Goal: Task Accomplishment & Management: Complete application form

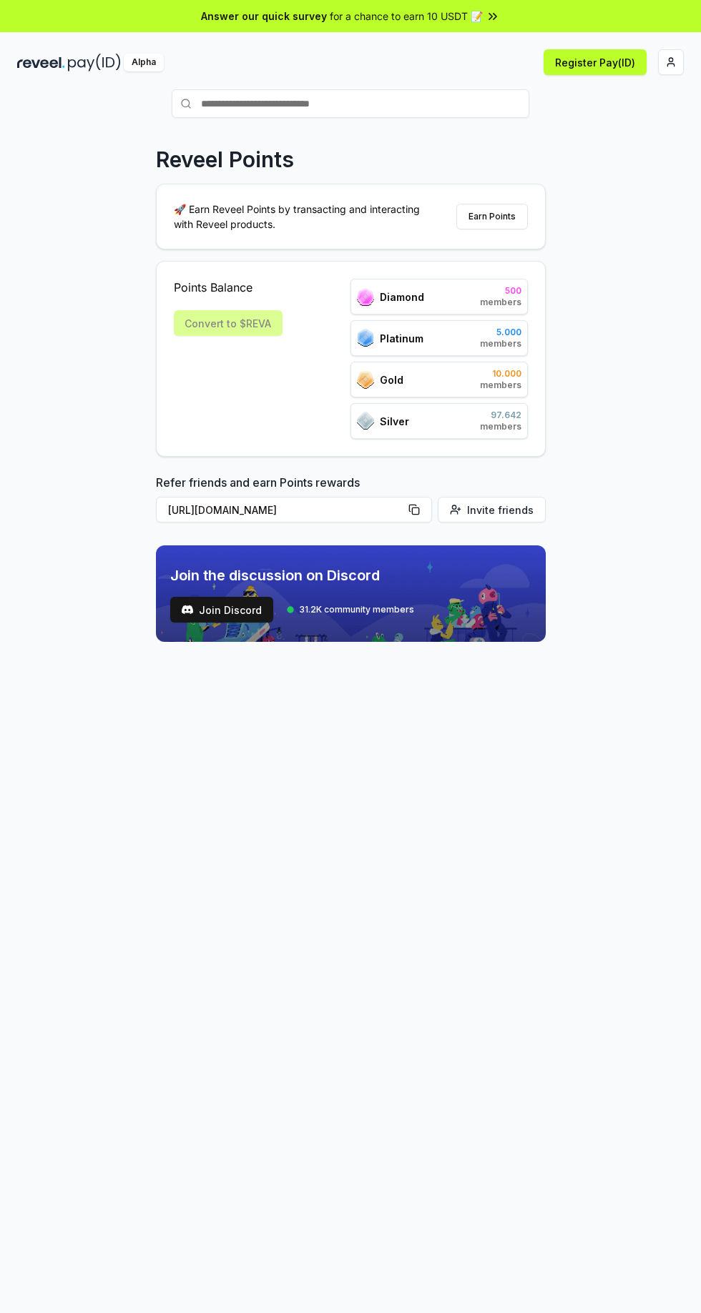
click at [598, 58] on button "Register Pay(ID)" at bounding box center [594, 62] width 103 height 26
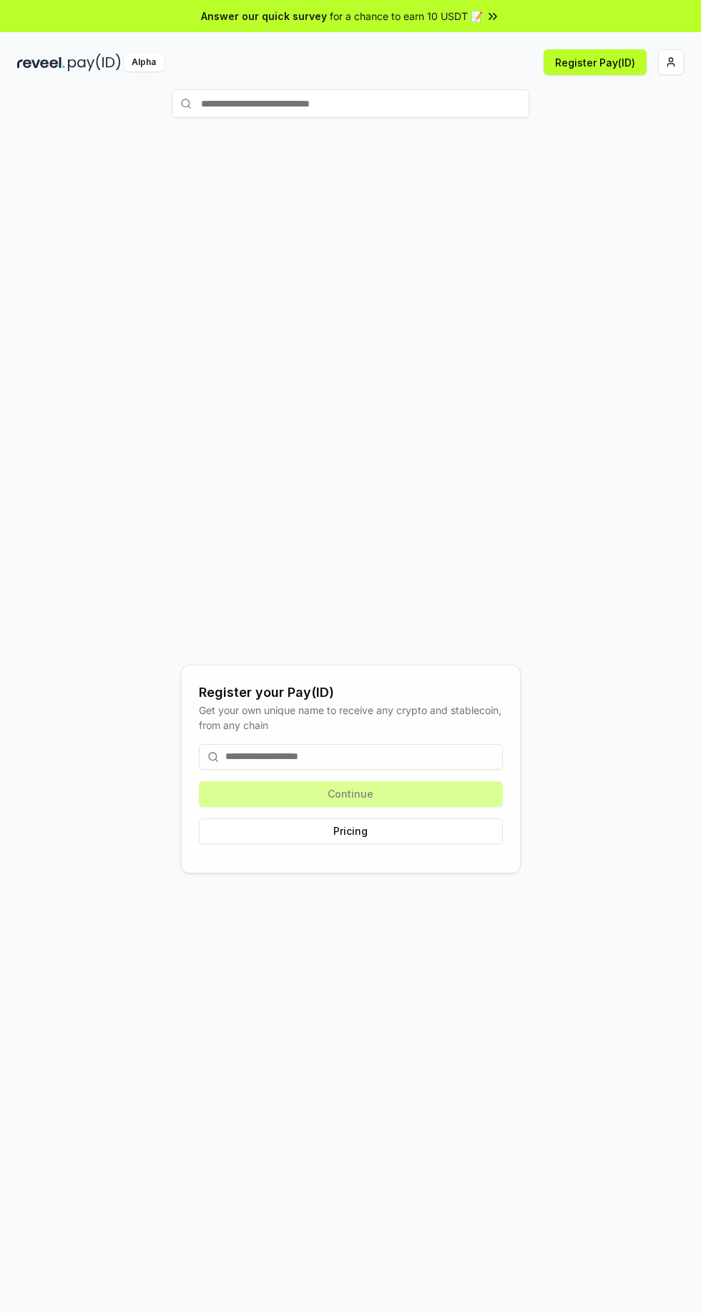
click at [290, 770] on input at bounding box center [351, 757] width 304 height 26
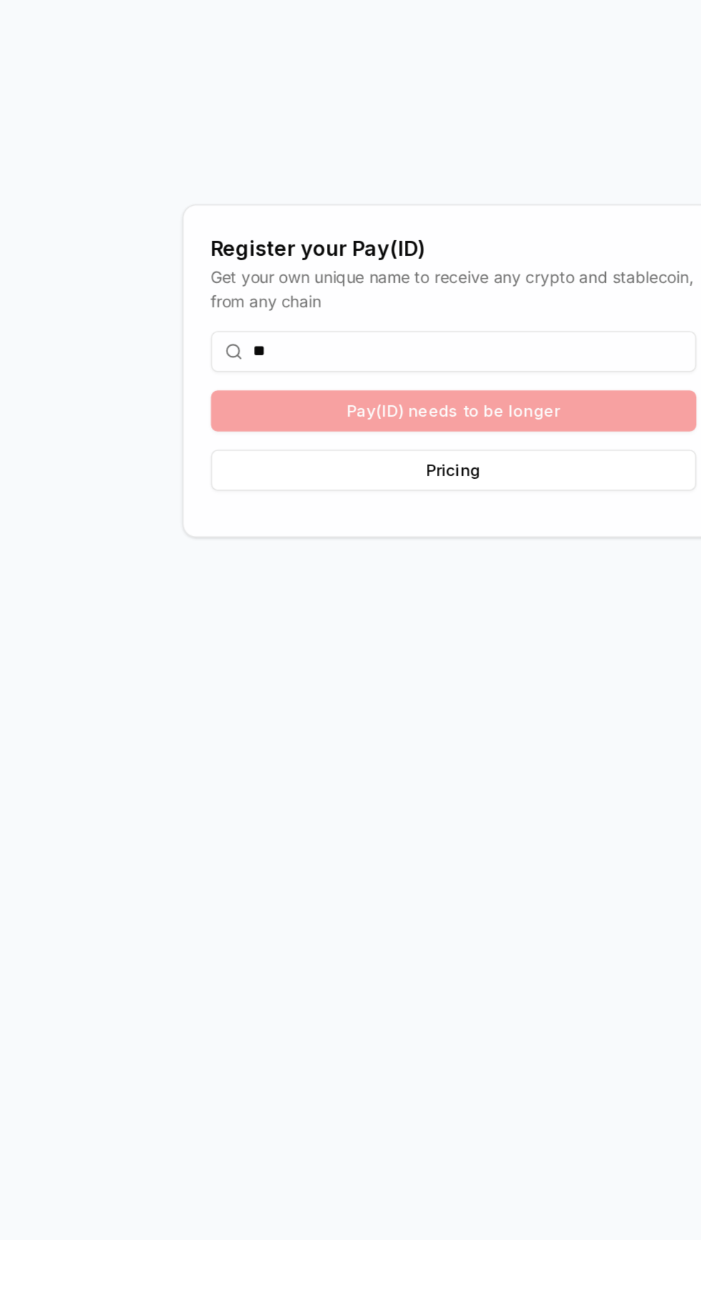
type input "*"
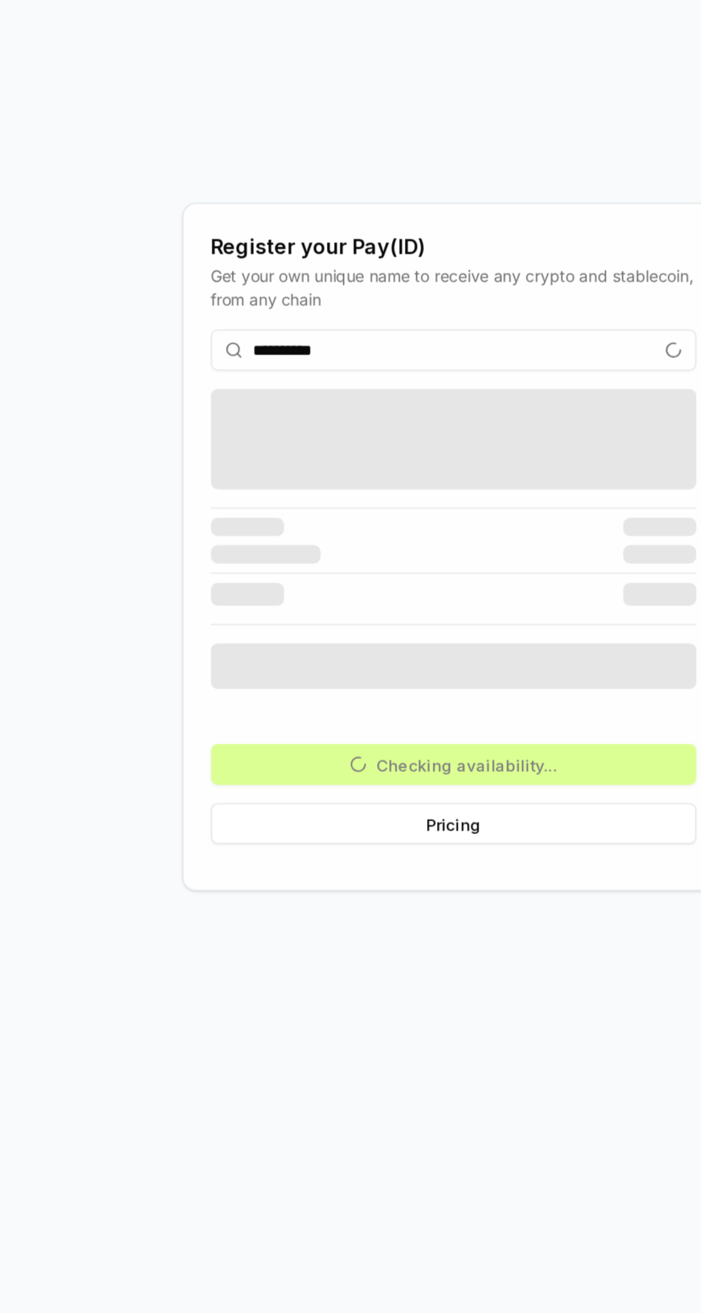
scroll to position [19, 0]
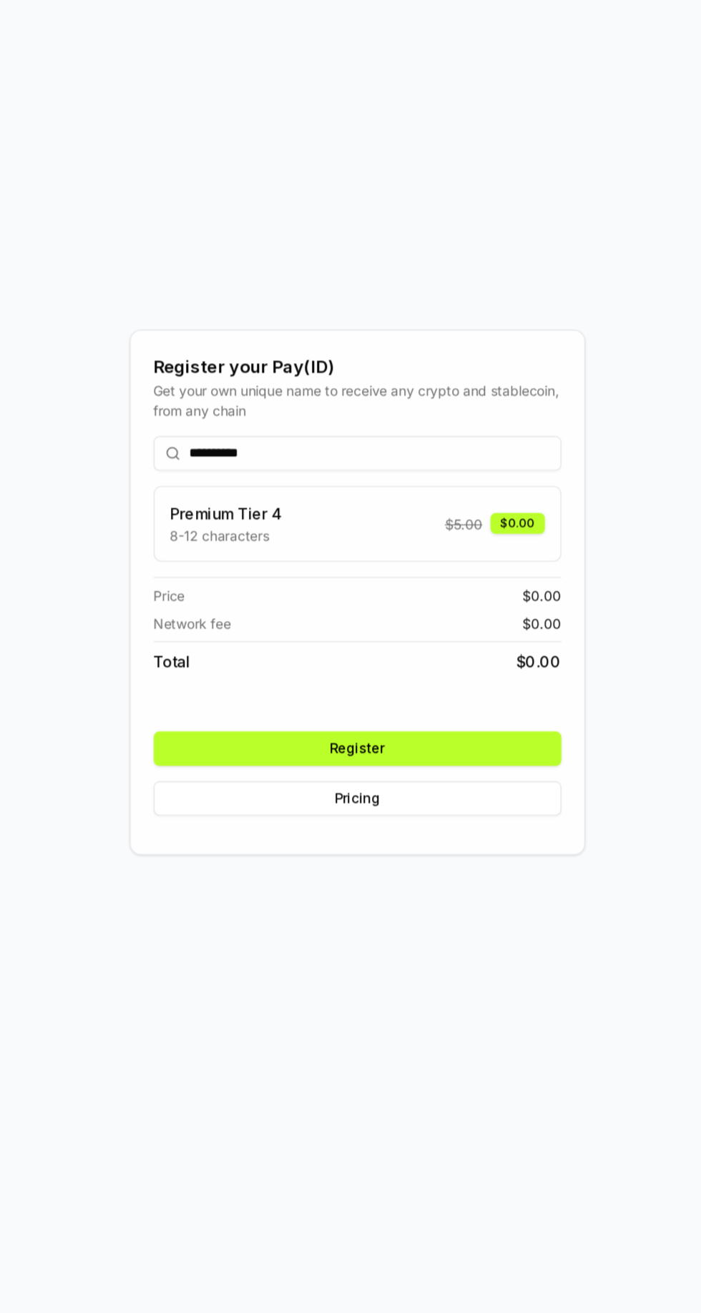
type input "**********"
click at [441, 880] on button "Register" at bounding box center [351, 867] width 304 height 26
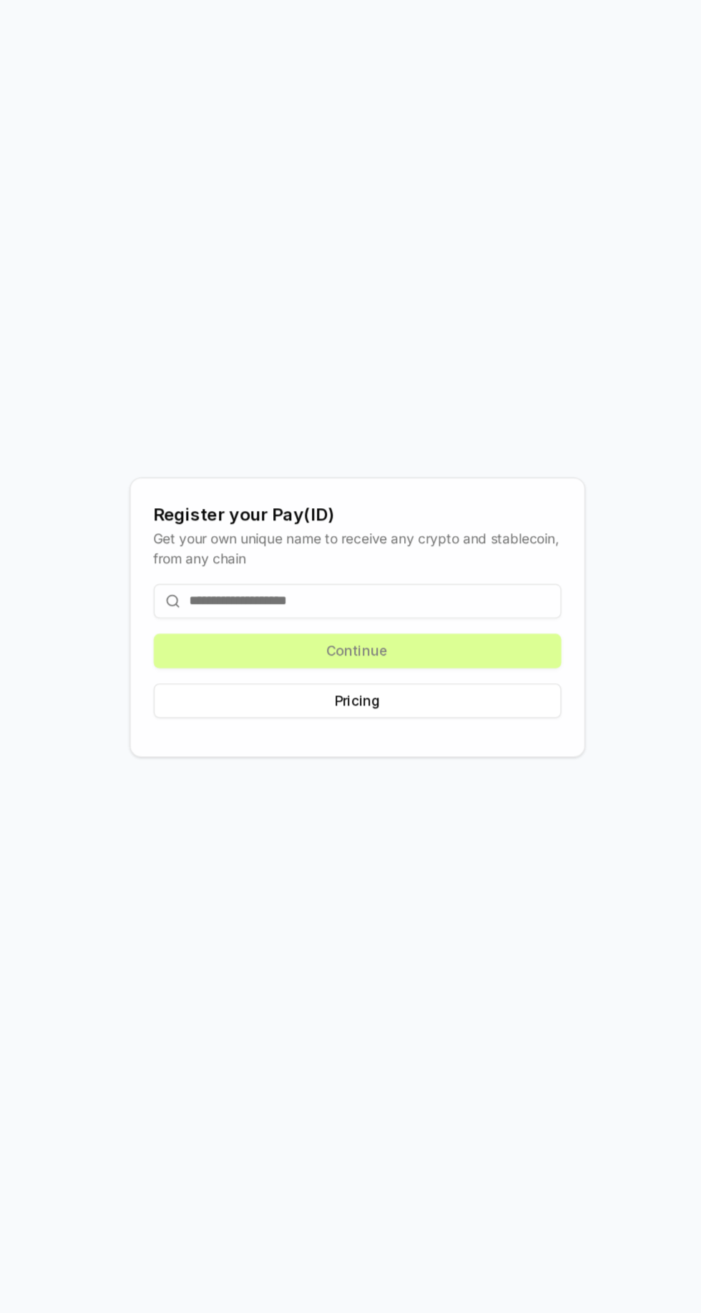
click at [276, 770] on input at bounding box center [351, 757] width 304 height 26
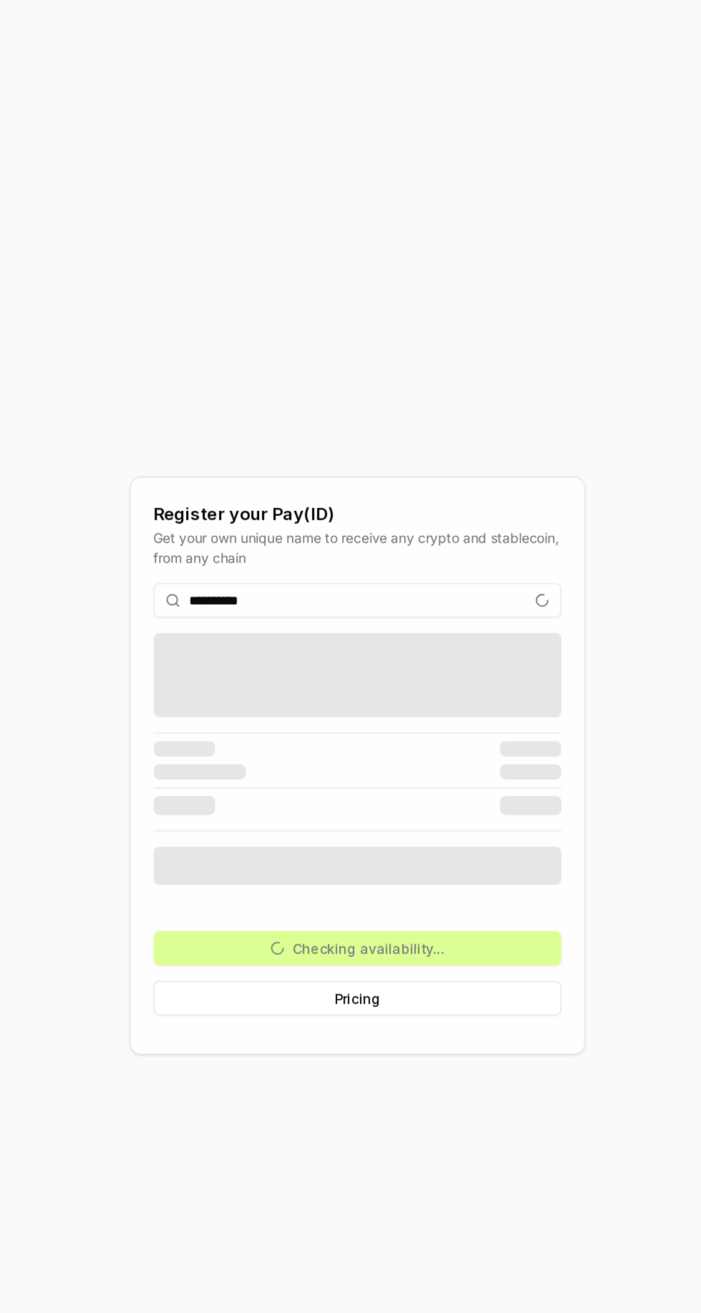
scroll to position [19, 0]
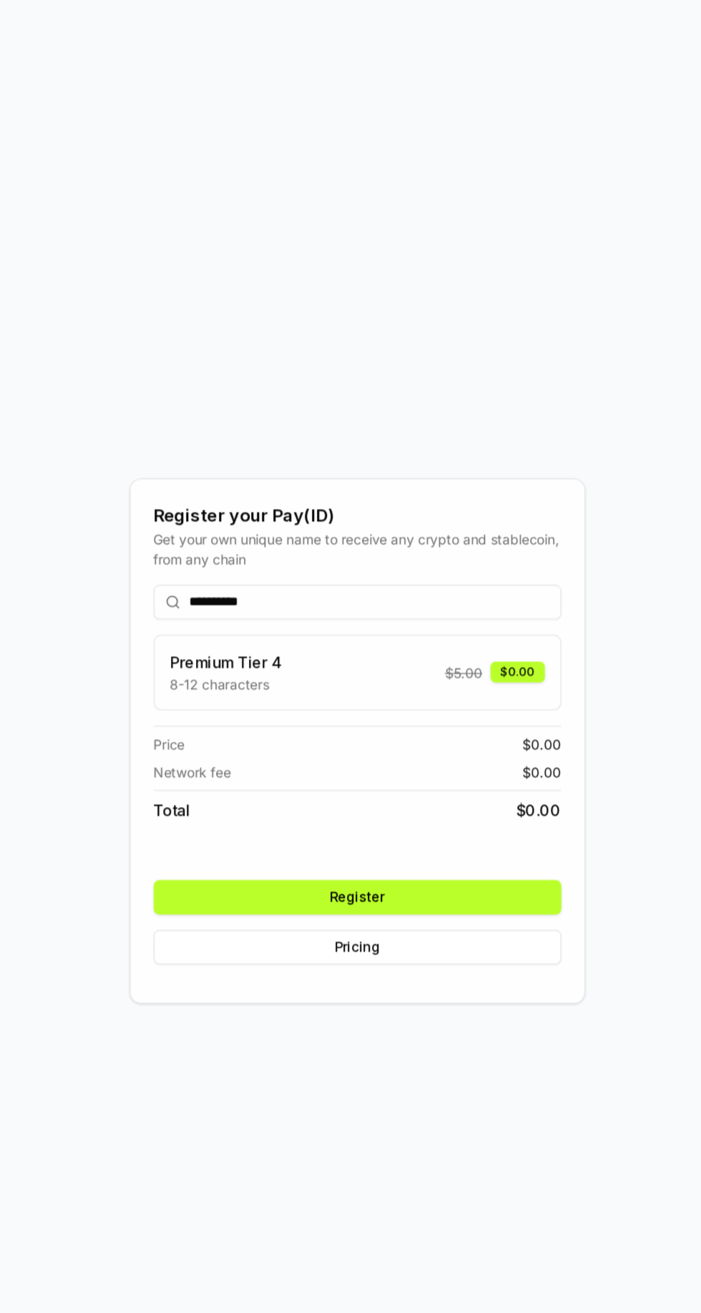
type input "**********"
click at [416, 880] on button "Register" at bounding box center [351, 867] width 304 height 26
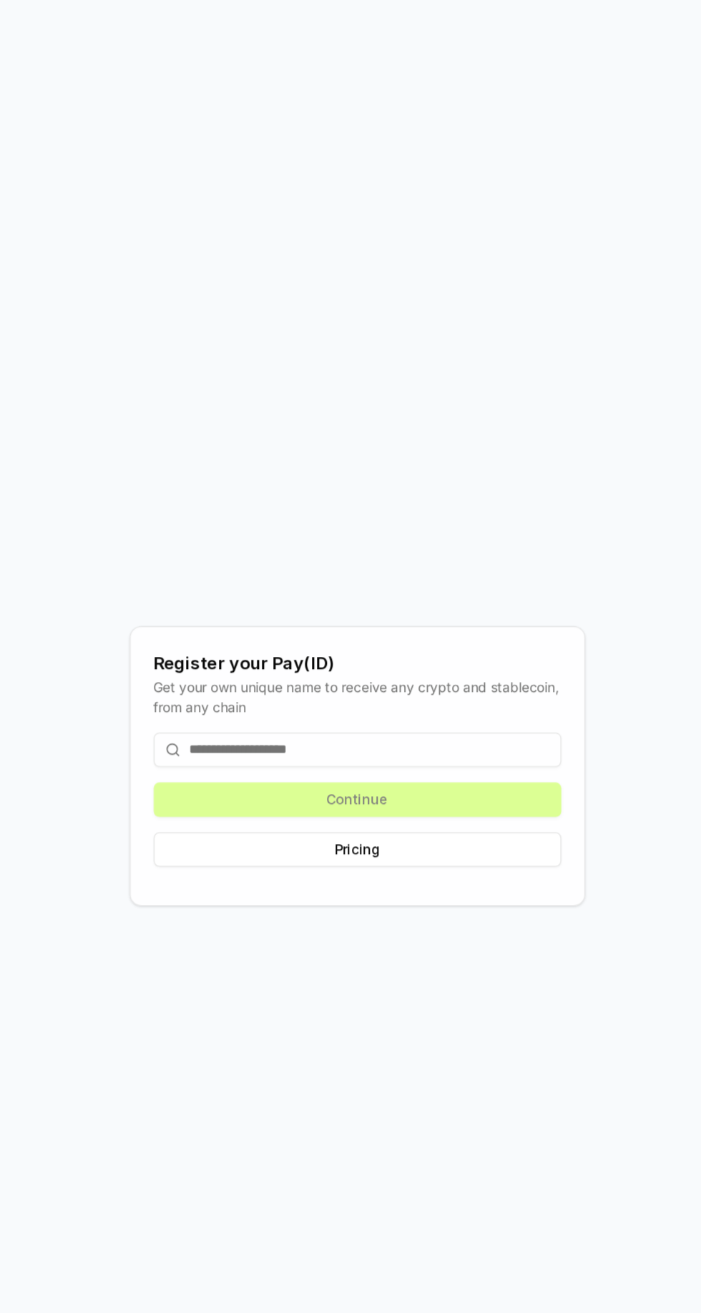
click at [274, 770] on input at bounding box center [351, 757] width 304 height 26
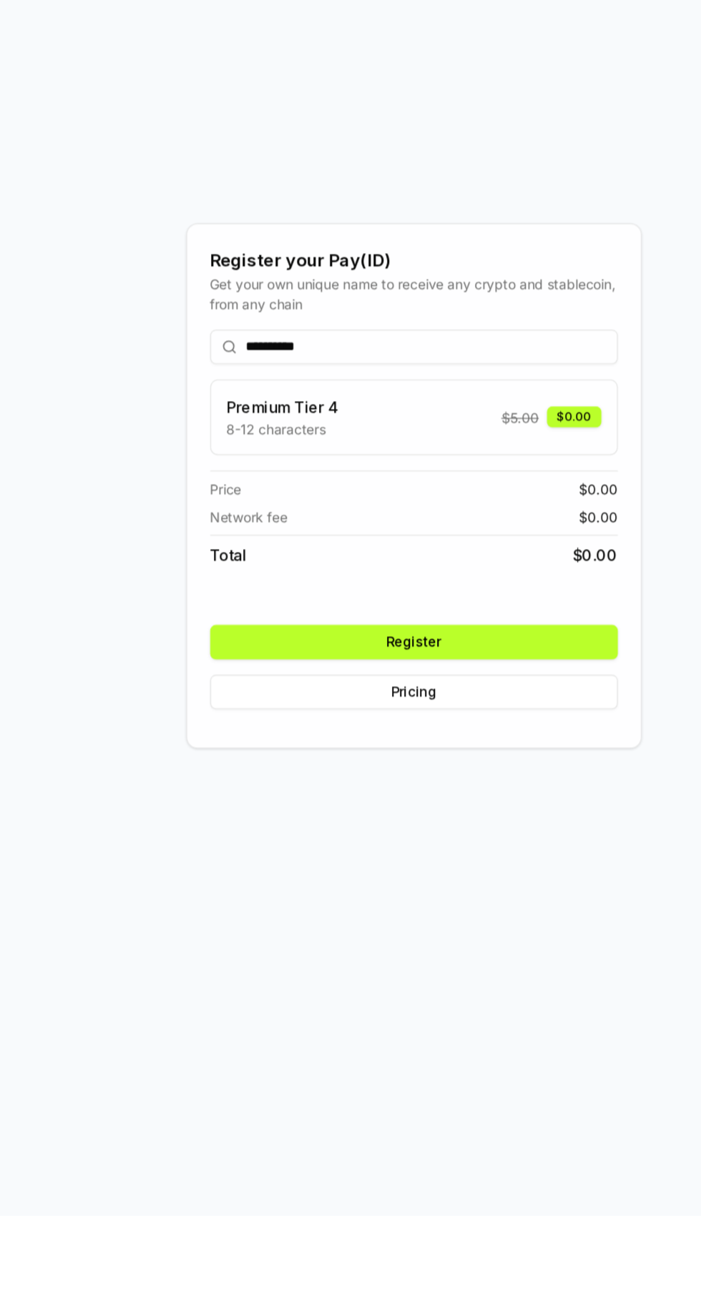
scroll to position [19, 0]
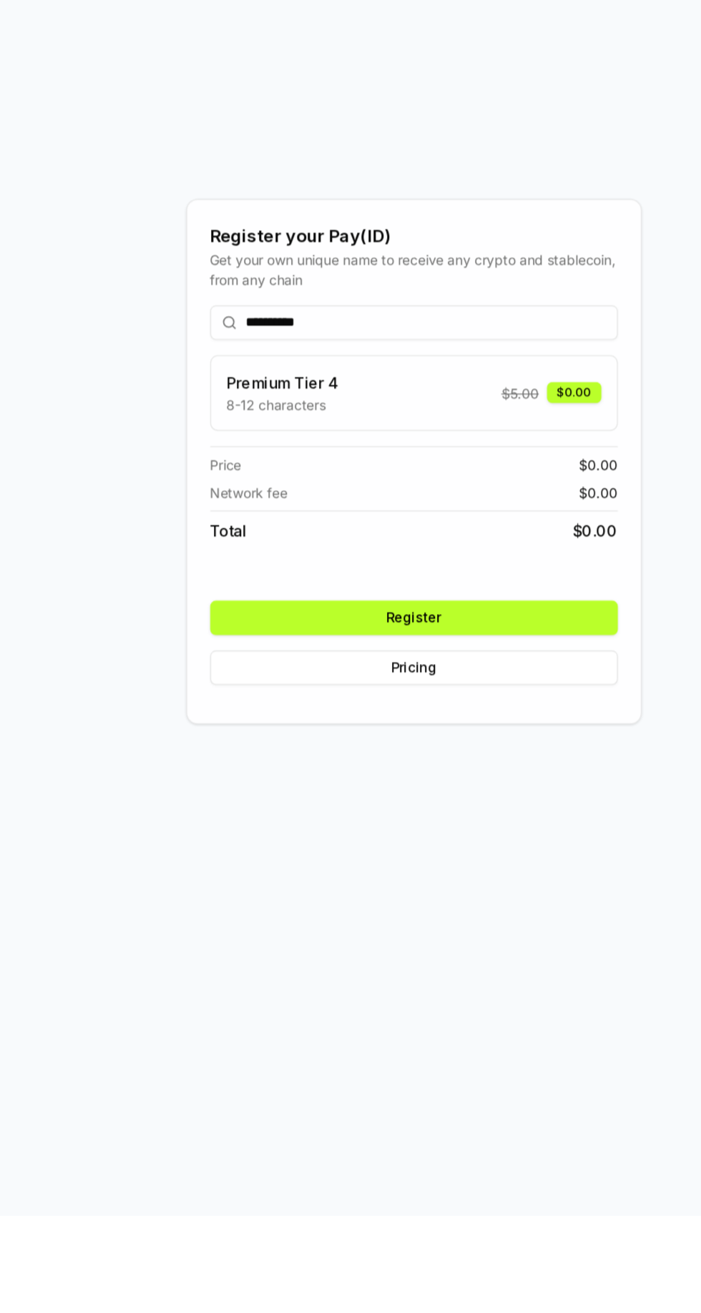
type input "**********"
click at [397, 880] on button "Register" at bounding box center [351, 867] width 304 height 26
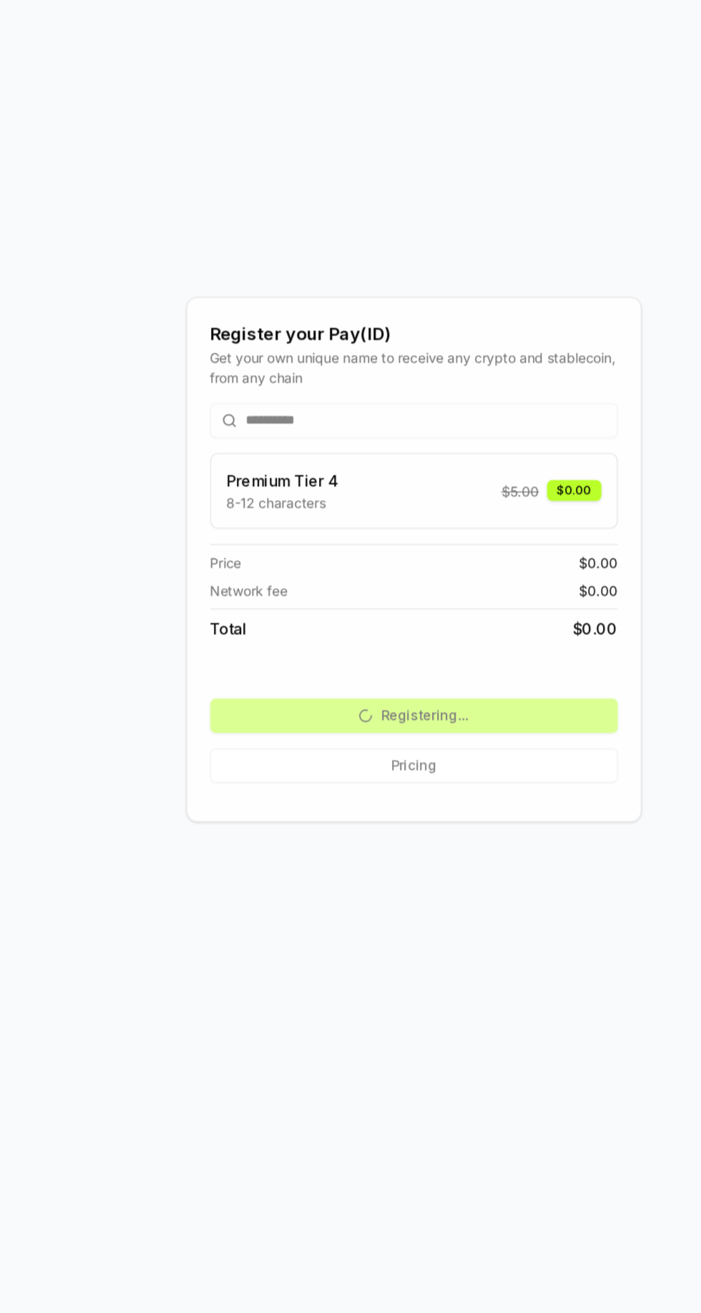
scroll to position [19, 0]
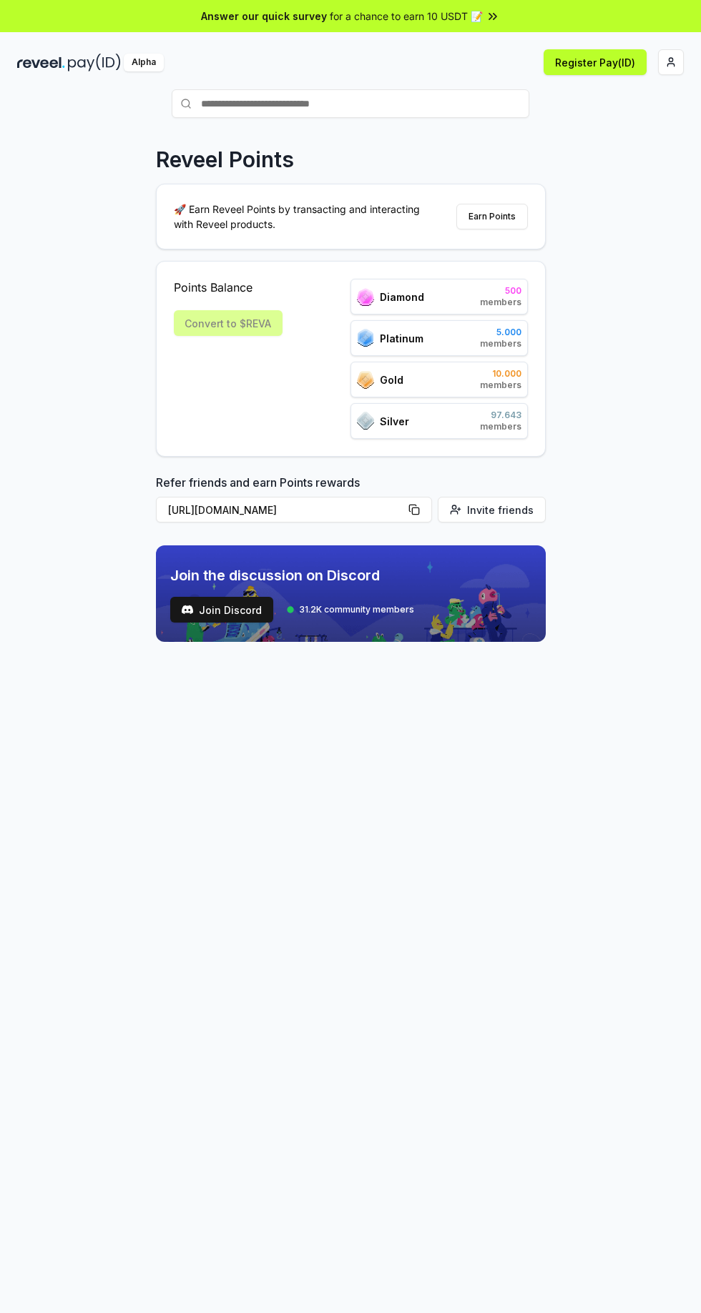
click at [670, 61] on html "Answer our quick survey for a chance to earn 10 USDT 📝 Alpha Register Pay(ID) R…" at bounding box center [350, 656] width 701 height 1313
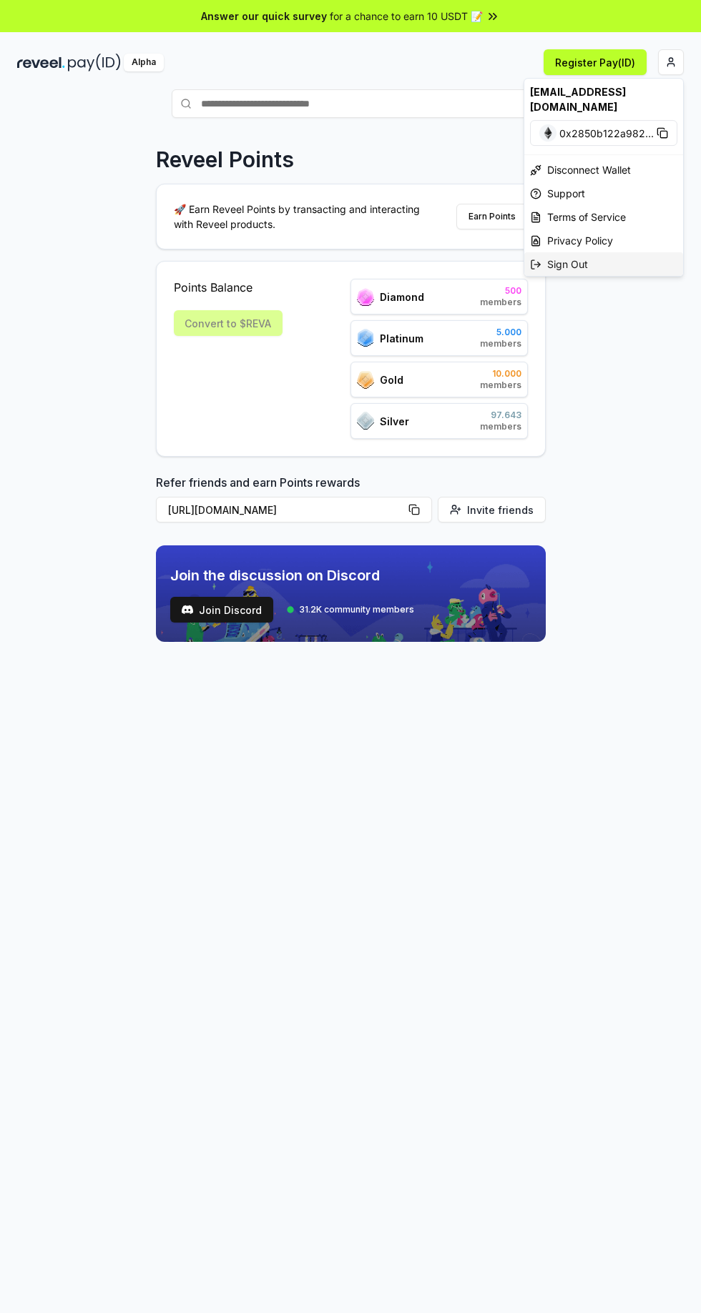
click at [590, 272] on div "Sign Out" at bounding box center [603, 264] width 159 height 24
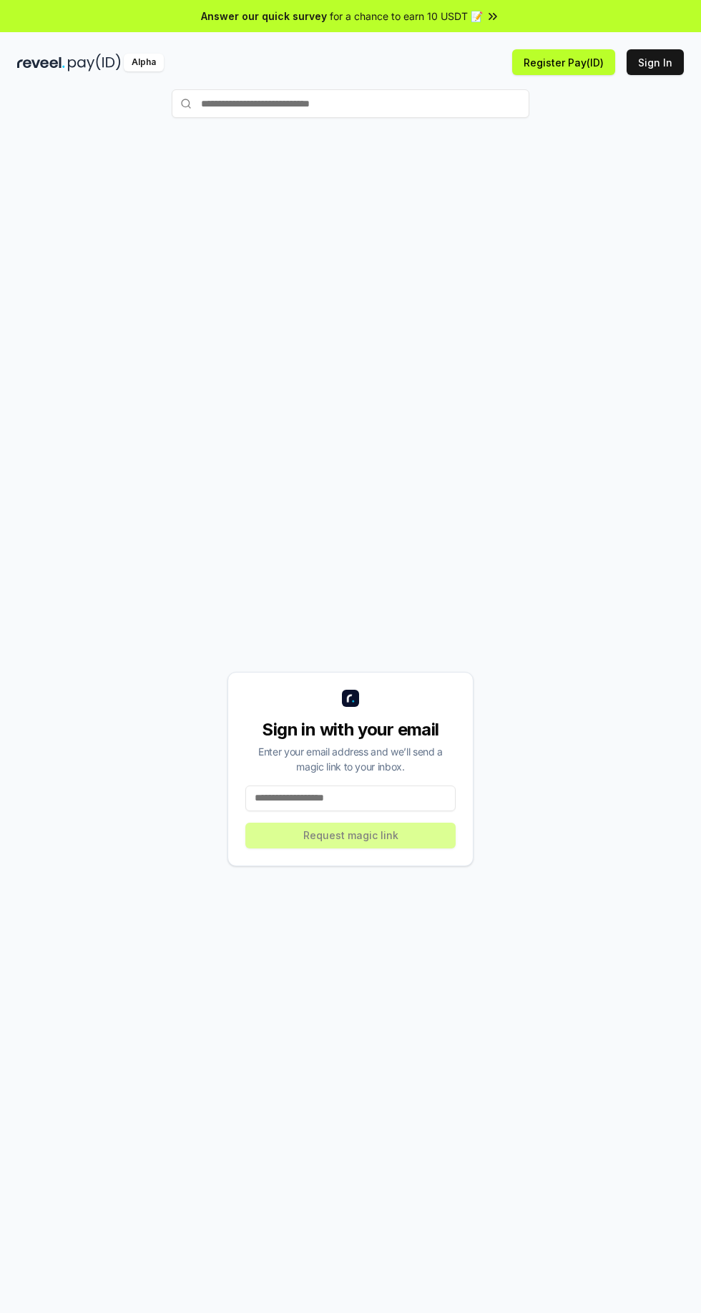
click at [320, 811] on input at bounding box center [350, 799] width 210 height 26
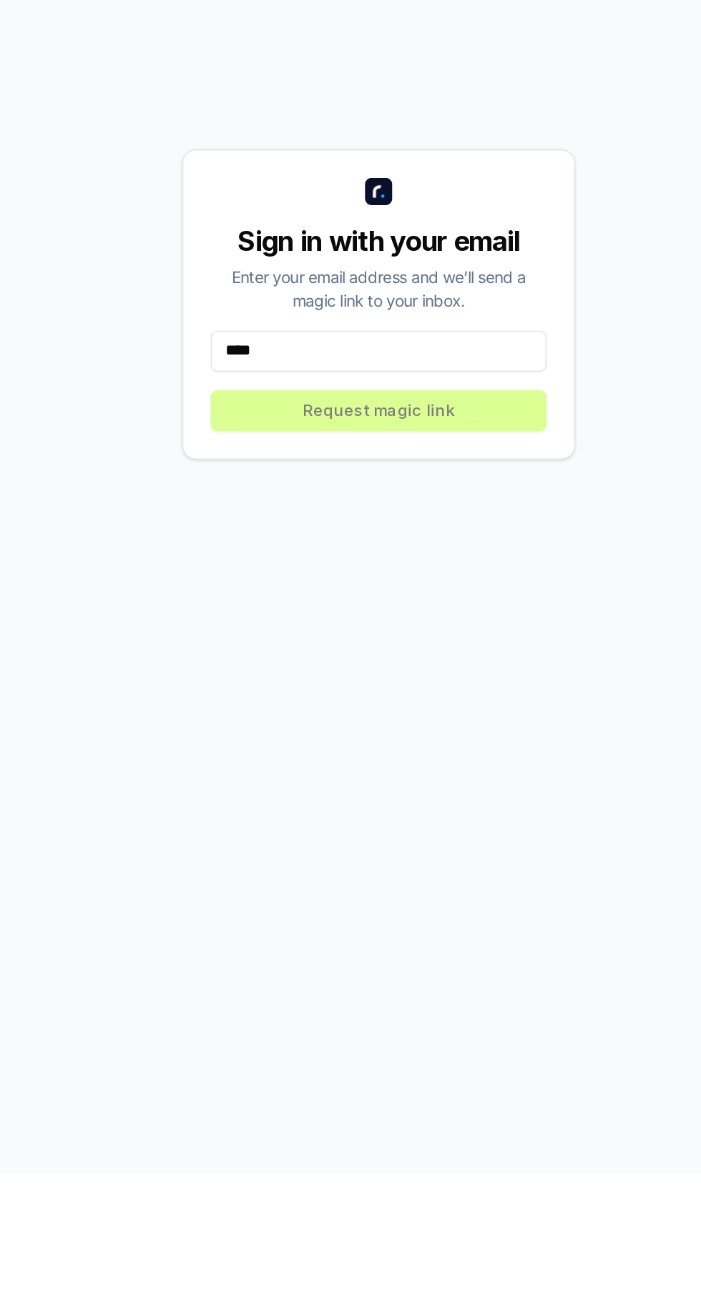
type input "*****"
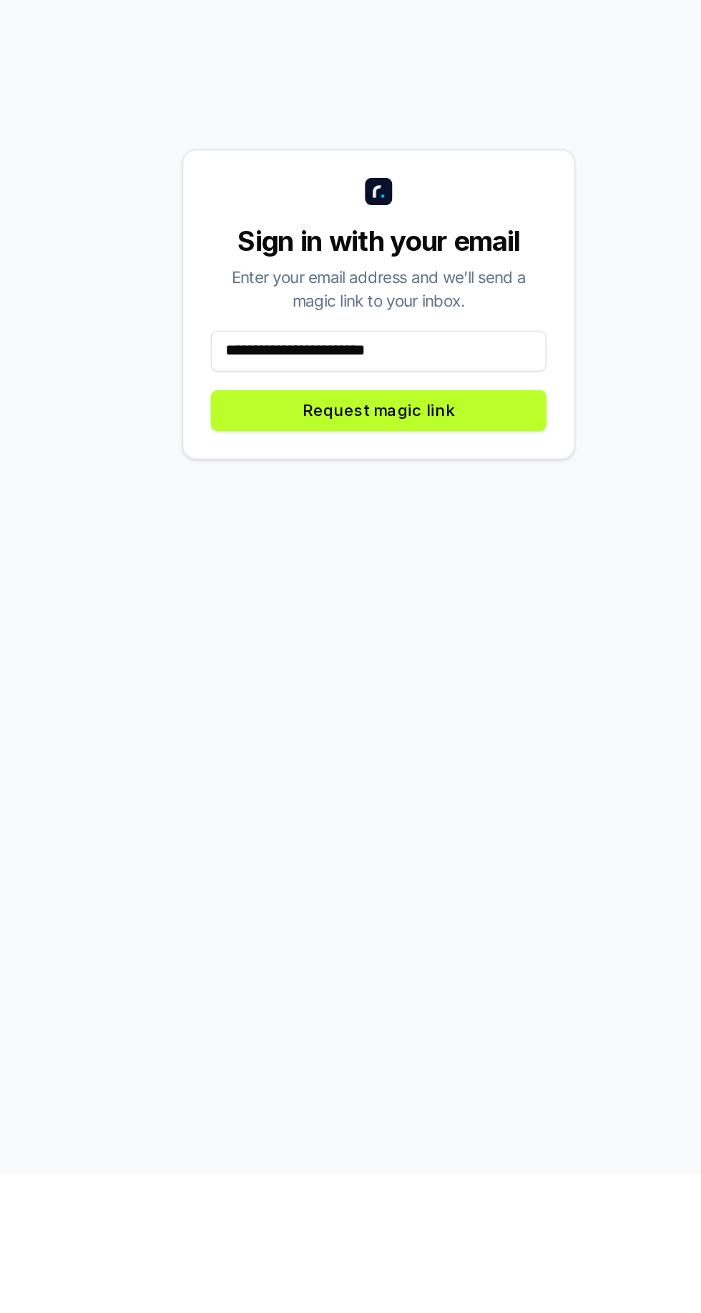
type input "**********"
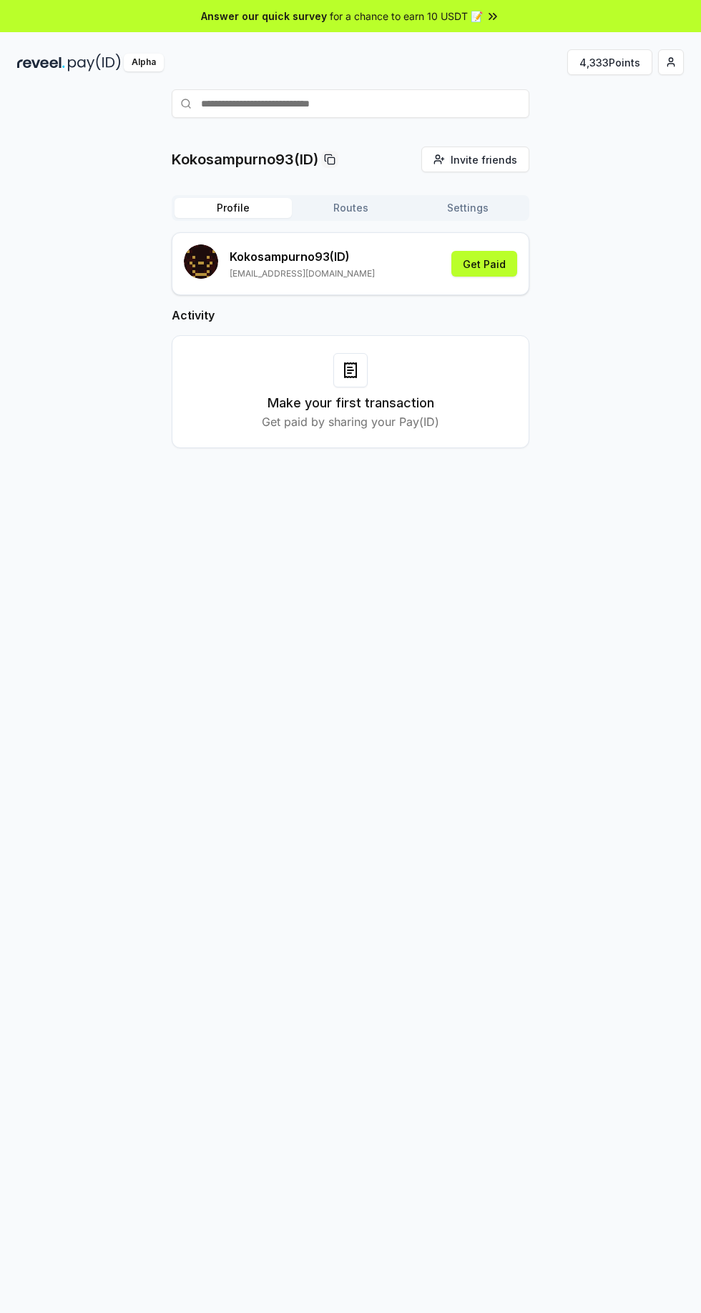
click at [670, 61] on html "Answer our quick survey for a chance to earn 10 USDT 📝 Alpha 4,333 Points Kokos…" at bounding box center [350, 656] width 701 height 1313
click at [621, 61] on button "4,333 Points" at bounding box center [609, 62] width 85 height 26
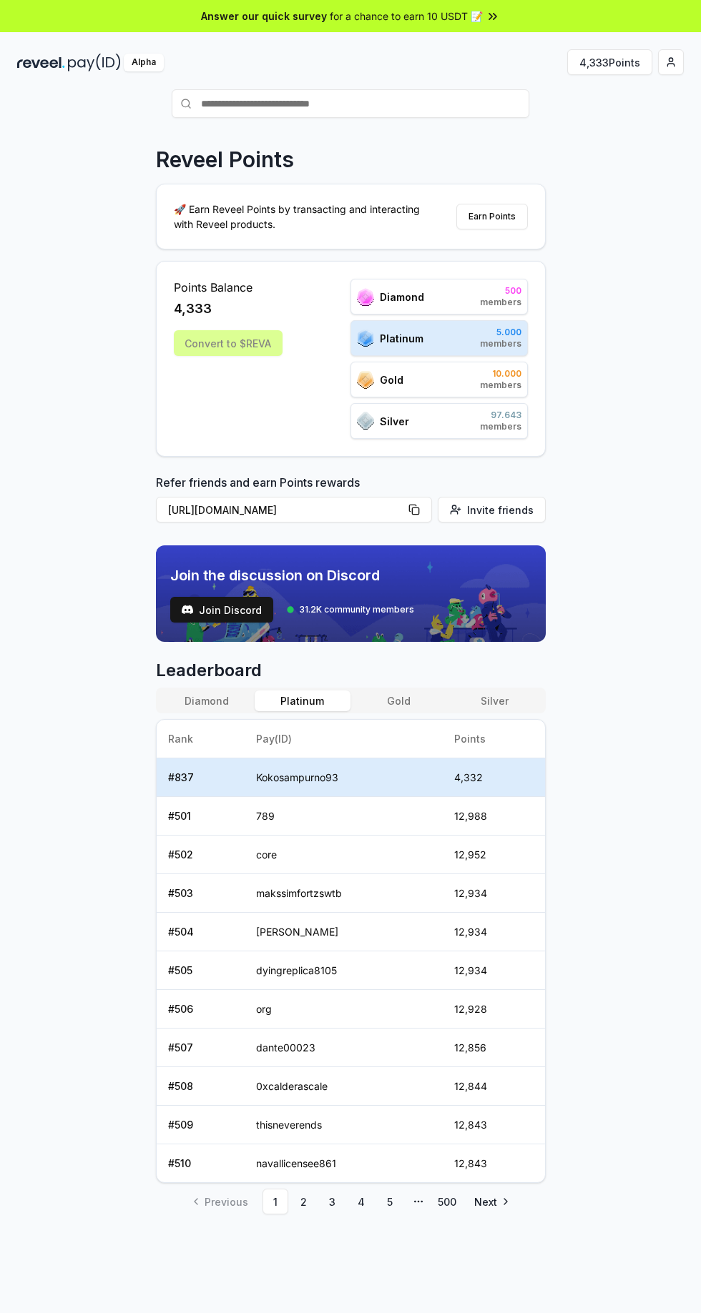
click at [670, 61] on html "Answer our quick survey for a chance to earn 10 USDT 📝 Alpha 4,333 Points Revee…" at bounding box center [350, 656] width 701 height 1313
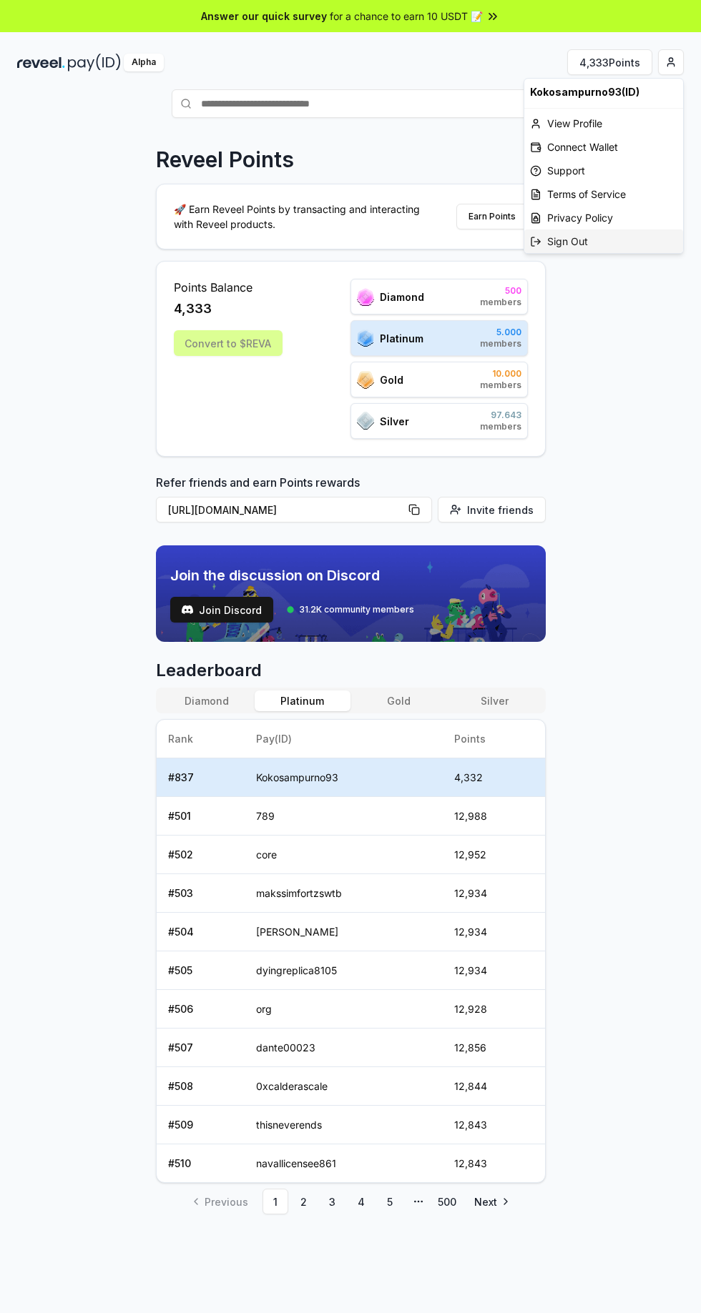
click at [590, 242] on div "Sign Out" at bounding box center [603, 241] width 159 height 24
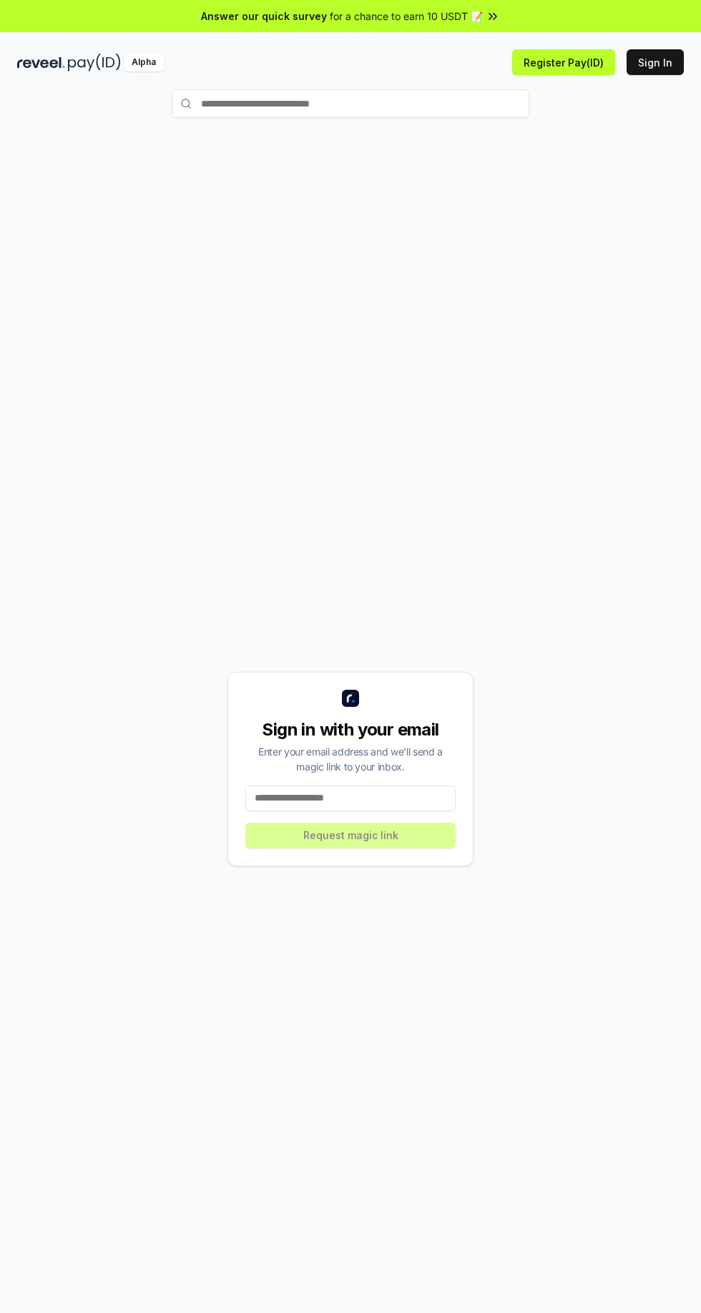
click at [661, 61] on button "Sign In" at bounding box center [654, 62] width 57 height 26
click at [326, 811] on input at bounding box center [350, 799] width 210 height 26
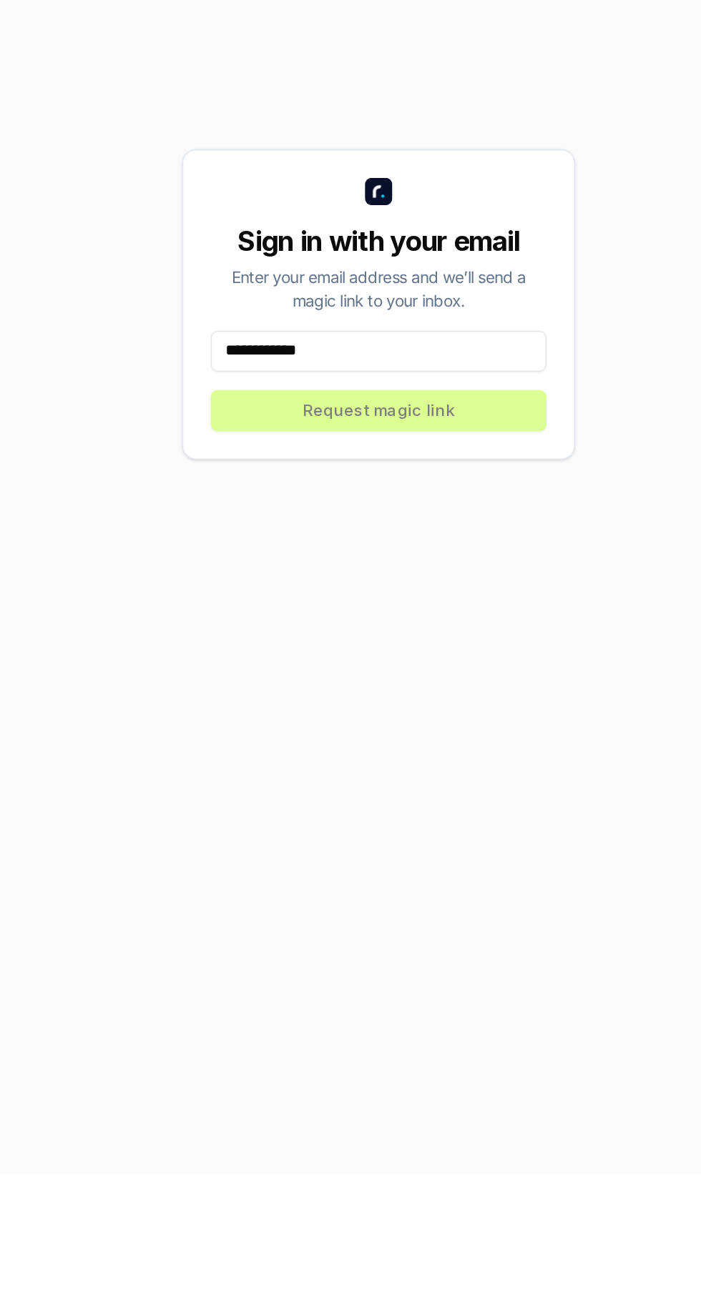
type input "**********"
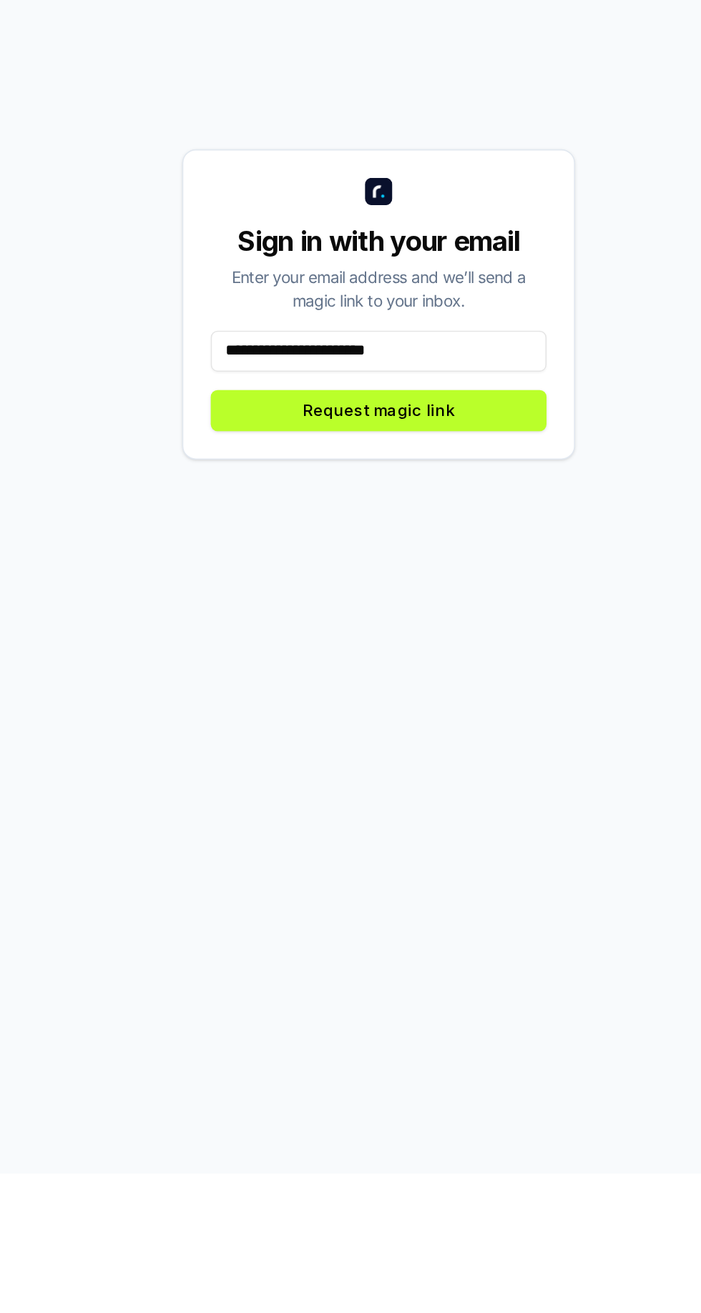
type input "**********"
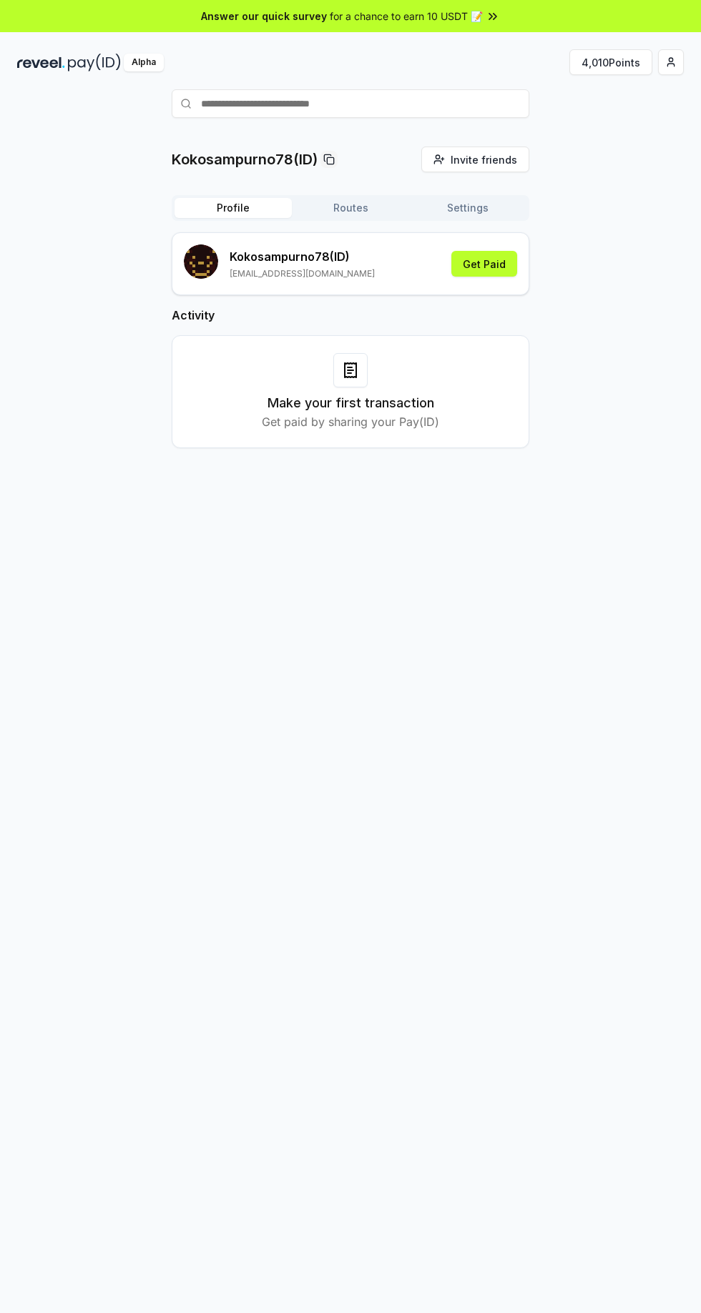
click at [598, 61] on button "4,010 Points" at bounding box center [610, 62] width 83 height 26
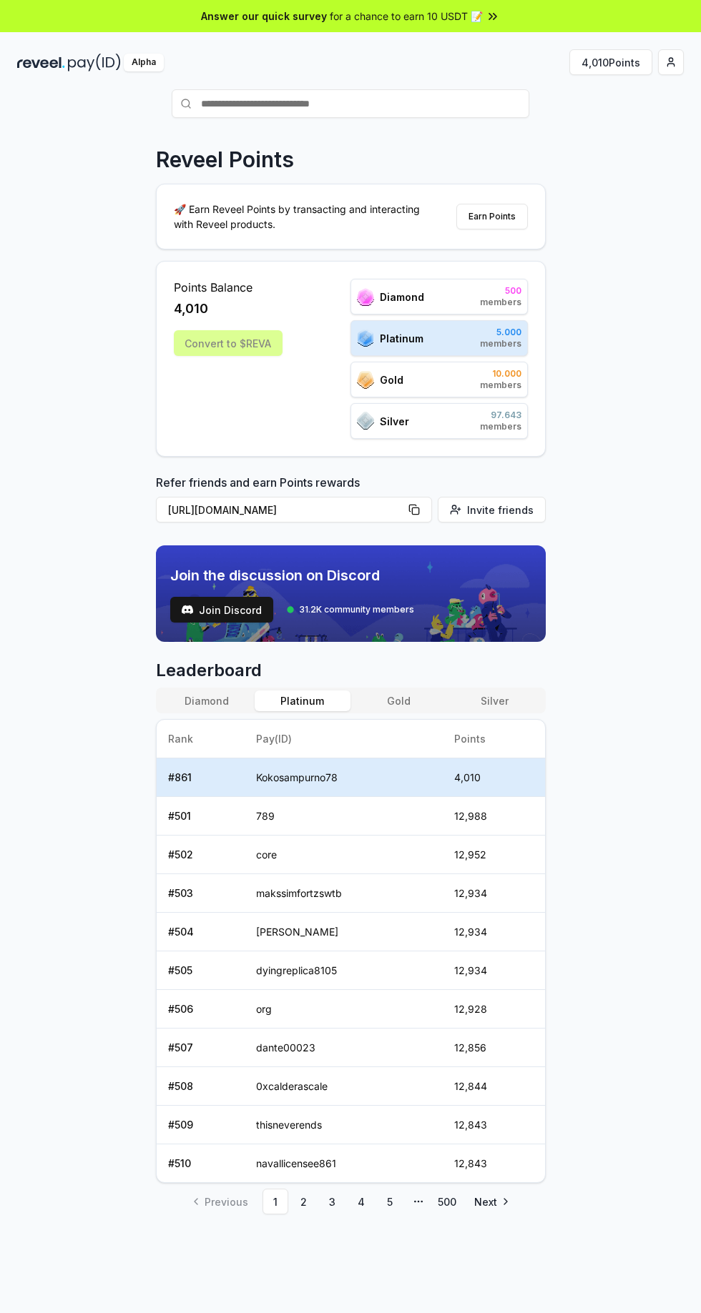
click at [674, 56] on html "Answer our quick survey for a chance to earn 10 USDT 📝 Alpha 4,010 Points Revee…" at bounding box center [350, 656] width 701 height 1313
click at [603, 322] on html "Answer our quick survey for a chance to earn 10 USDT 📝 Alpha 4,010 Points Revee…" at bounding box center [350, 656] width 701 height 1313
click at [618, 61] on button "4,010 Points" at bounding box center [610, 62] width 83 height 26
click at [670, 61] on html "Answer our quick survey for a chance to earn 10 USDT 📝 Alpha 4,010 Points Revee…" at bounding box center [350, 656] width 701 height 1313
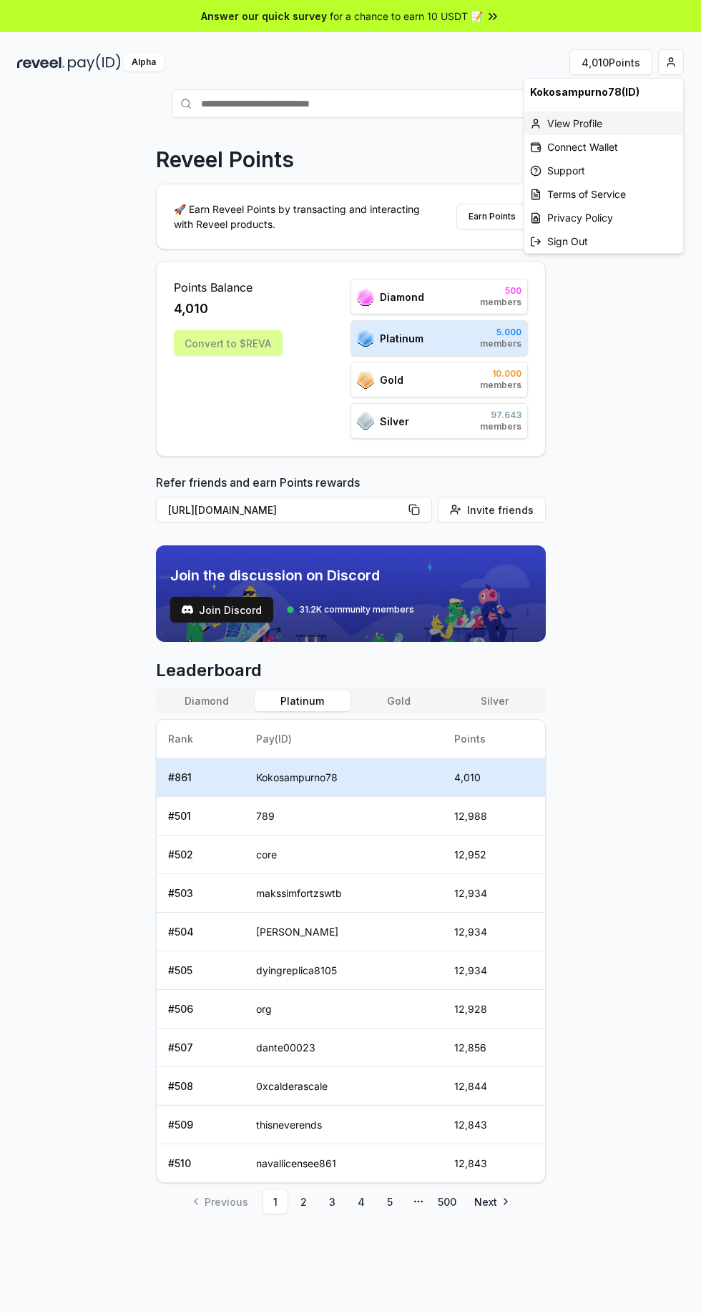
click at [596, 121] on div "View Profile" at bounding box center [603, 124] width 159 height 24
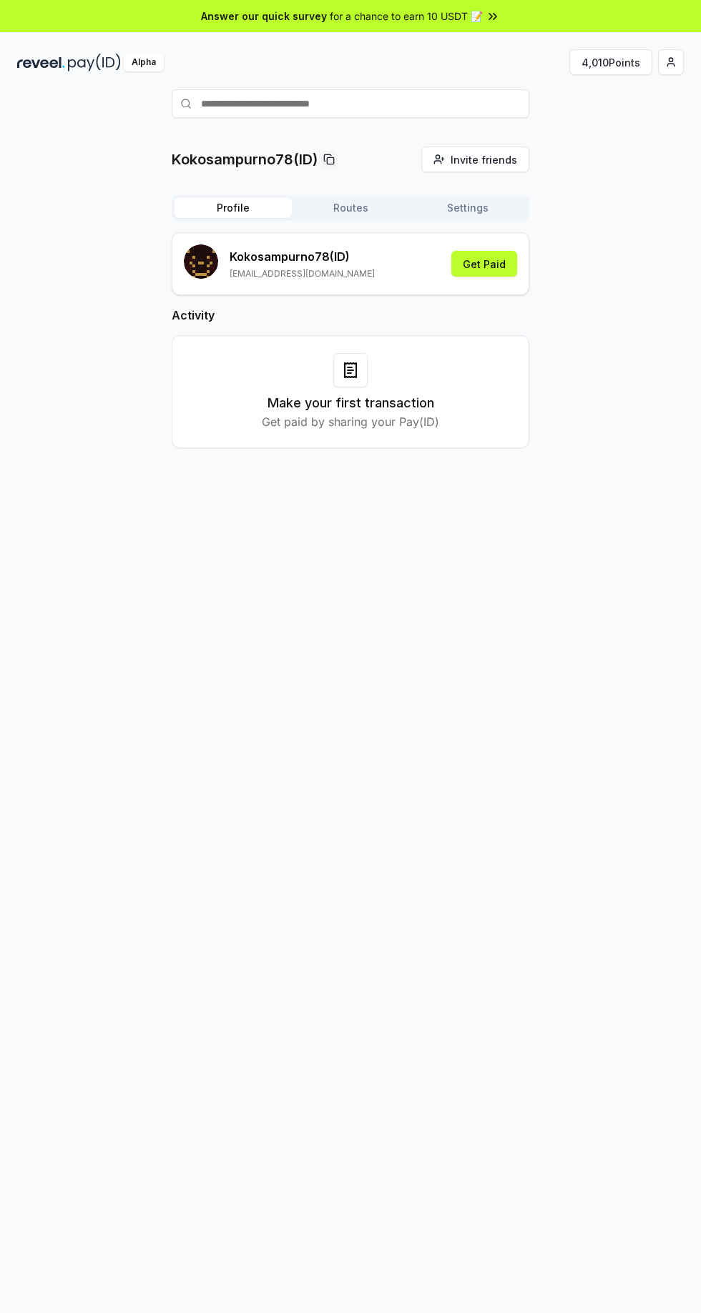
click at [670, 61] on html "Answer our quick survey for a chance to earn 10 USDT 📝 Alpha 4,010 Points Kokos…" at bounding box center [350, 656] width 701 height 1313
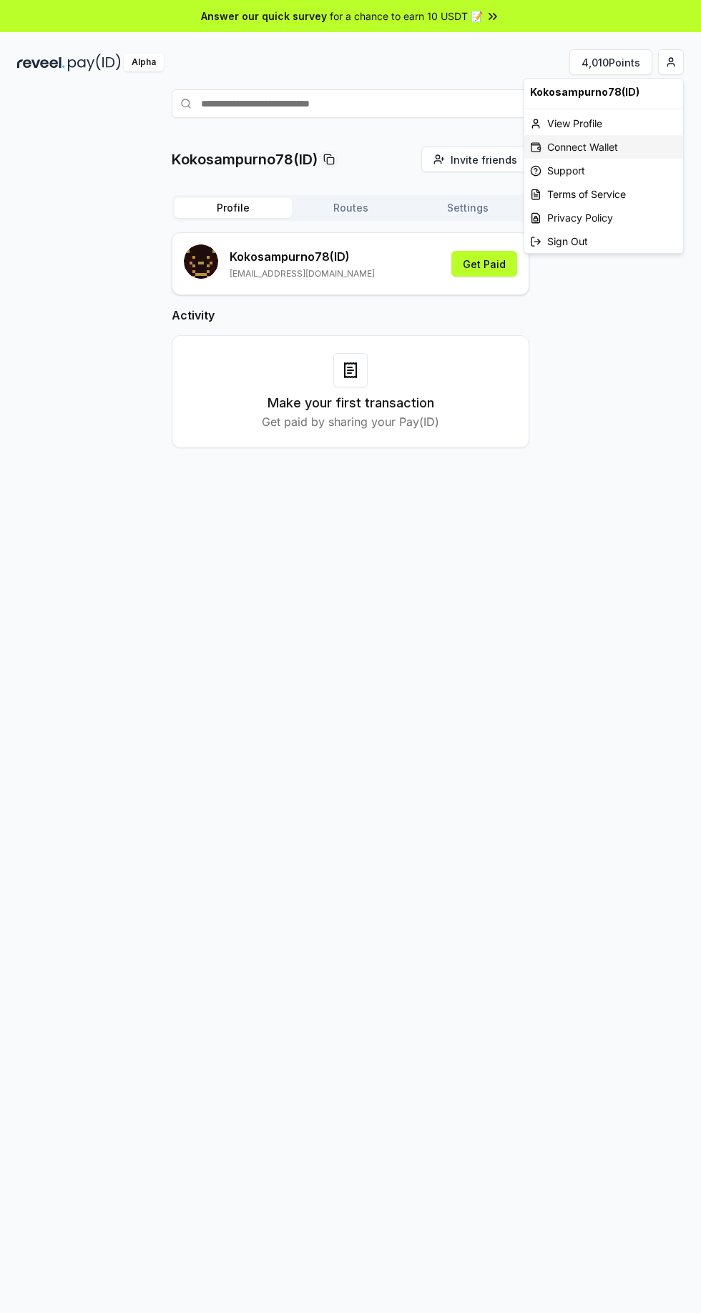
click at [605, 144] on div "Connect Wallet" at bounding box center [603, 147] width 159 height 24
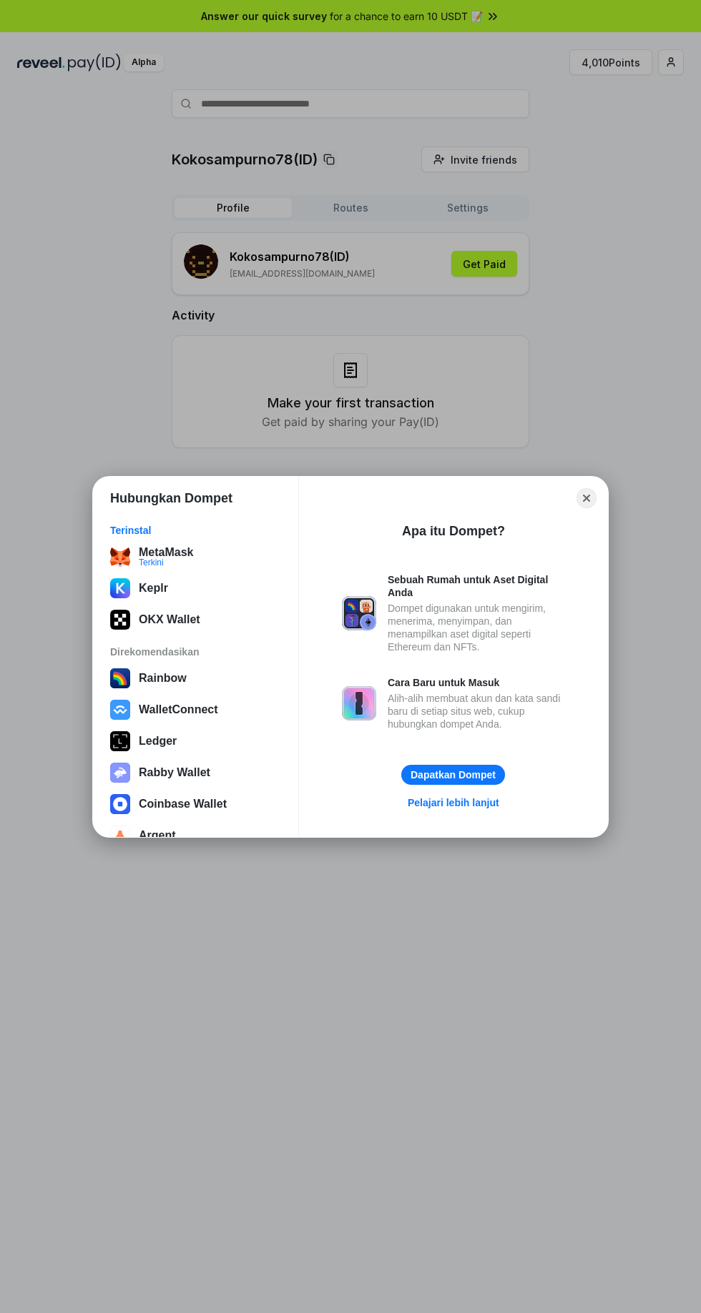
click at [180, 560] on div "Terkini" at bounding box center [166, 562] width 54 height 9
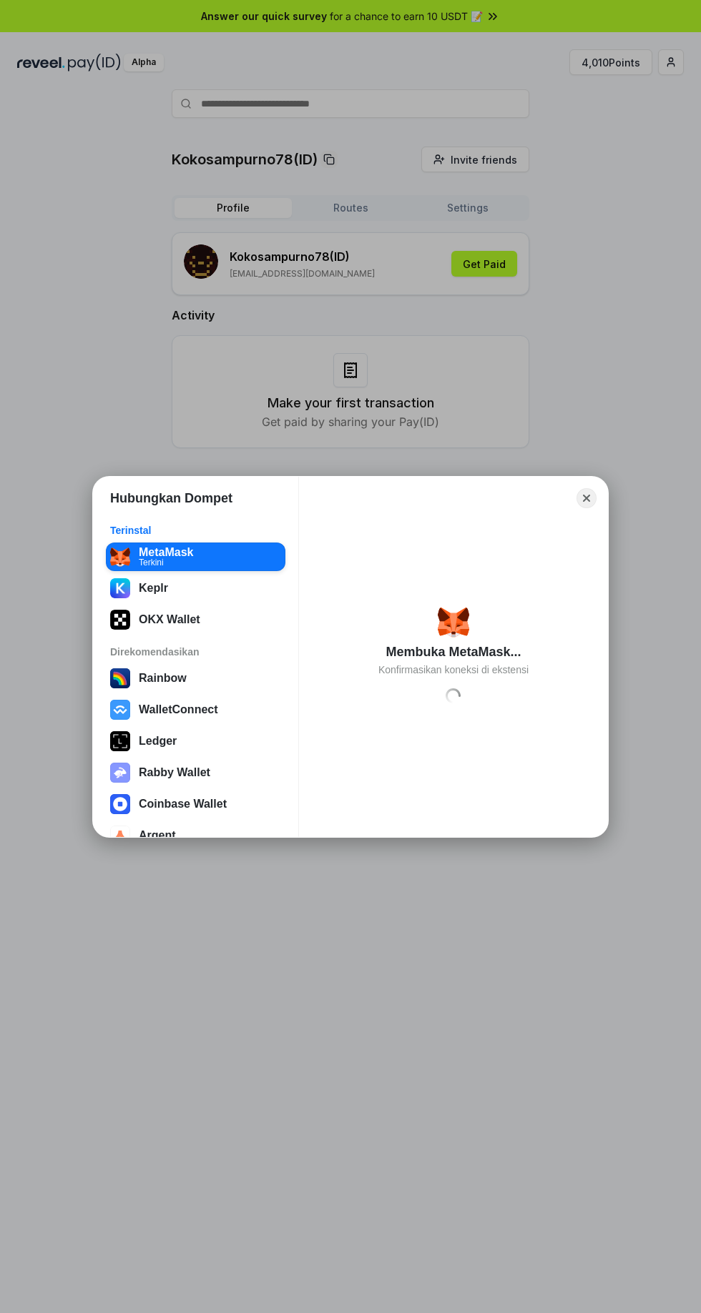
click at [586, 498] on icon "Close" at bounding box center [586, 498] width 7 height 7
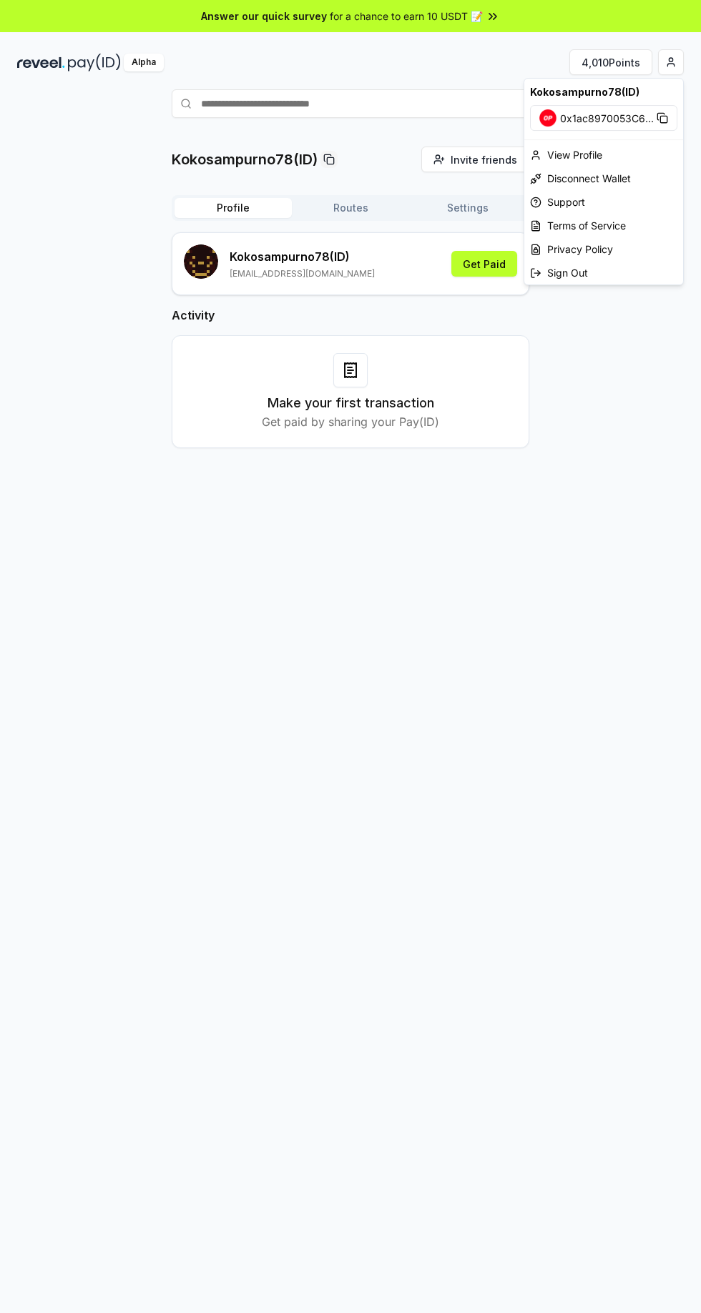
click at [670, 61] on html "Answer our quick survey for a chance to earn 10 USDT 📝 Alpha 4,010 Points Kokos…" at bounding box center [350, 656] width 701 height 1313
click at [661, 112] on icon at bounding box center [661, 117] width 11 height 11
click at [623, 352] on html "Answer our quick survey for a chance to earn 10 USDT 📝 Alpha 4,010 Points Kokos…" at bounding box center [350, 656] width 701 height 1313
click at [670, 61] on html "Answer our quick survey for a chance to earn 10 USDT 📝 Alpha 4,010 Points Kokos…" at bounding box center [350, 656] width 701 height 1313
click at [627, 178] on div "Disconnect Wallet" at bounding box center [603, 179] width 159 height 24
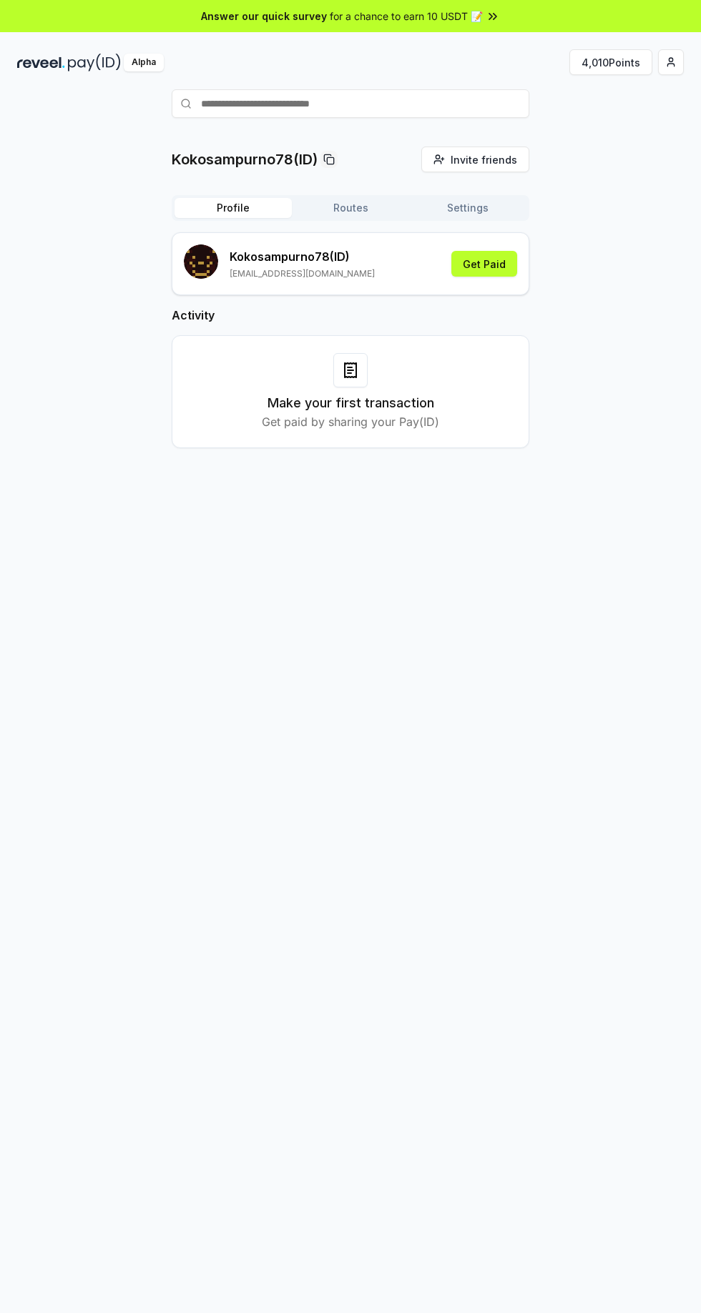
click at [673, 64] on html "Answer our quick survey for a chance to earn 10 USDT 📝 Alpha 4,010 Points Kokos…" at bounding box center [350, 656] width 701 height 1313
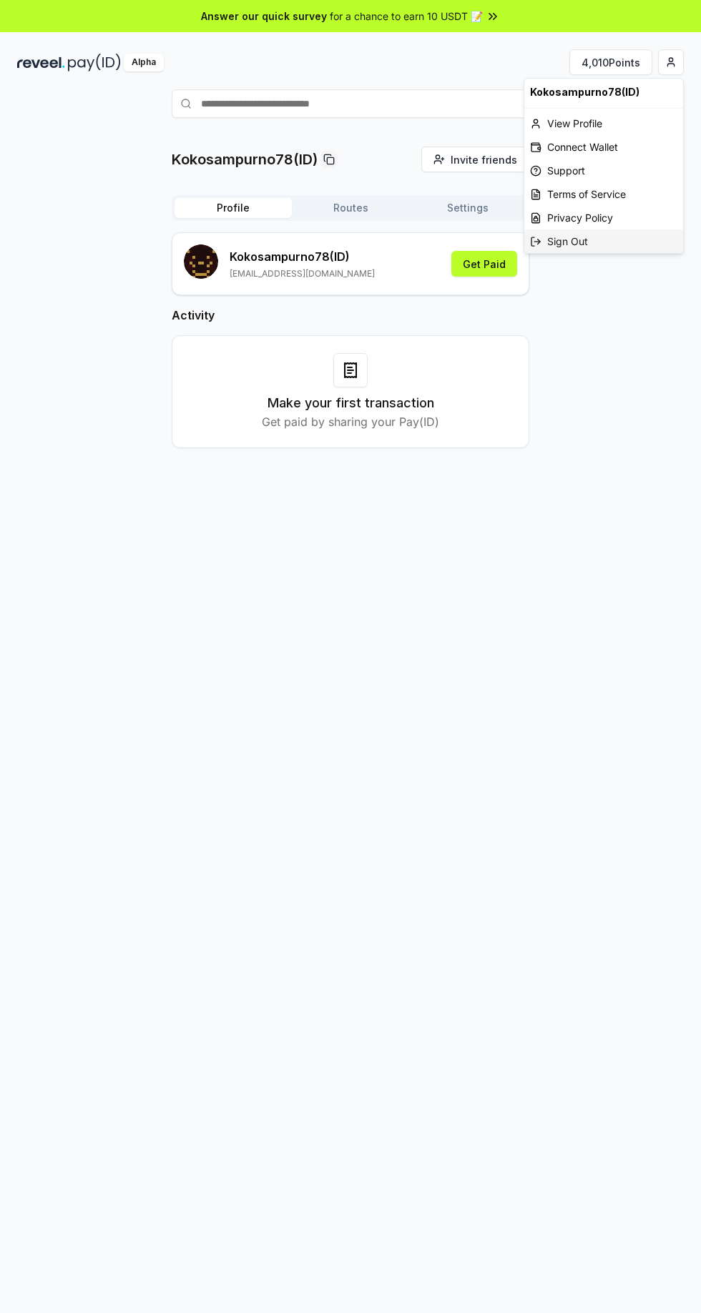
click at [582, 247] on div "Sign Out" at bounding box center [603, 241] width 159 height 24
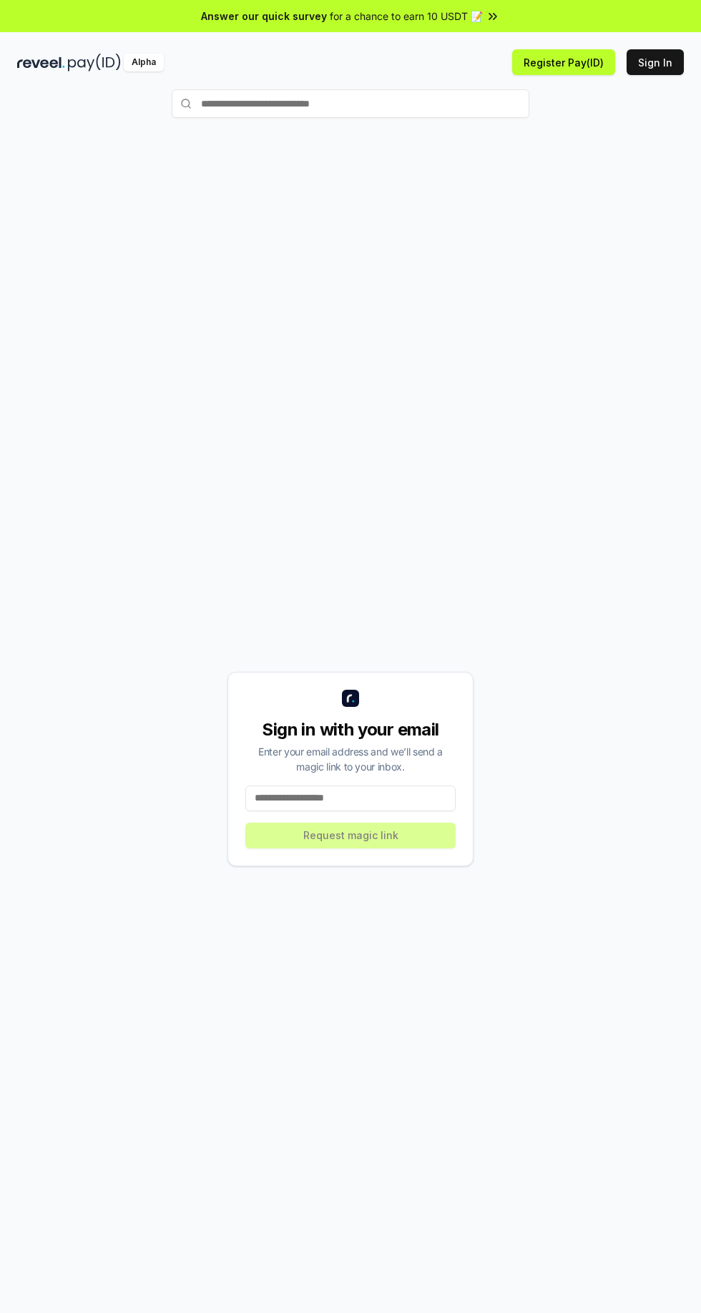
click at [664, 61] on button "Sign In" at bounding box center [654, 62] width 57 height 26
click at [370, 811] on input at bounding box center [350, 799] width 210 height 26
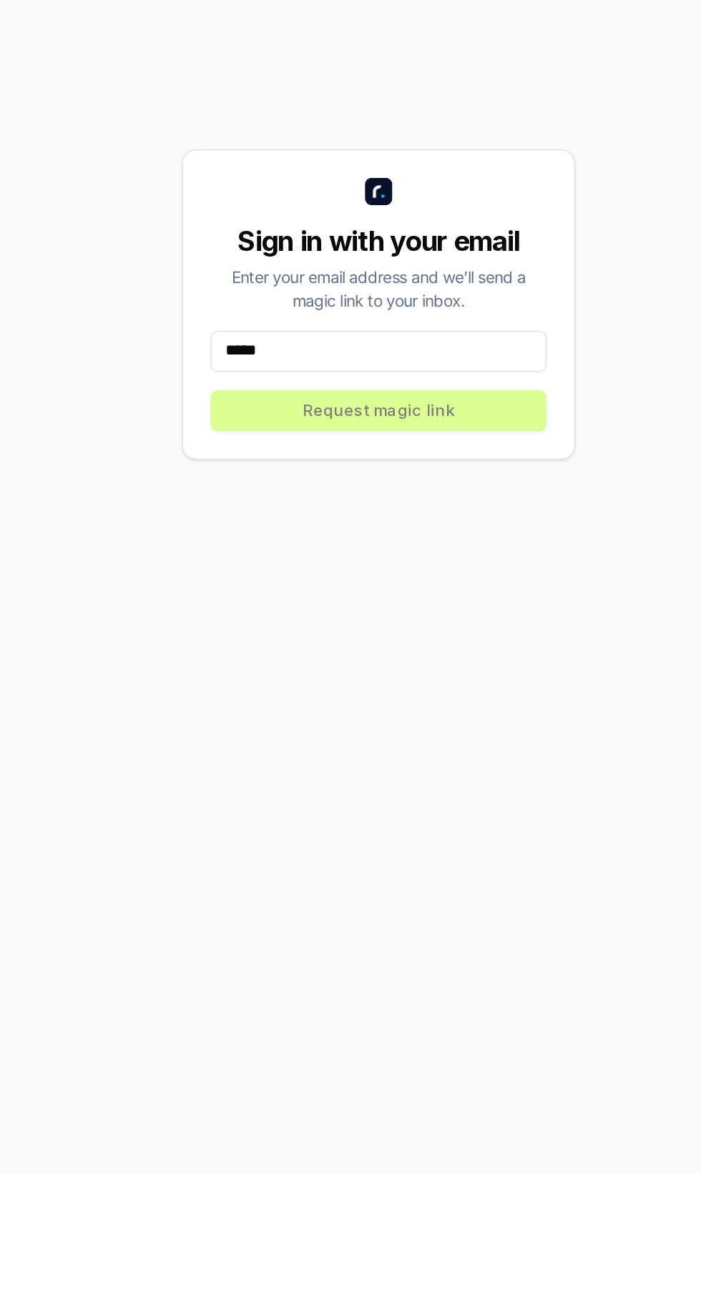
type input "******"
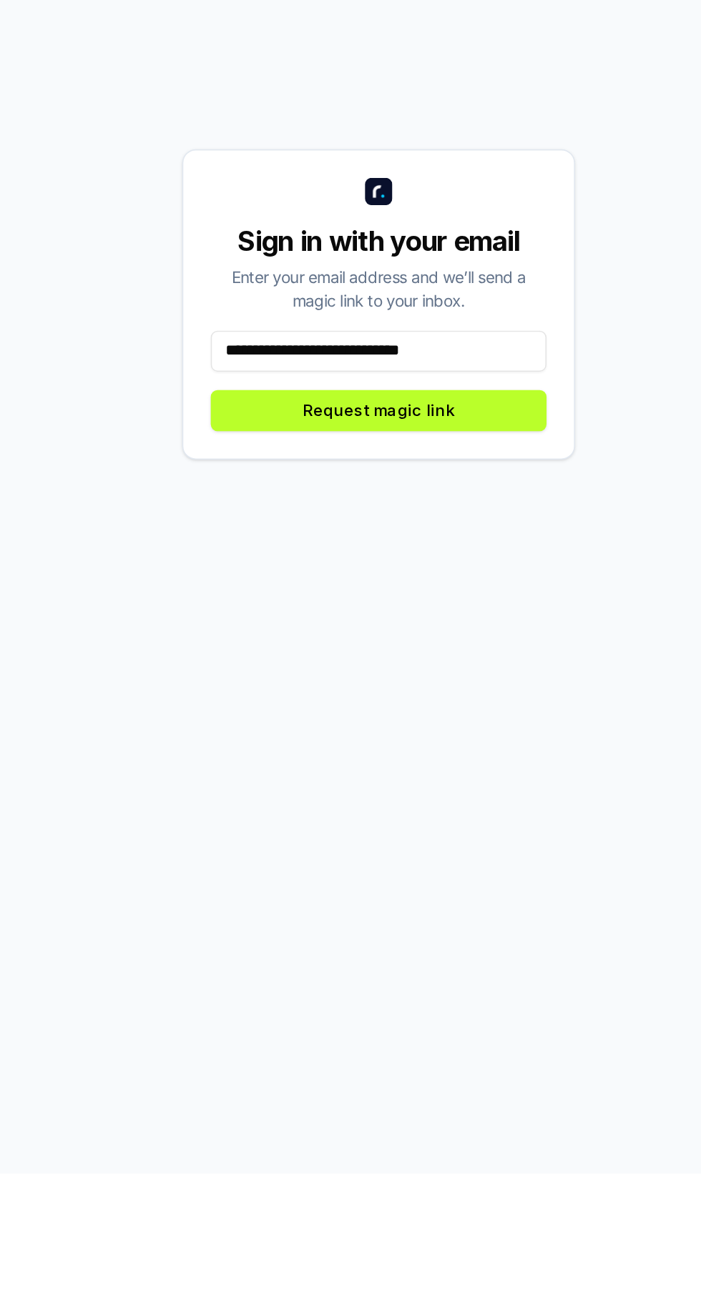
type input "**********"
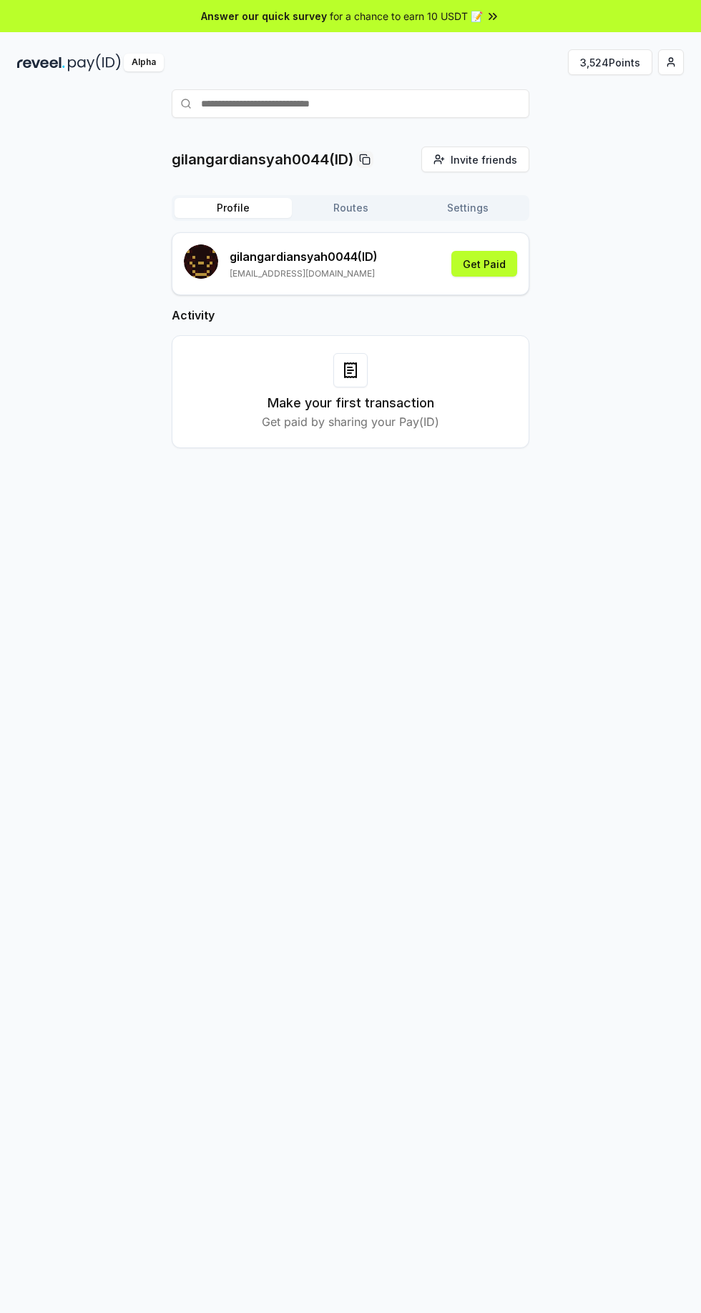
click at [616, 64] on button "3,524 Points" at bounding box center [610, 62] width 84 height 26
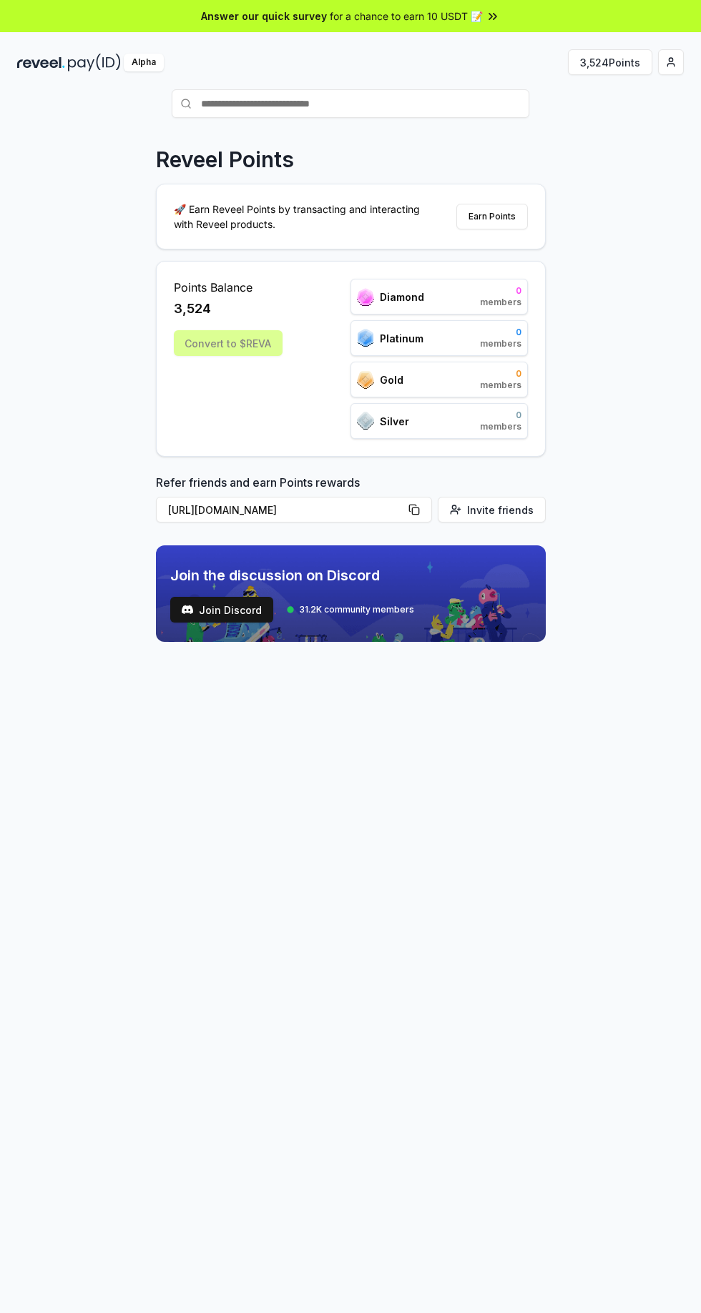
click at [673, 66] on html "Answer our quick survey for a chance to earn 10 USDT 📝 Alpha 3,524 Points Revee…" at bounding box center [350, 656] width 701 height 1313
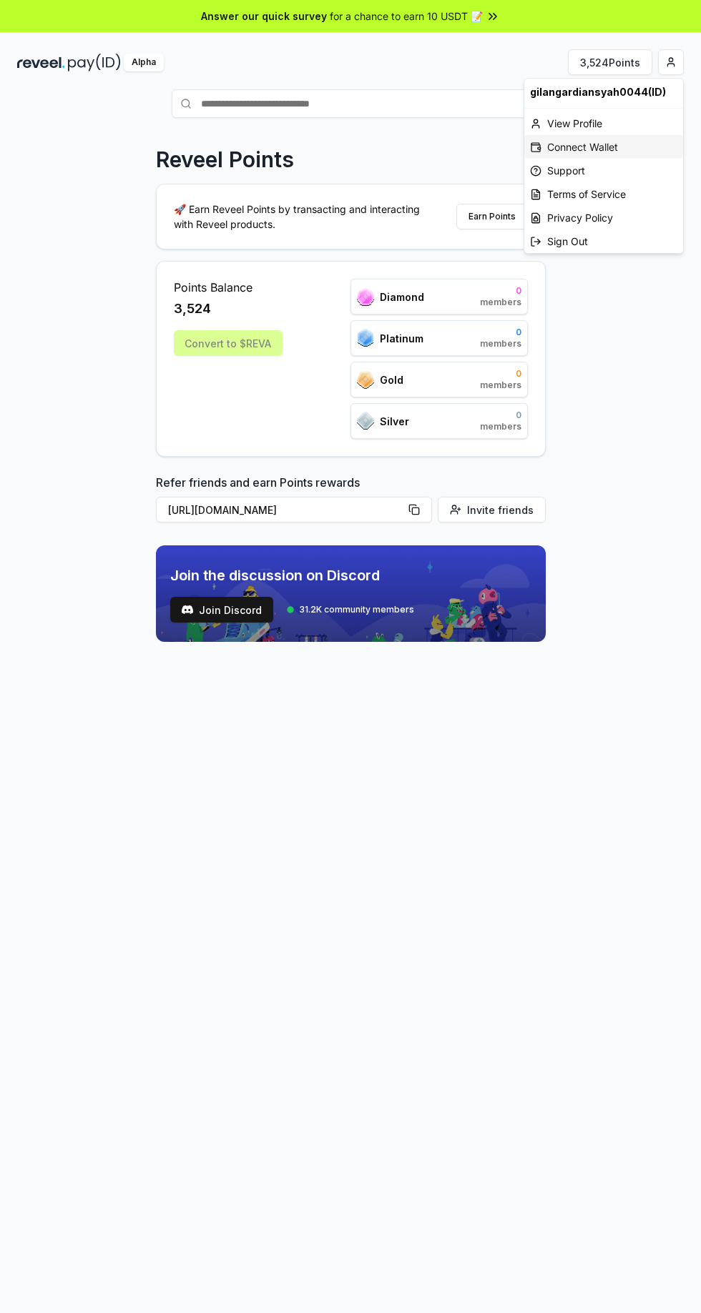
click at [621, 146] on div "Connect Wallet" at bounding box center [603, 147] width 159 height 24
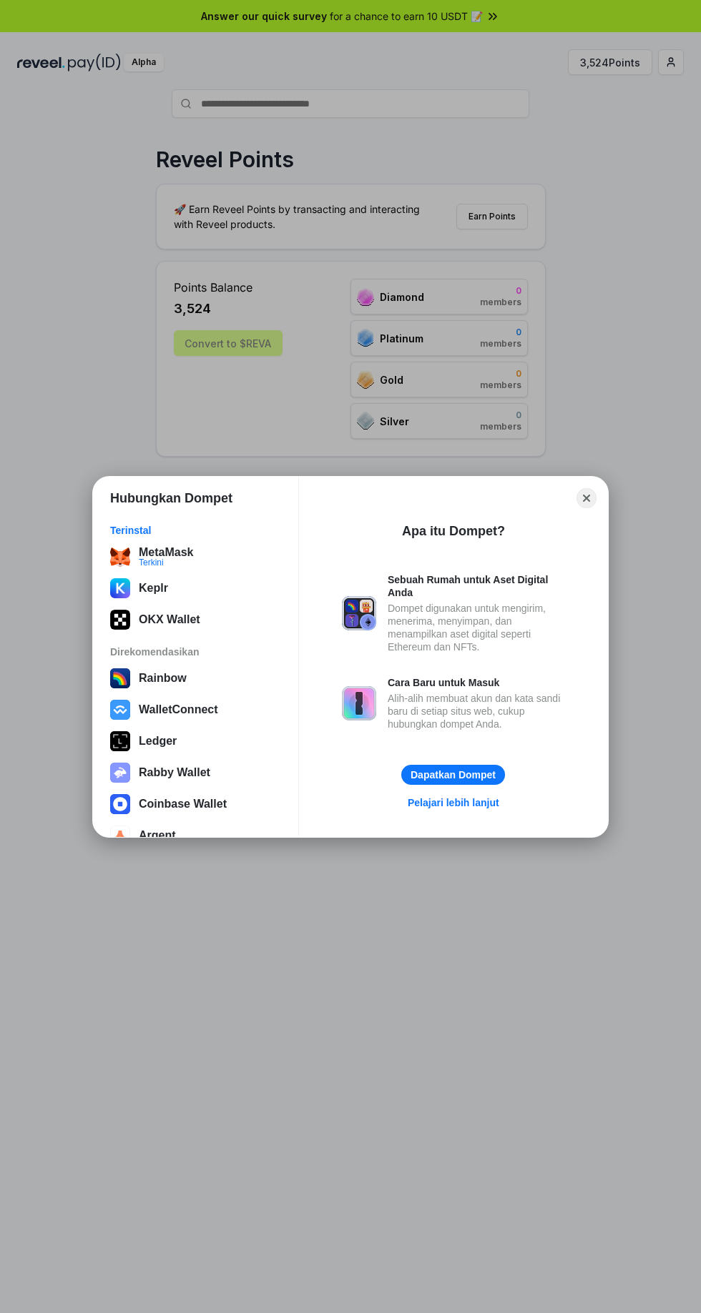
click at [201, 550] on div "MetaMask Terkini" at bounding box center [195, 557] width 171 height 20
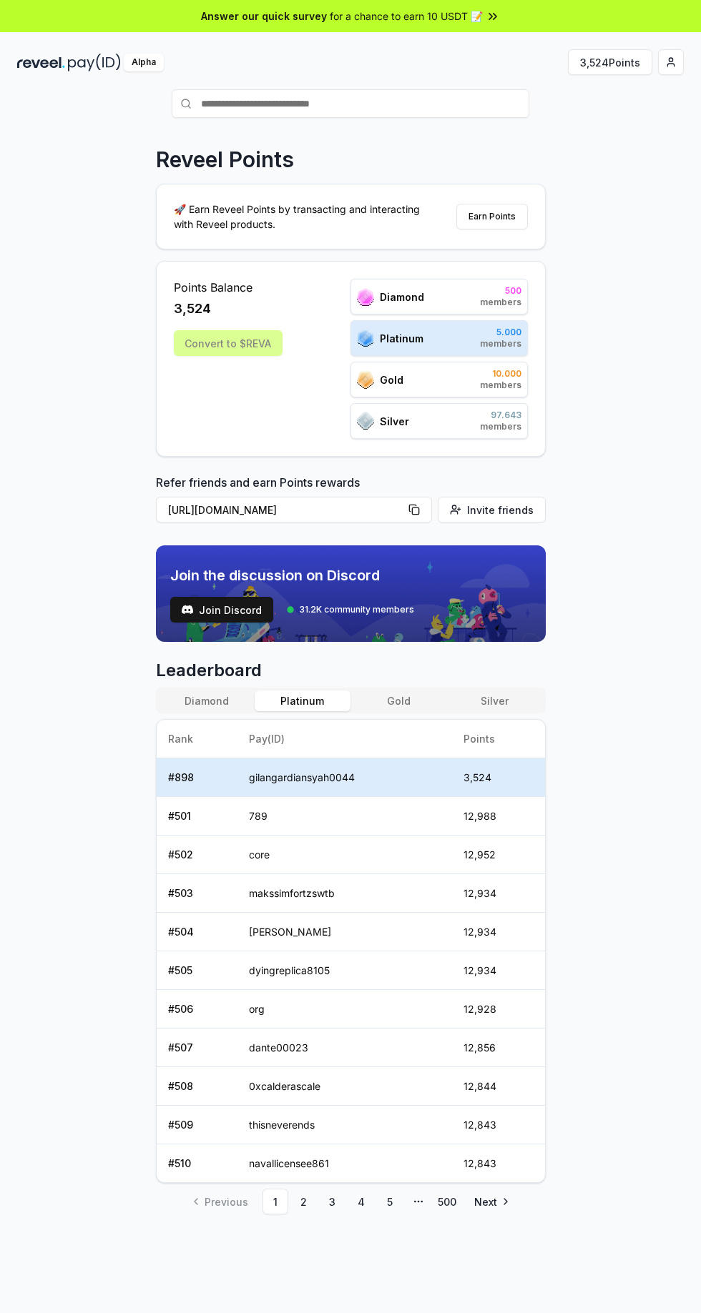
click at [615, 59] on button "3,524 Points" at bounding box center [610, 62] width 84 height 26
click at [668, 66] on html "Answer our quick survey for a chance to earn 10 USDT 📝 Alpha 3,524 Points Revee…" at bounding box center [350, 656] width 701 height 1313
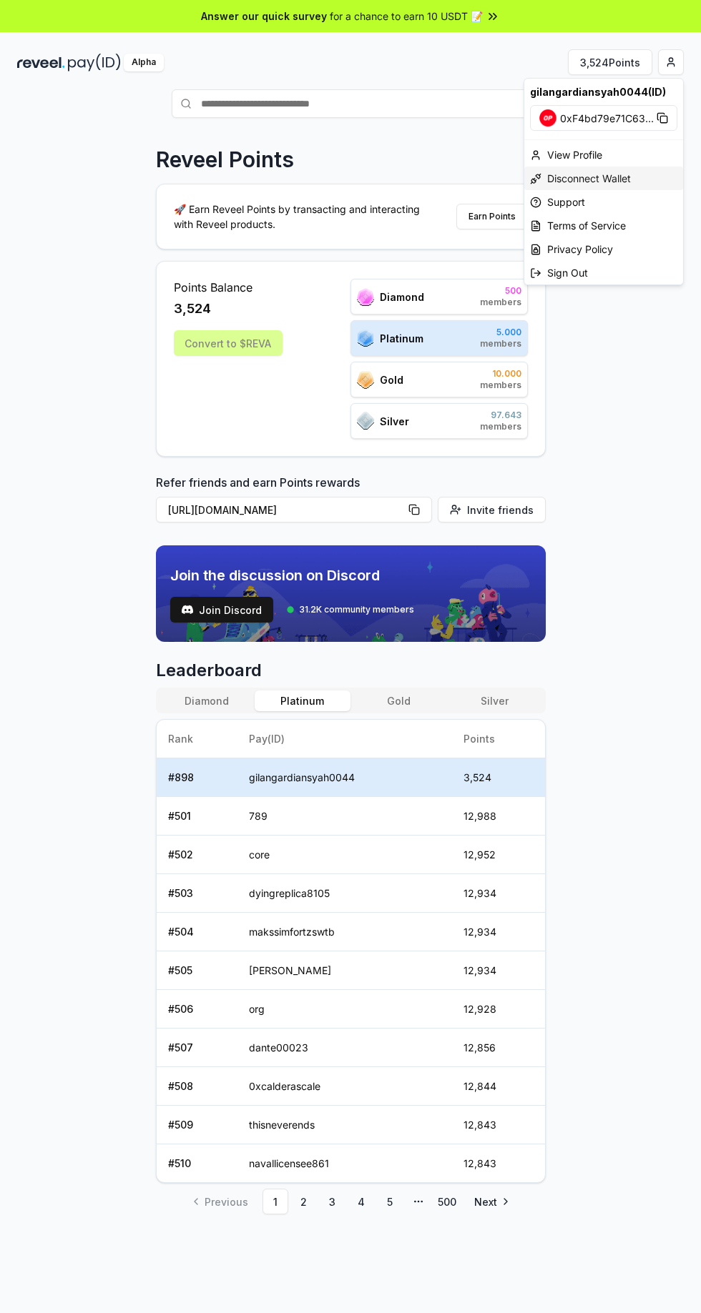
click at [622, 182] on div "Disconnect Wallet" at bounding box center [603, 179] width 159 height 24
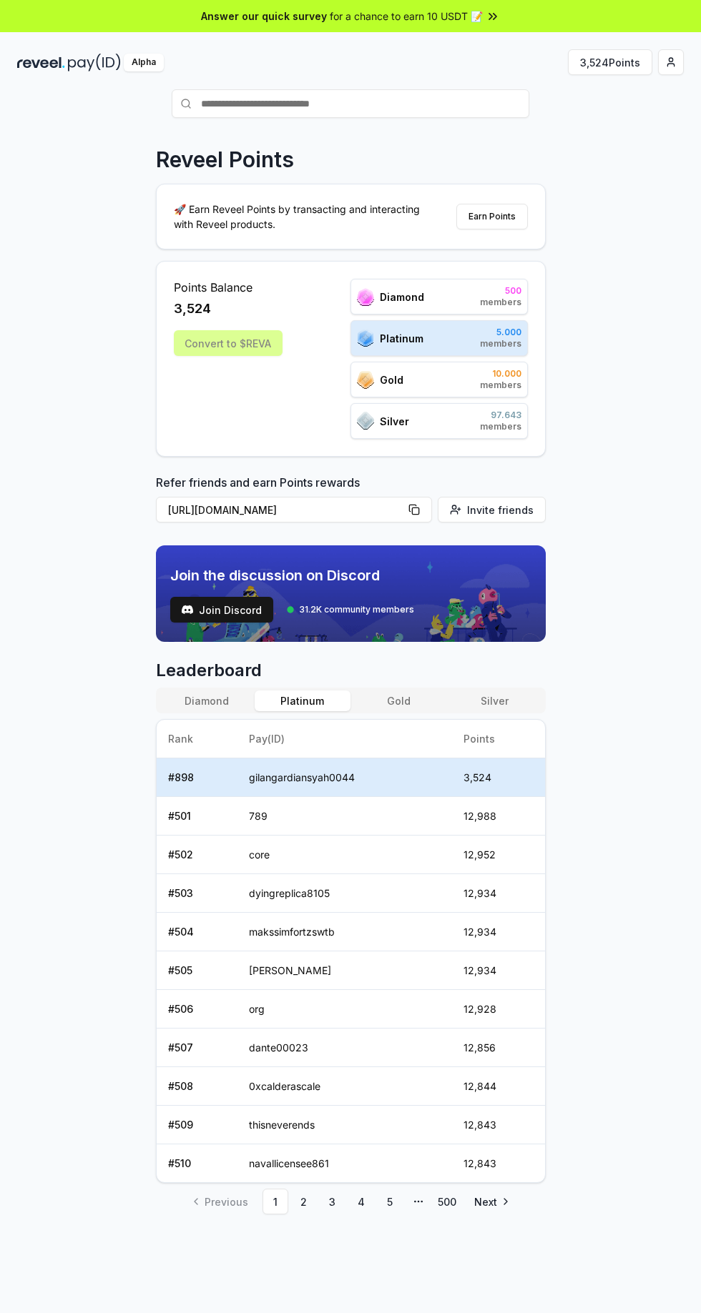
click at [670, 61] on html "Answer our quick survey for a chance to earn 10 USDT 📝 Alpha 3,524 Points Revee…" at bounding box center [350, 656] width 701 height 1313
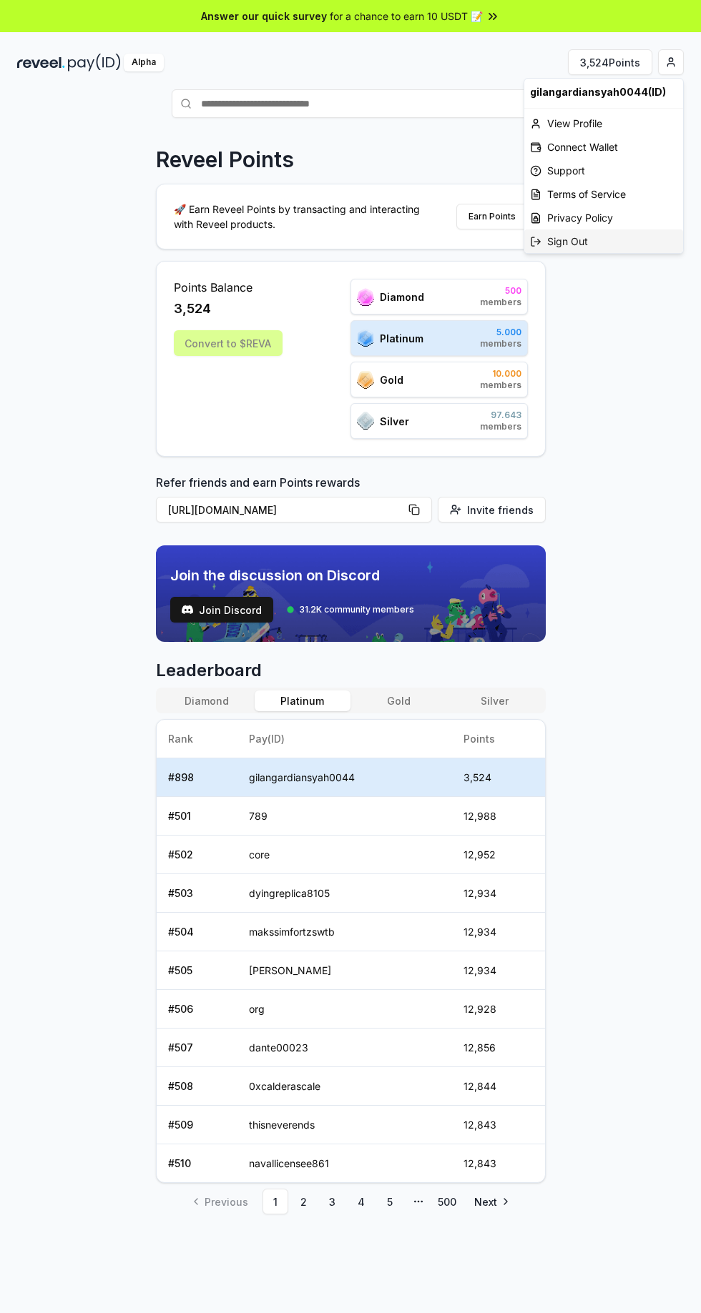
click at [593, 244] on div "Sign Out" at bounding box center [603, 241] width 159 height 24
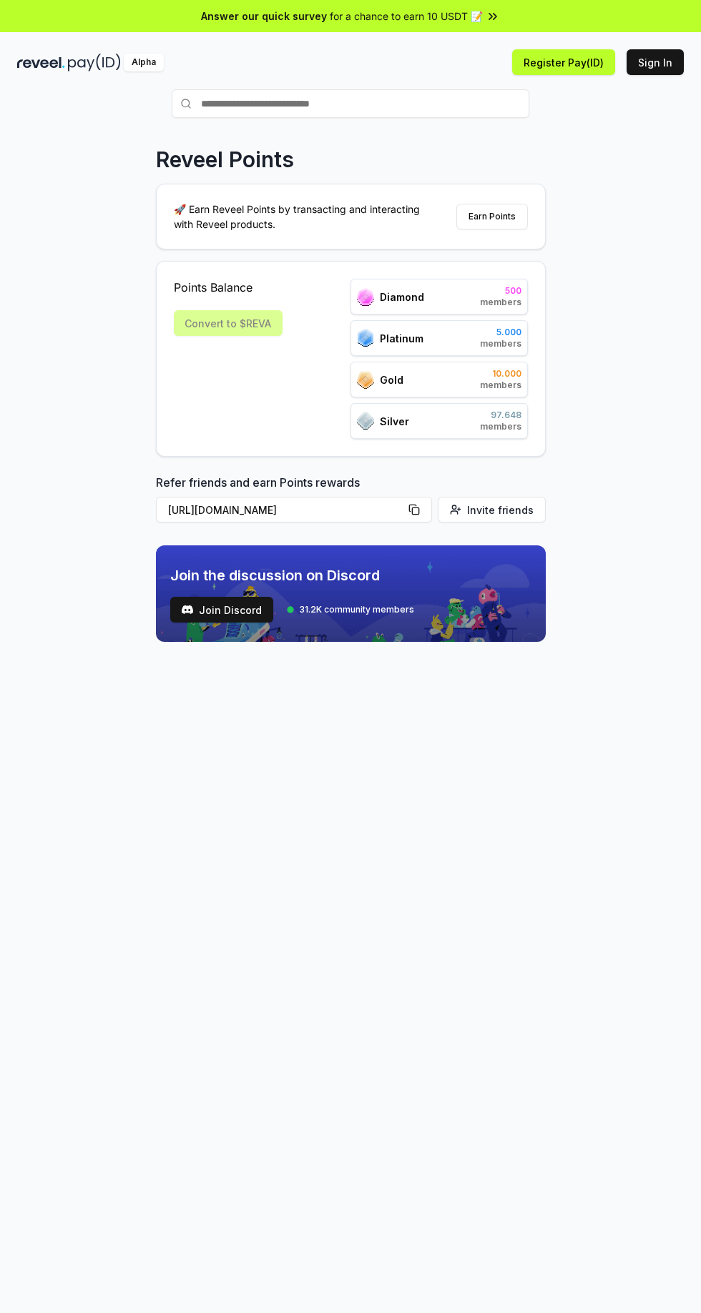
click at [652, 61] on button "Sign In" at bounding box center [654, 62] width 57 height 26
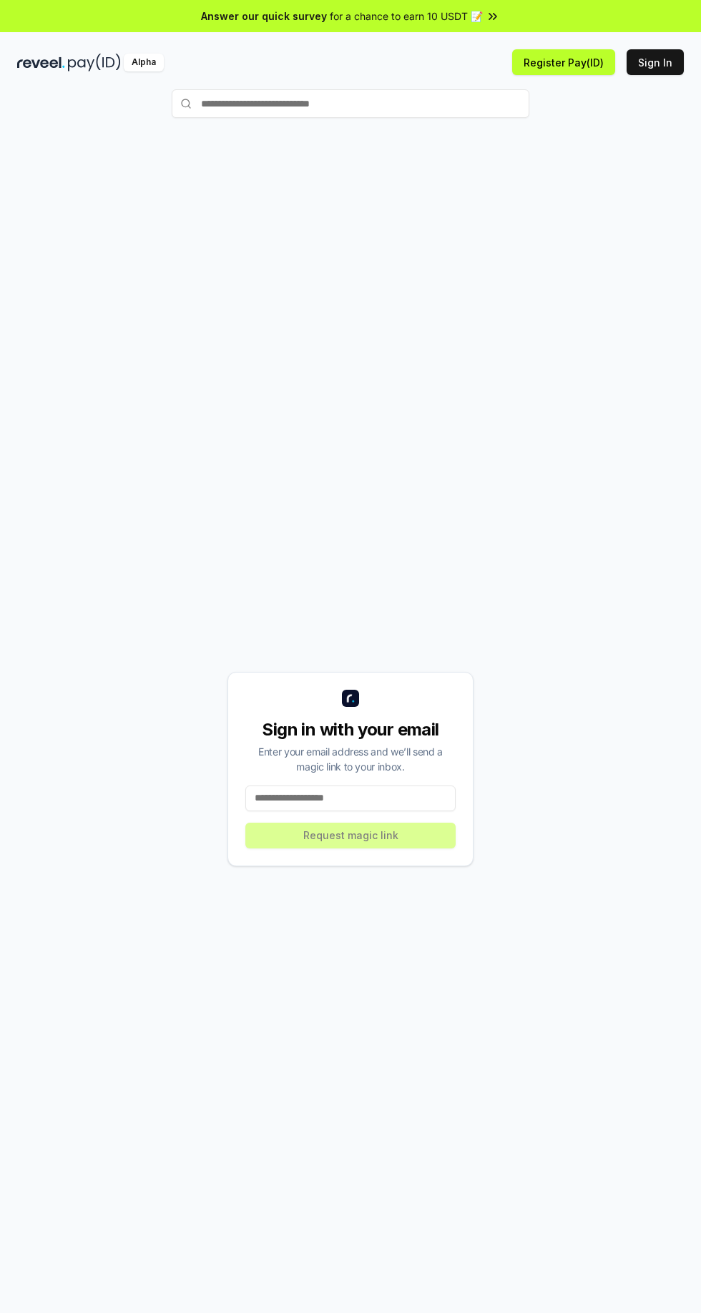
click at [364, 811] on input at bounding box center [350, 799] width 210 height 26
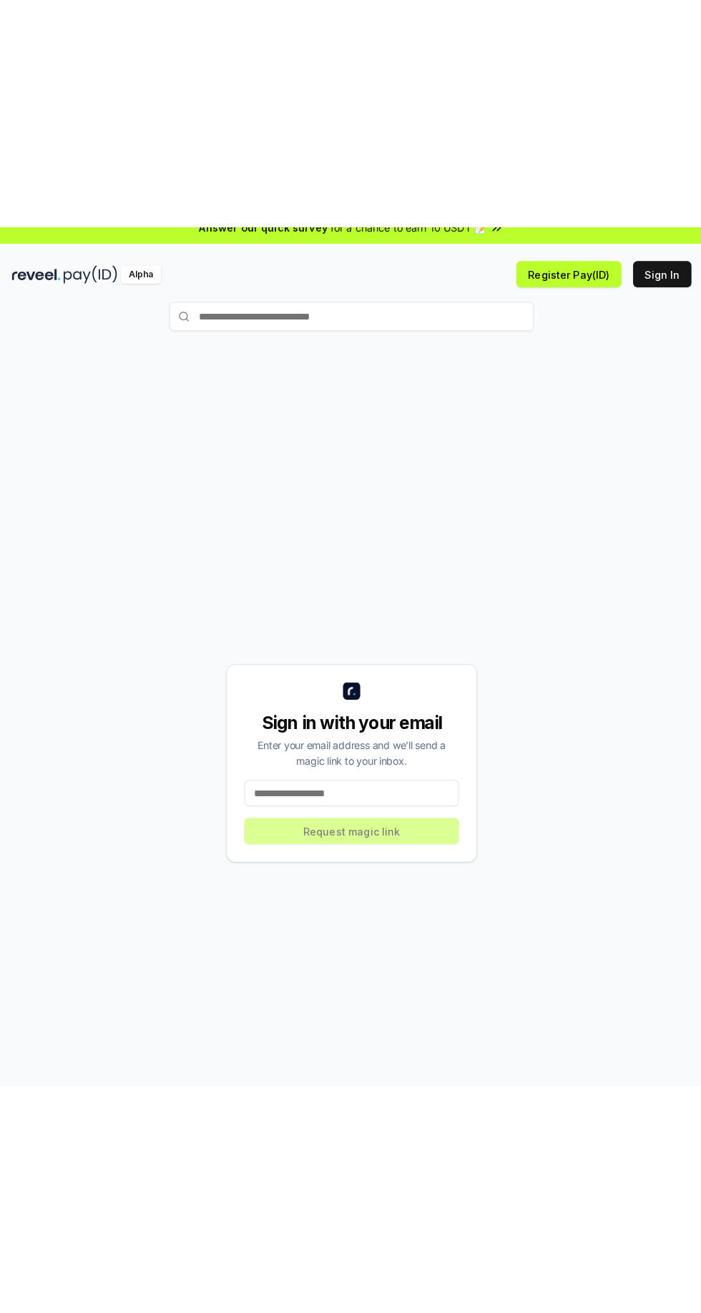
scroll to position [31, 0]
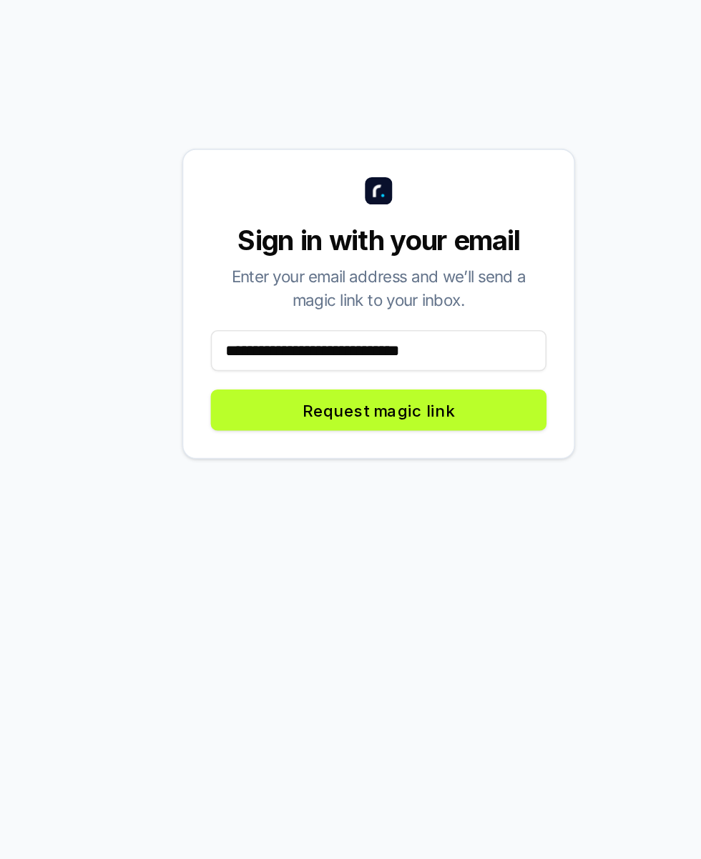
type input "**********"
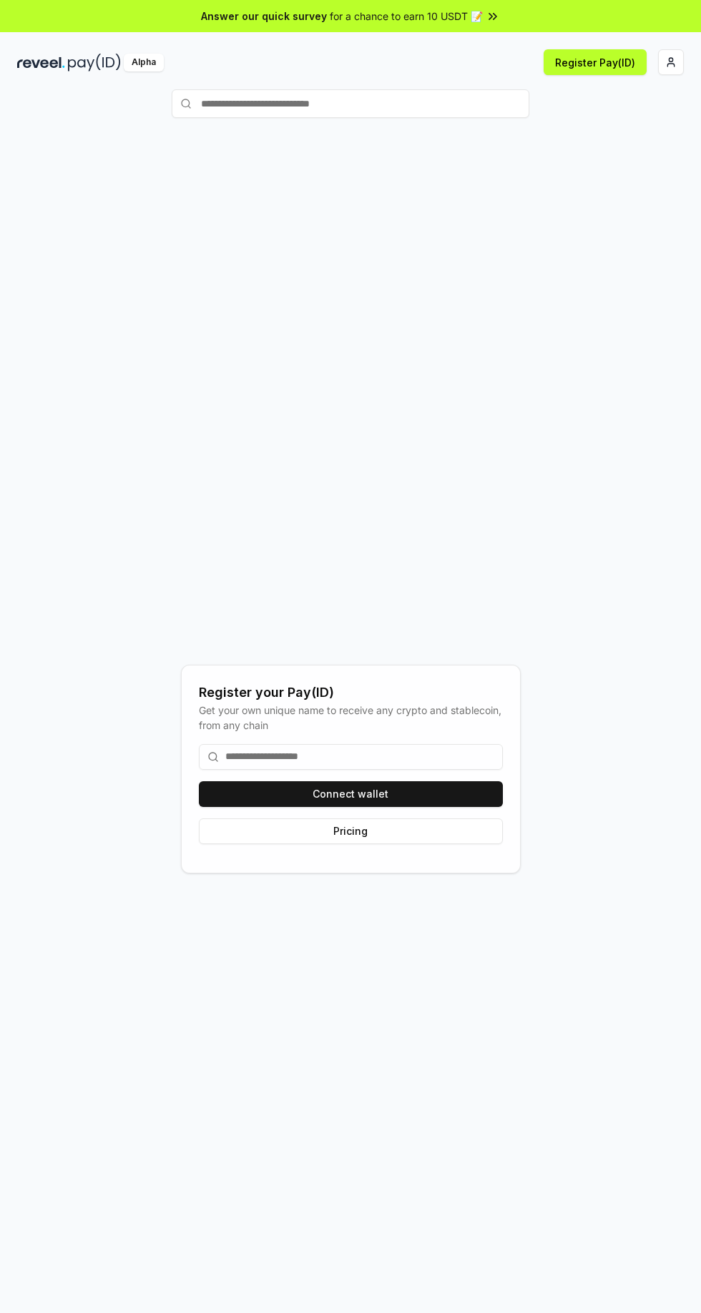
click at [430, 807] on button "Connect wallet" at bounding box center [351, 794] width 304 height 26
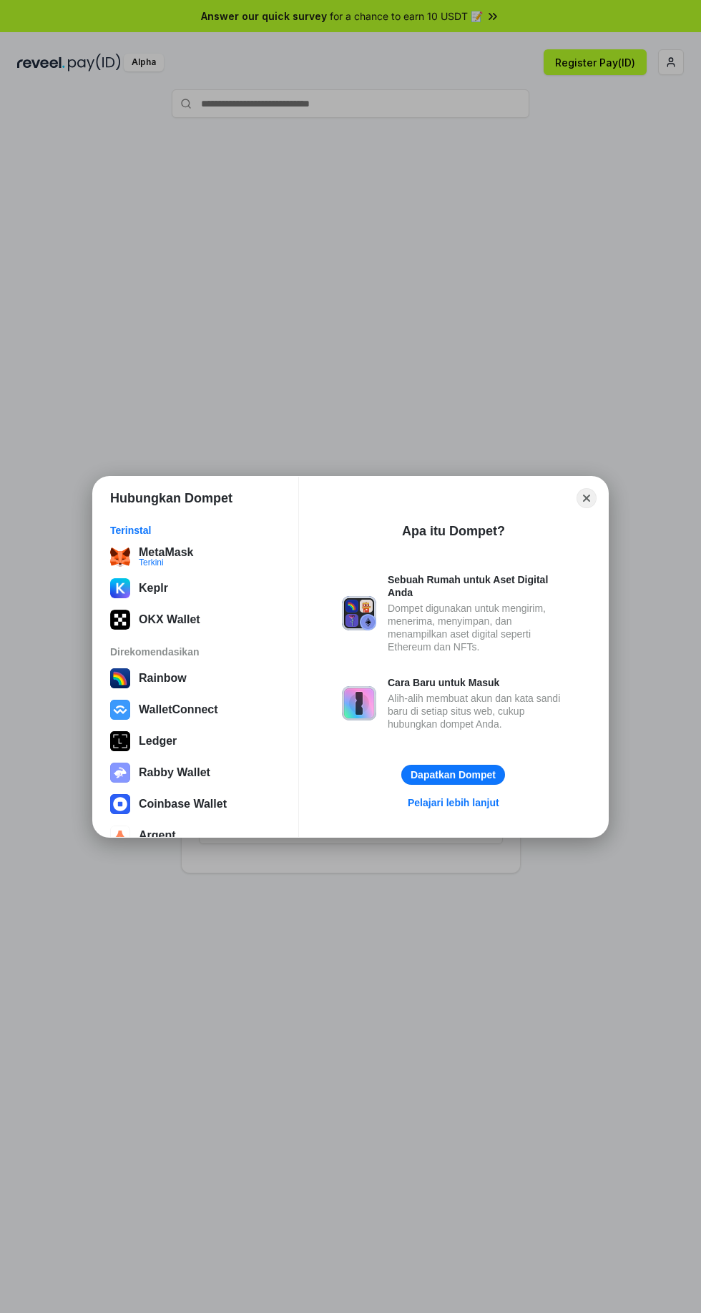
click at [141, 549] on div "MetaMask" at bounding box center [166, 551] width 54 height 13
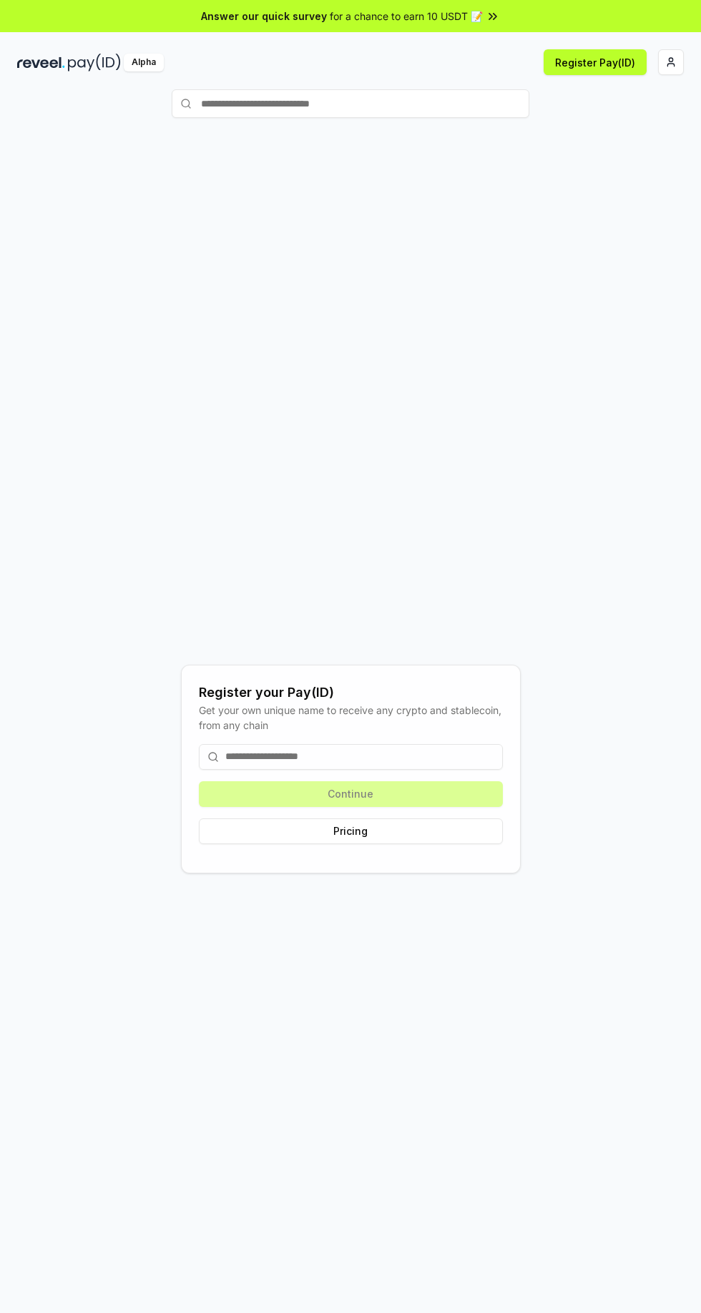
click at [418, 770] on input at bounding box center [351, 757] width 304 height 26
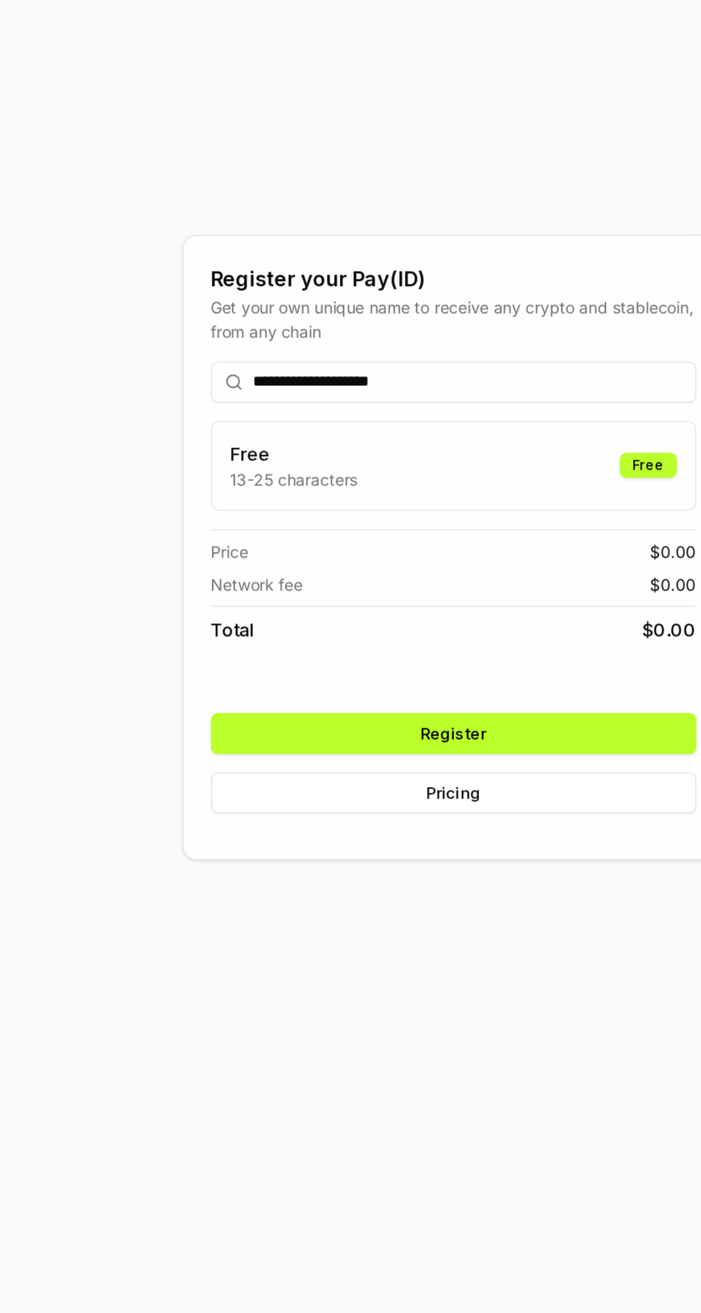
scroll to position [19, 0]
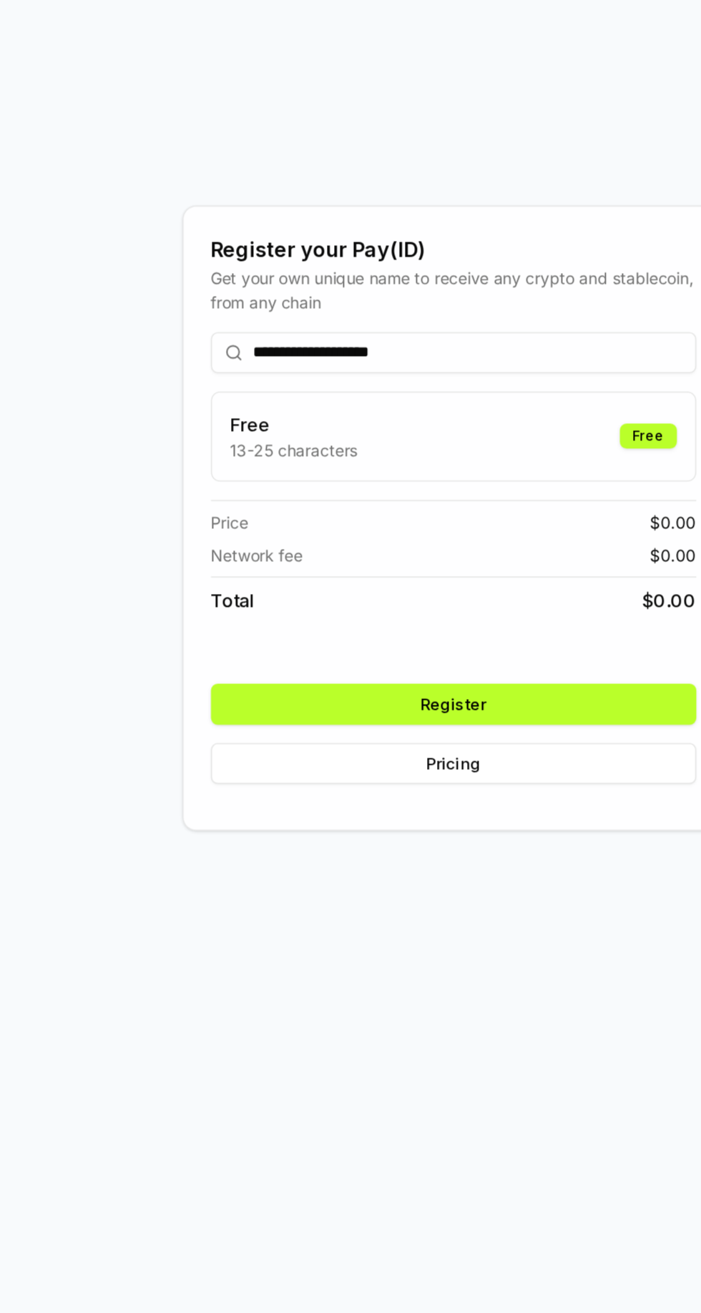
type input "**********"
click at [412, 880] on button "Register" at bounding box center [351, 867] width 304 height 26
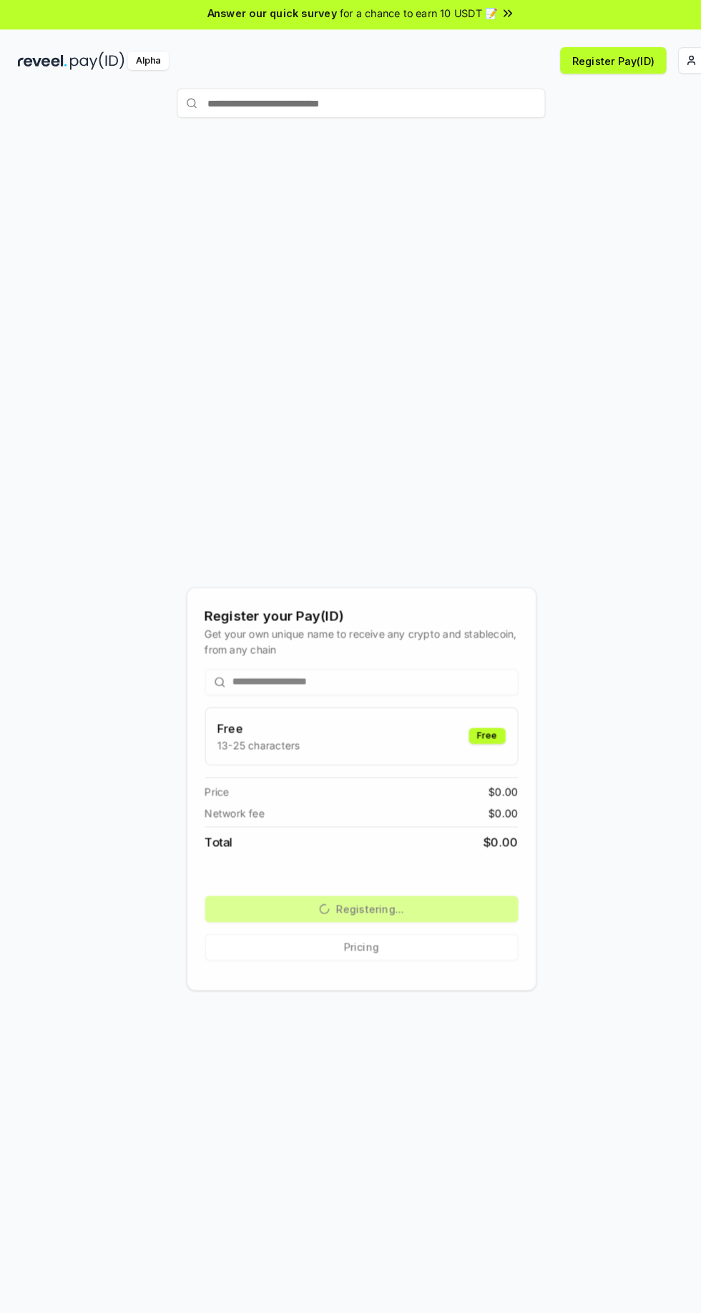
scroll to position [0, 0]
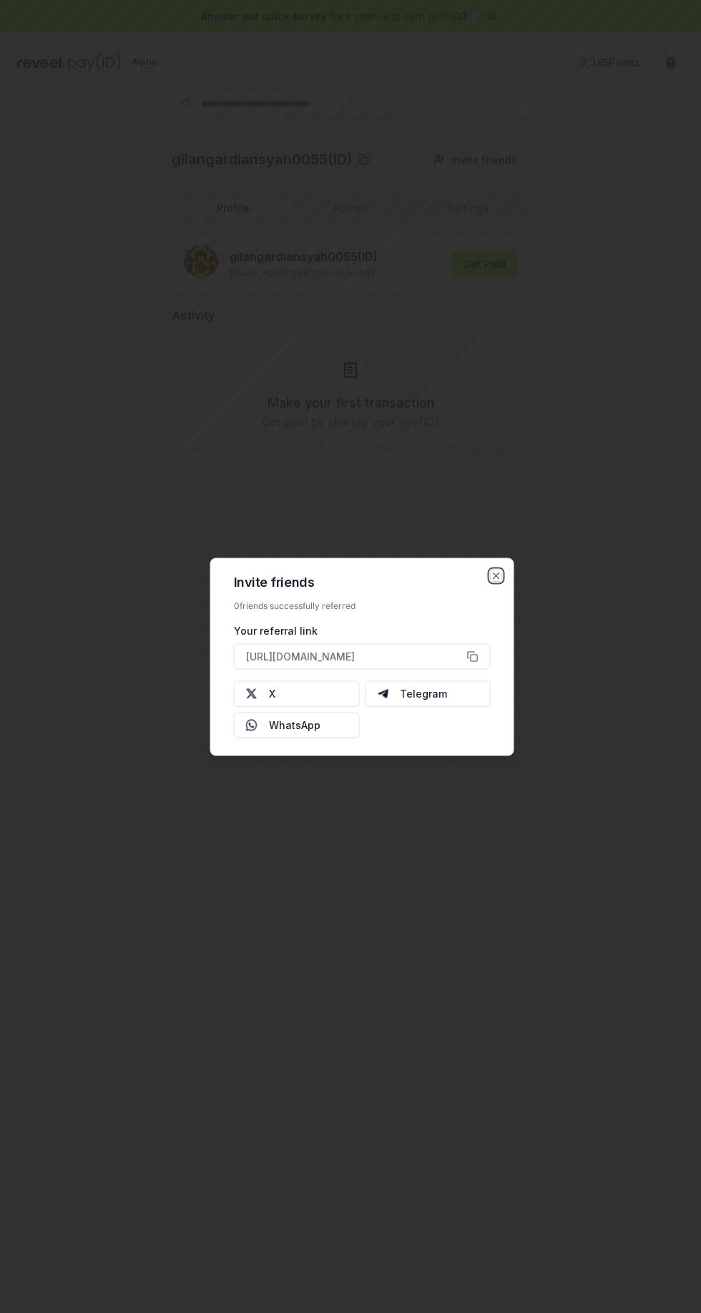
click at [495, 575] on icon "button" at bounding box center [496, 576] width 6 height 6
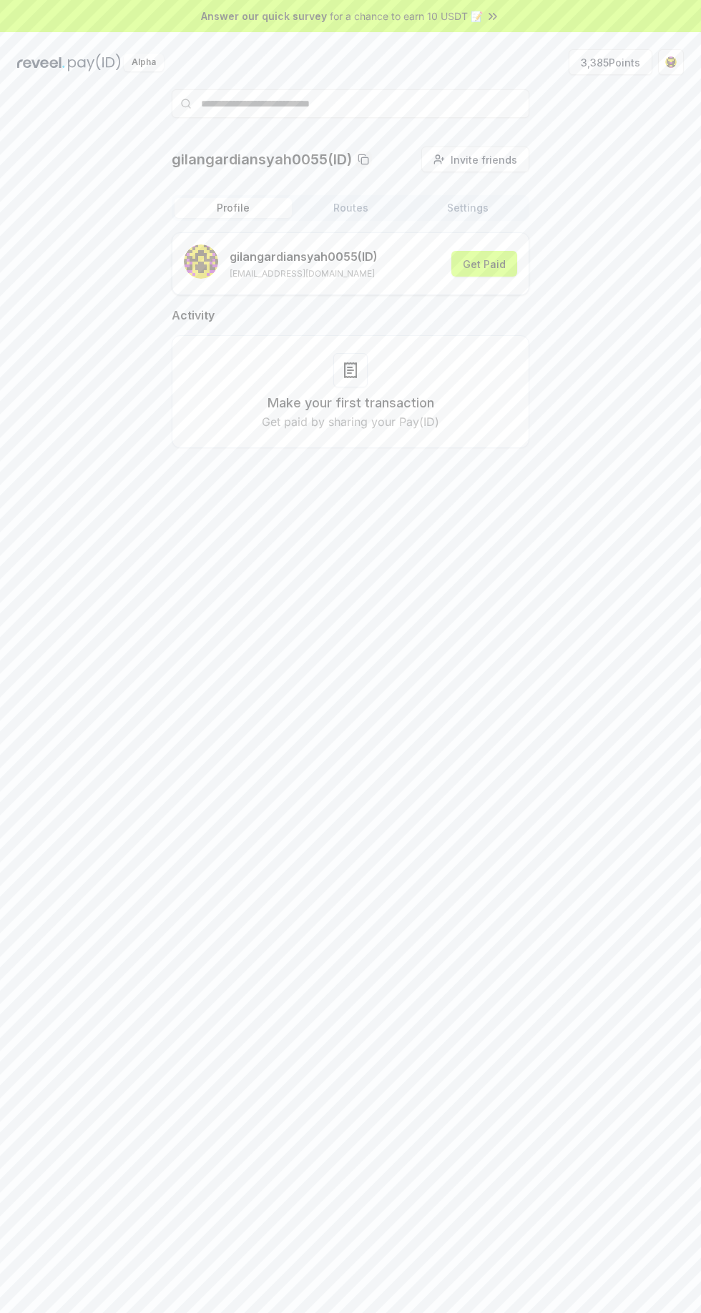
click at [606, 58] on button "3,385 Points" at bounding box center [610, 62] width 84 height 26
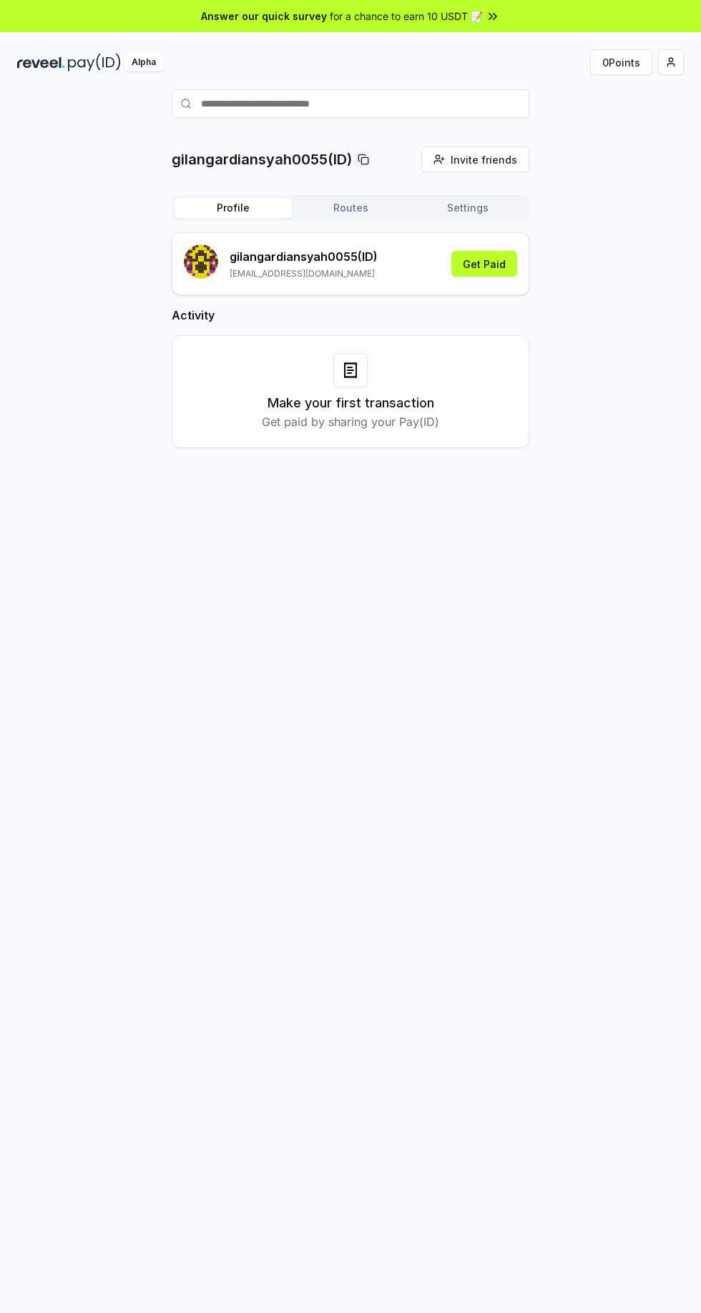
click at [670, 61] on html "Answer our quick survey for a chance to earn 10 USDT 📝 Alpha 0 Points gilangard…" at bounding box center [350, 656] width 701 height 1313
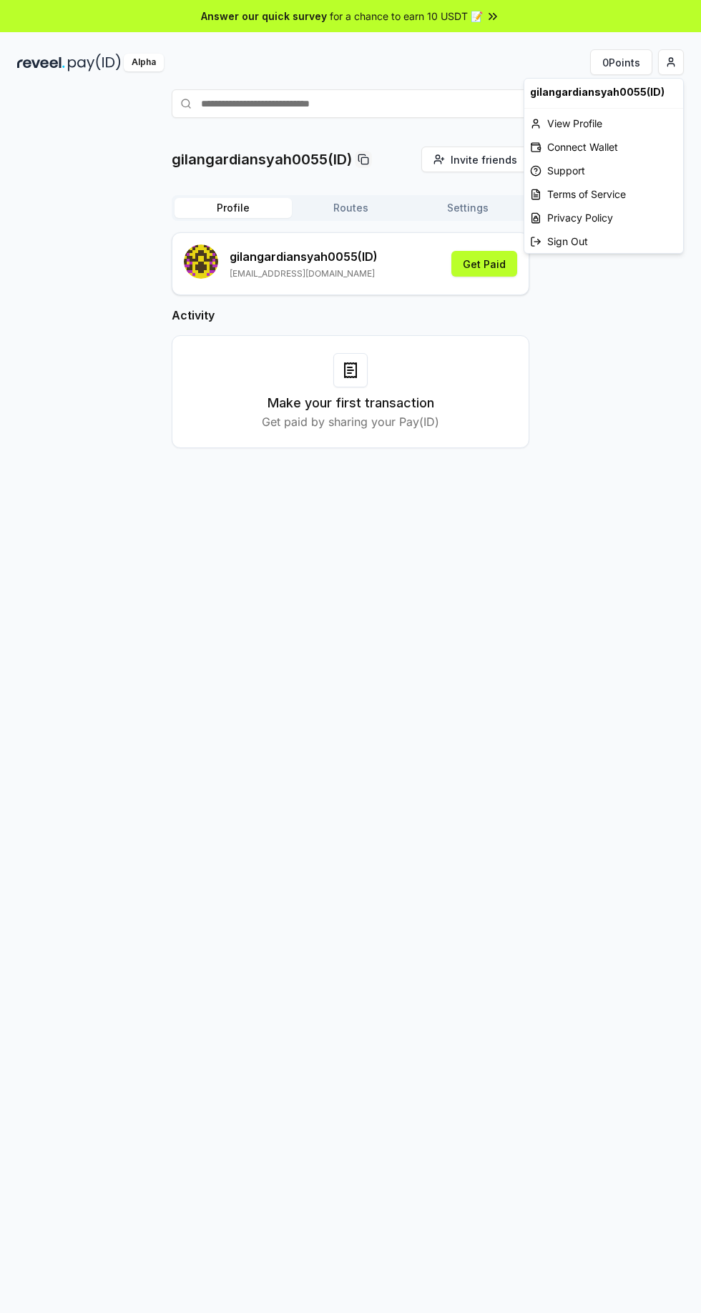
click at [528, 608] on html "Answer our quick survey for a chance to earn 10 USDT 📝 Alpha 0 Points gilangard…" at bounding box center [350, 656] width 701 height 1313
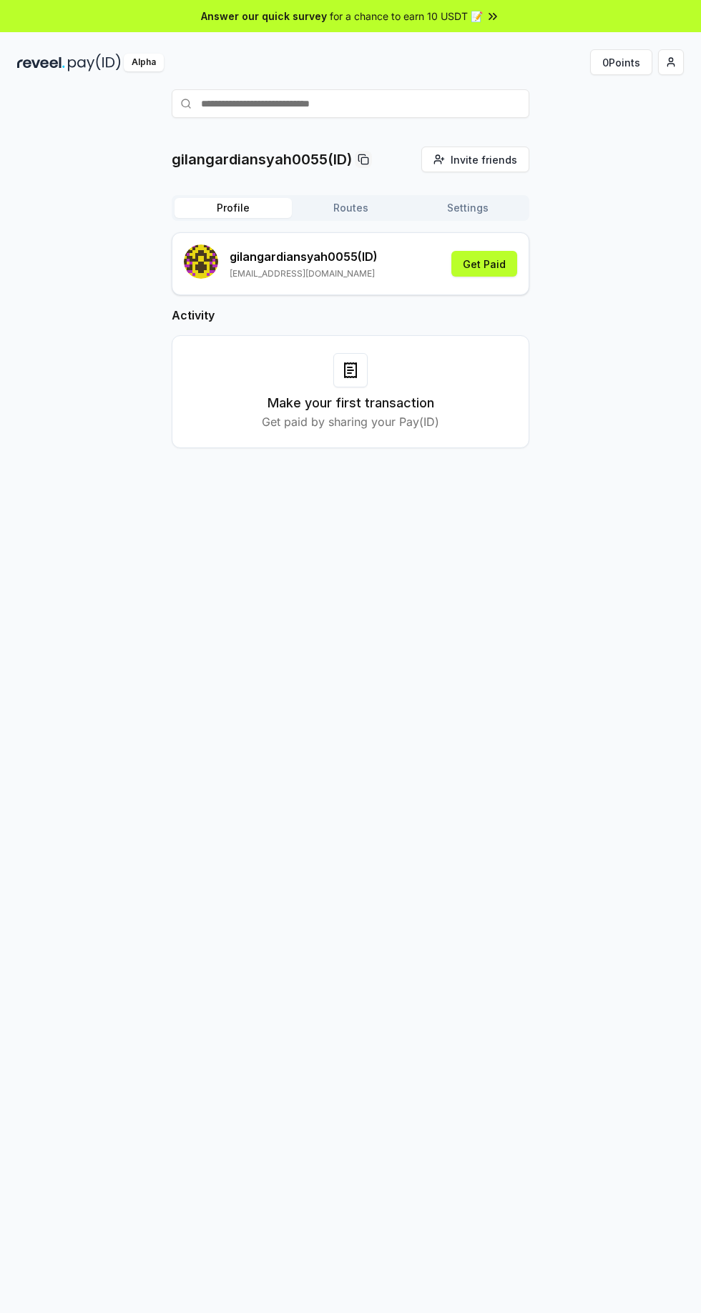
click at [674, 59] on html "Answer our quick survey for a chance to earn 10 USDT 📝 Alpha 0 Points gilangard…" at bounding box center [350, 656] width 701 height 1313
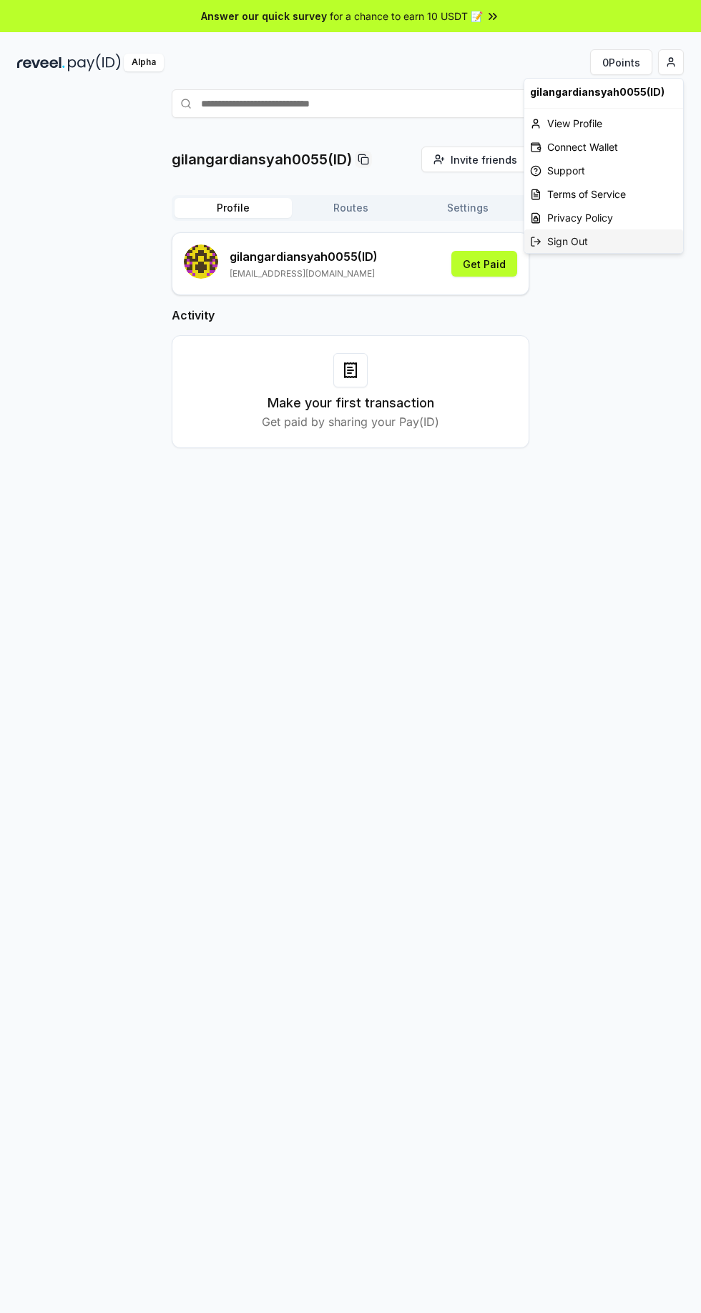
click at [590, 235] on div "Sign Out" at bounding box center [603, 241] width 159 height 24
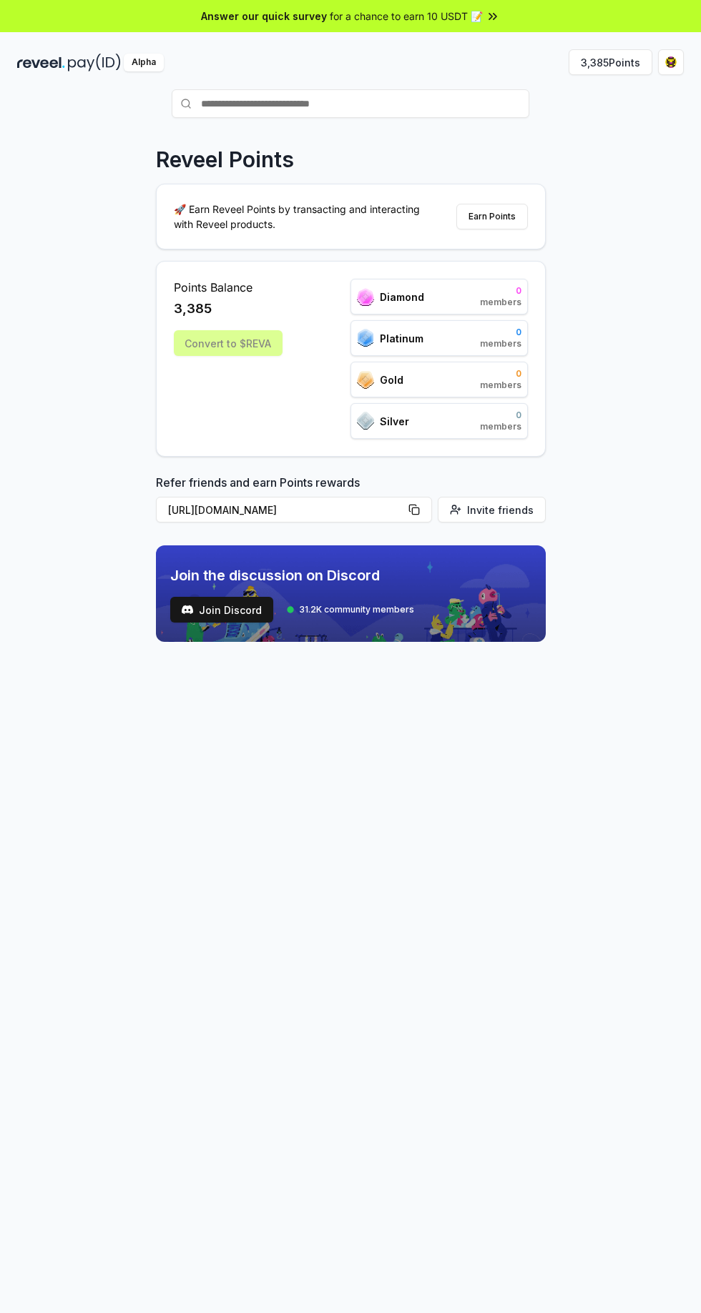
click at [611, 65] on button "3,385 Points" at bounding box center [610, 62] width 84 height 26
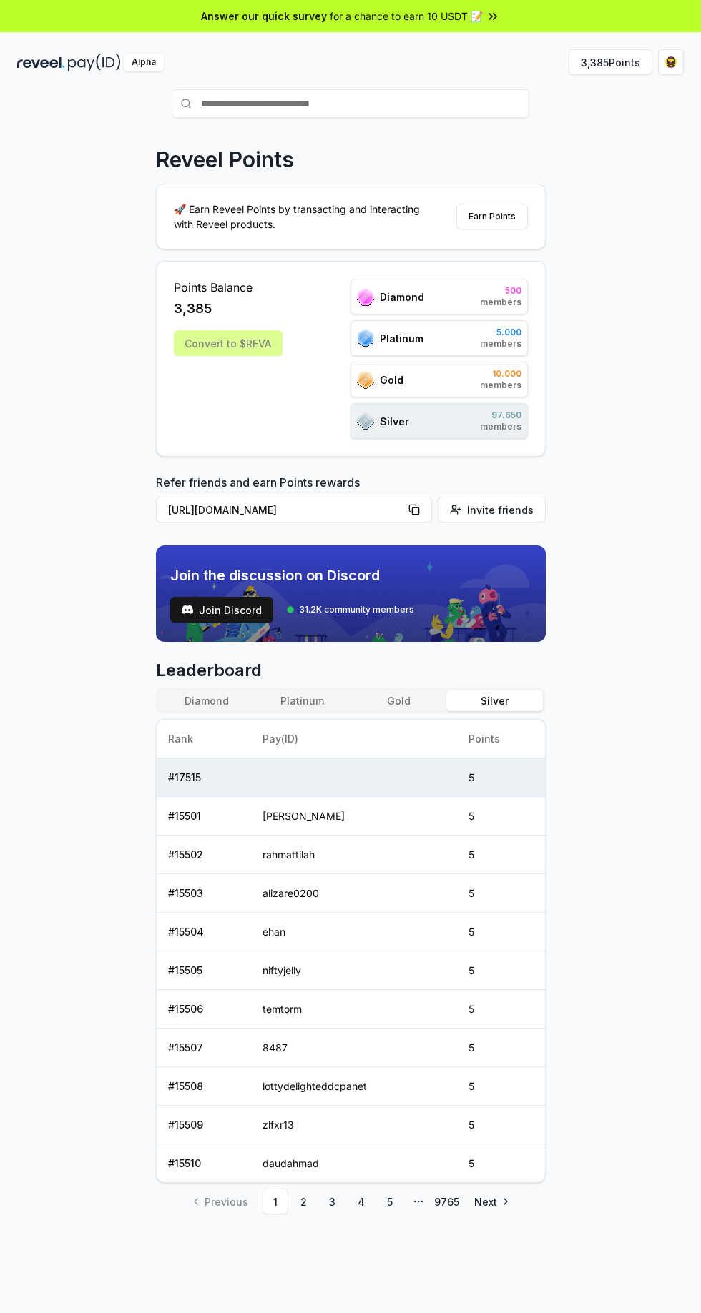
click at [670, 61] on html "Answer our quick survey for a chance to earn 10 USDT 📝 Alpha 3,385 Points Revee…" at bounding box center [350, 656] width 701 height 1313
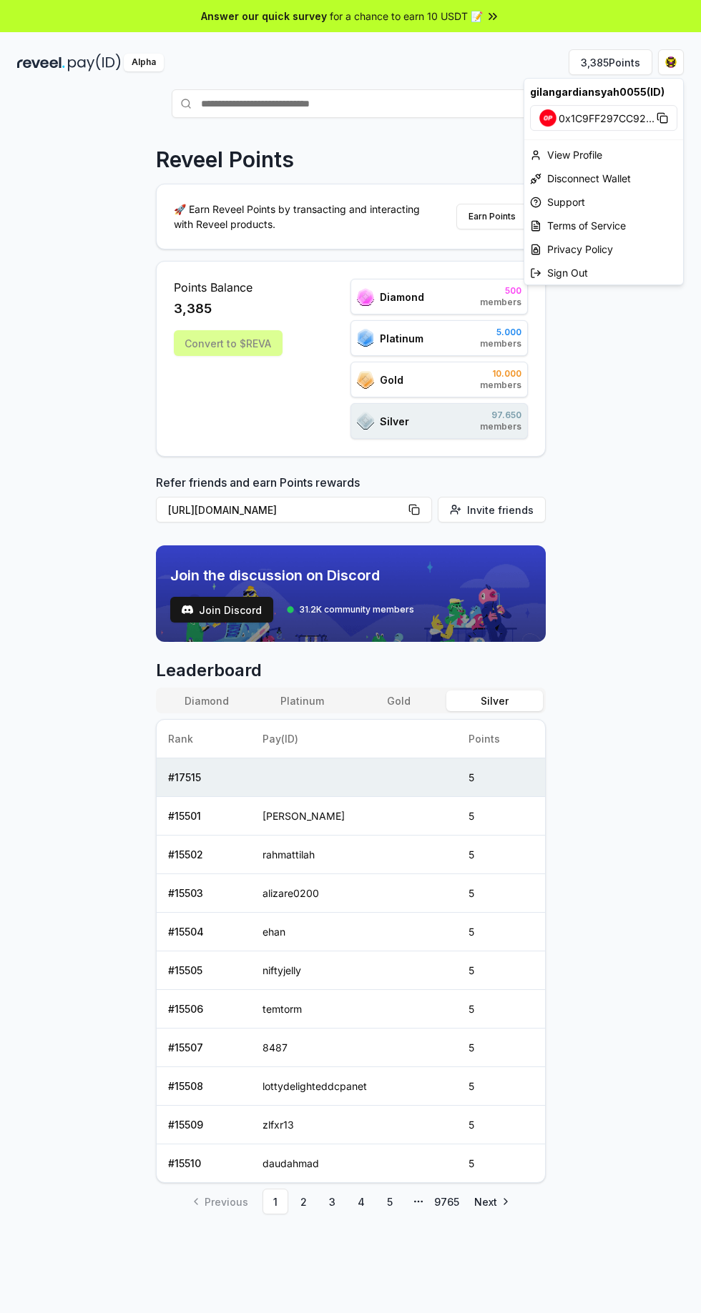
click at [654, 478] on html "Answer our quick survey for a chance to earn 10 USDT 📝 Alpha 3,385 Points Revee…" at bounding box center [350, 656] width 701 height 1313
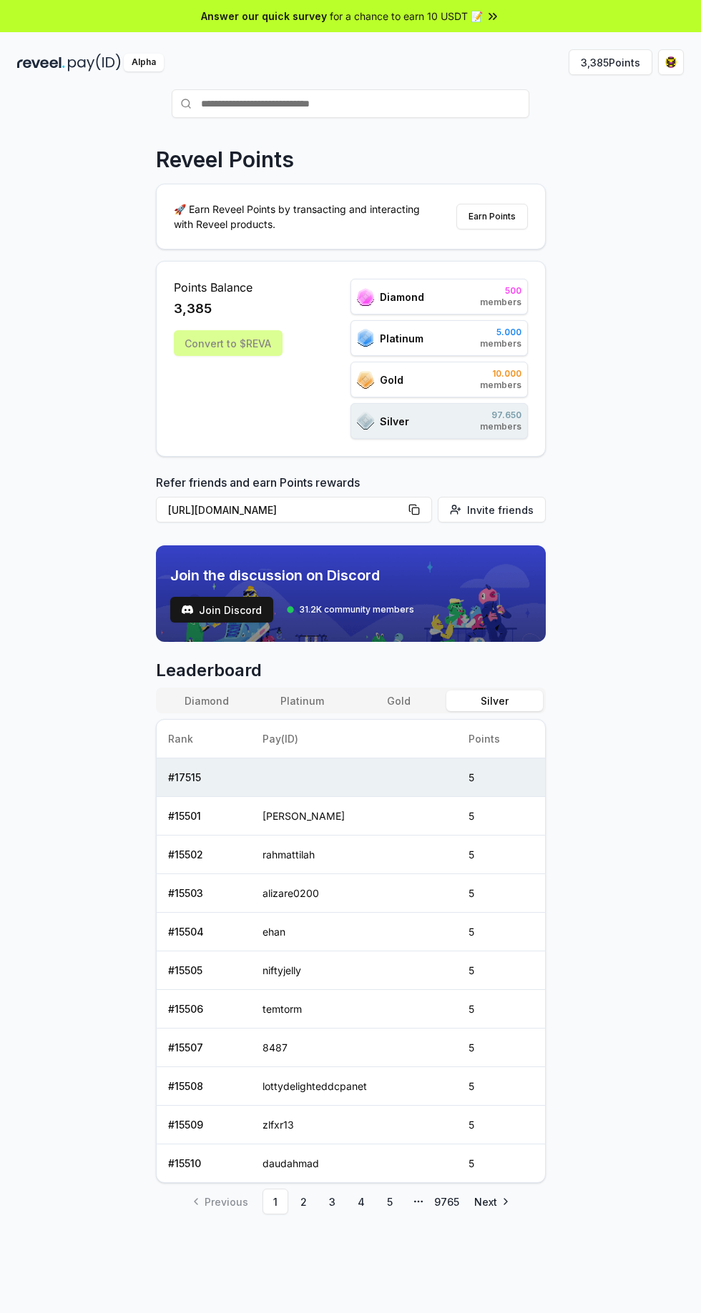
click at [670, 61] on html "Answer our quick survey for a chance to earn 10 USDT 📝 Alpha 3,385 Points Revee…" at bounding box center [350, 656] width 701 height 1313
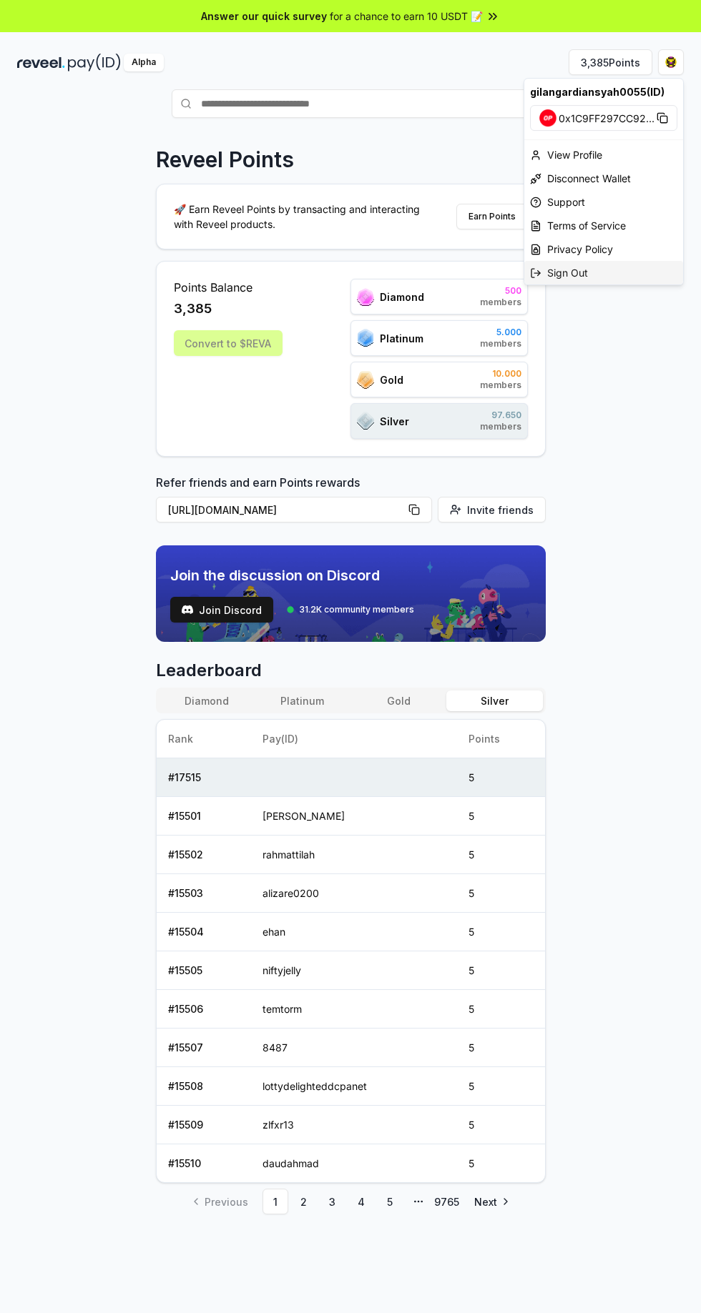
click at [604, 278] on div "Sign Out" at bounding box center [603, 273] width 159 height 24
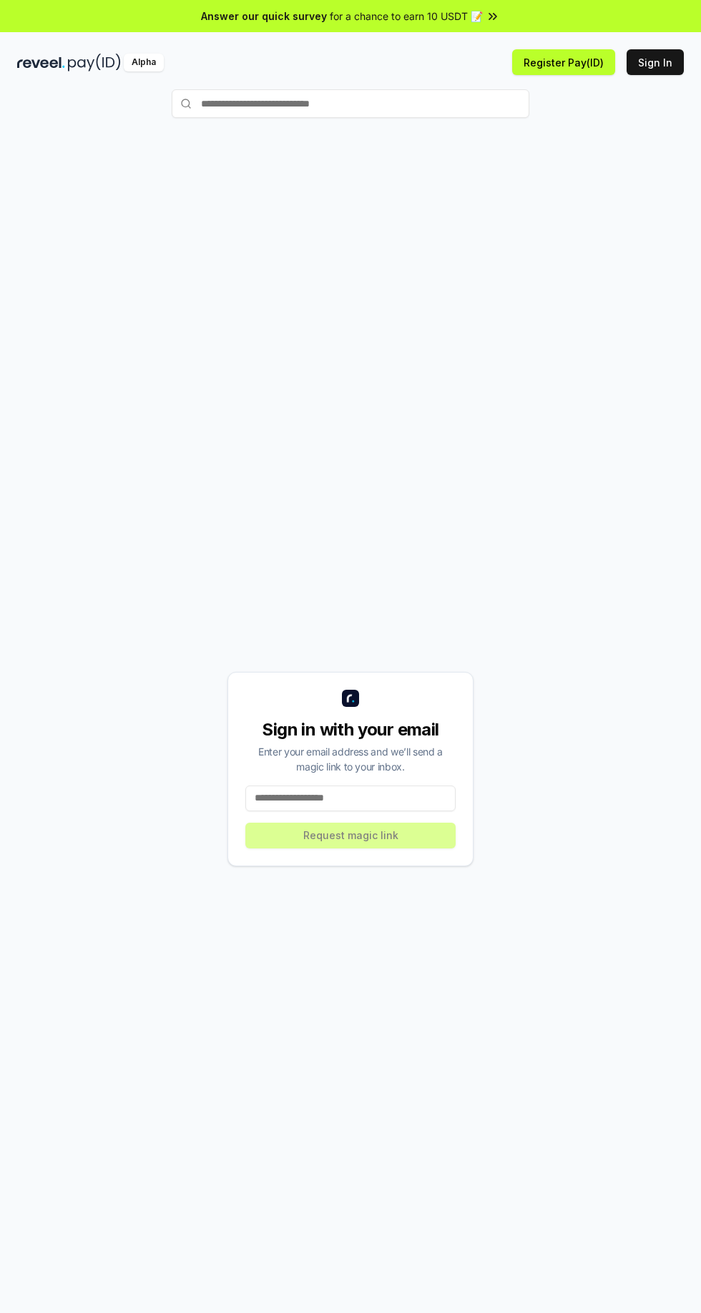
click at [364, 811] on input at bounding box center [350, 799] width 210 height 26
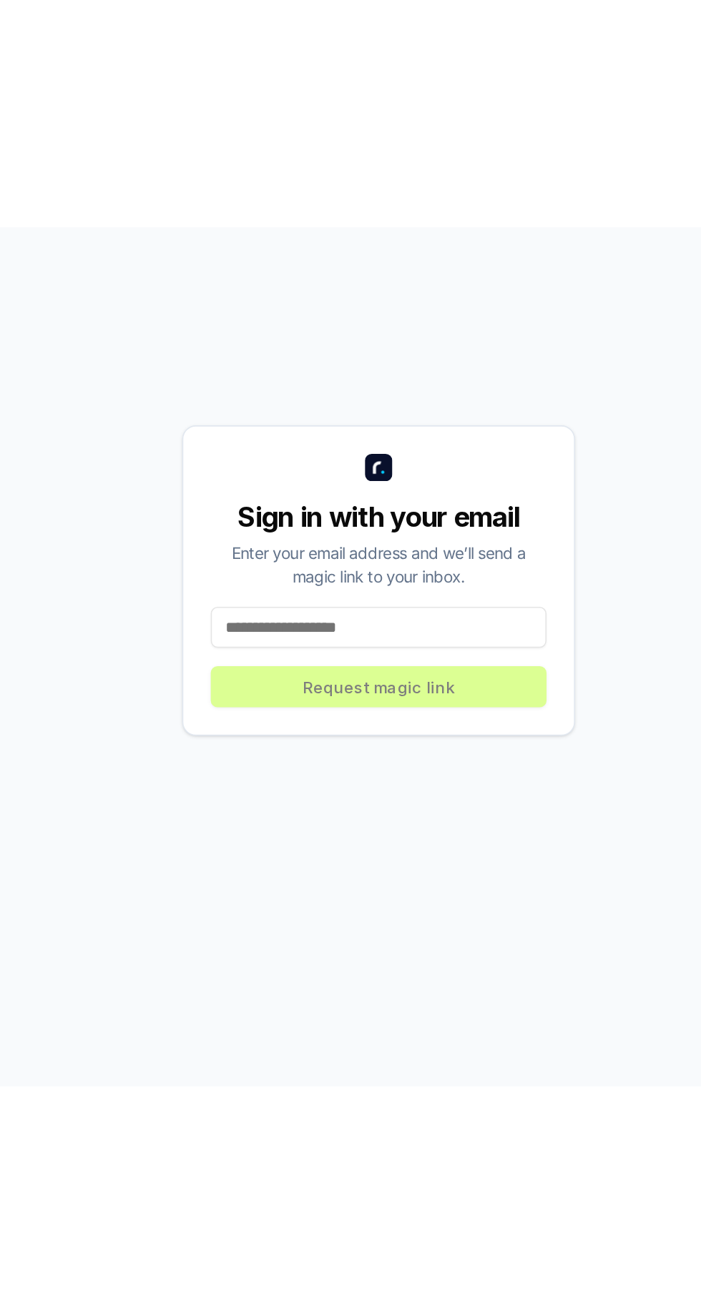
scroll to position [31, 0]
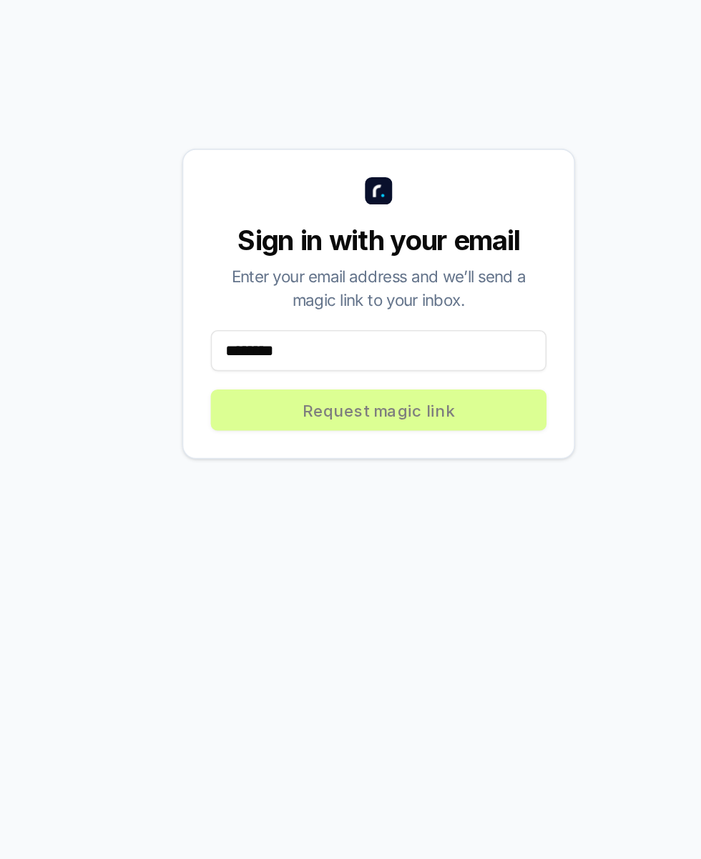
type input "*********"
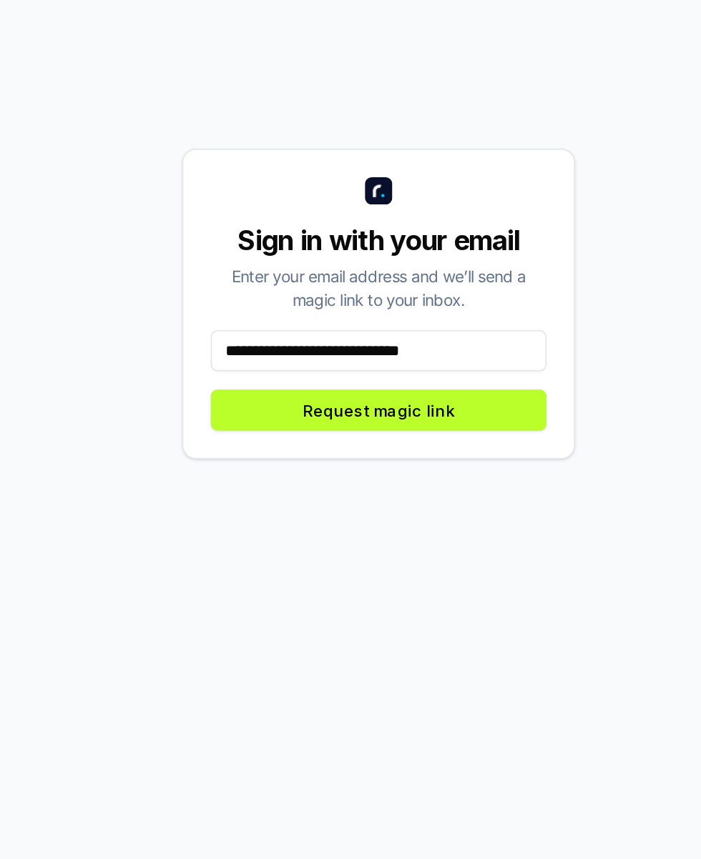
click at [361, 553] on input "**********" at bounding box center [350, 541] width 210 height 26
type input "**********"
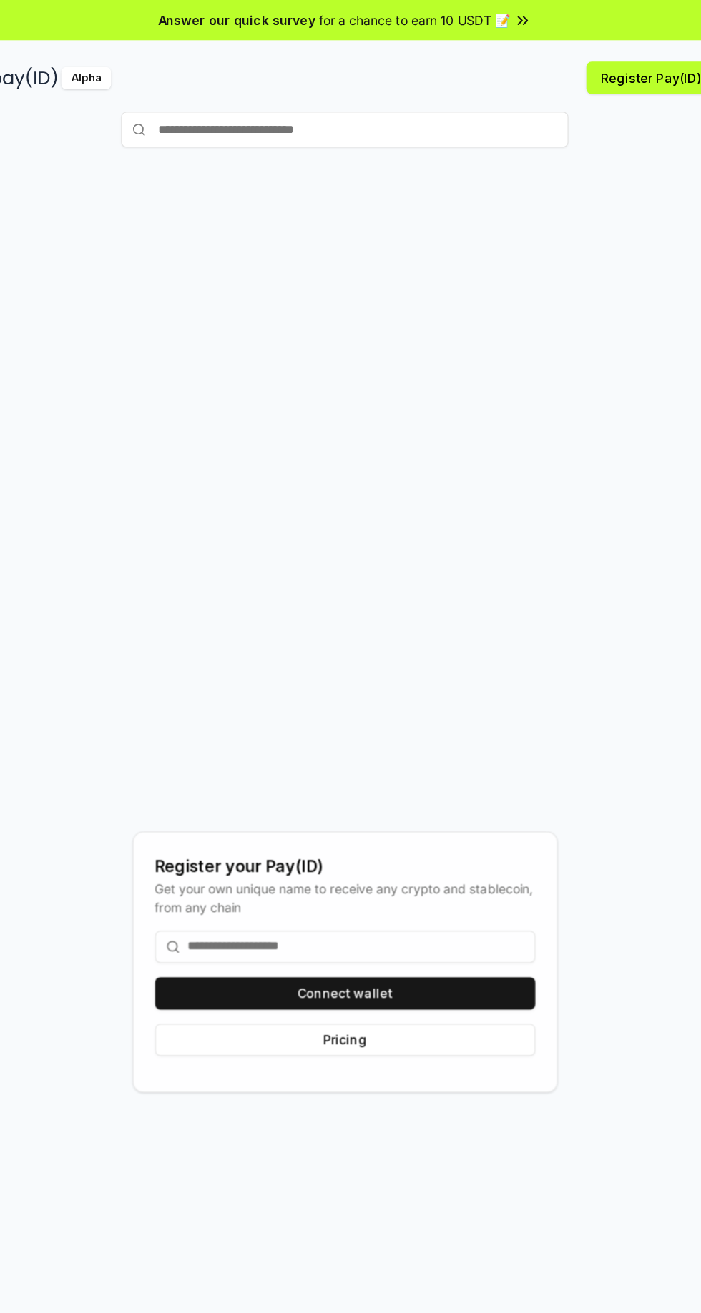
scroll to position [0, 0]
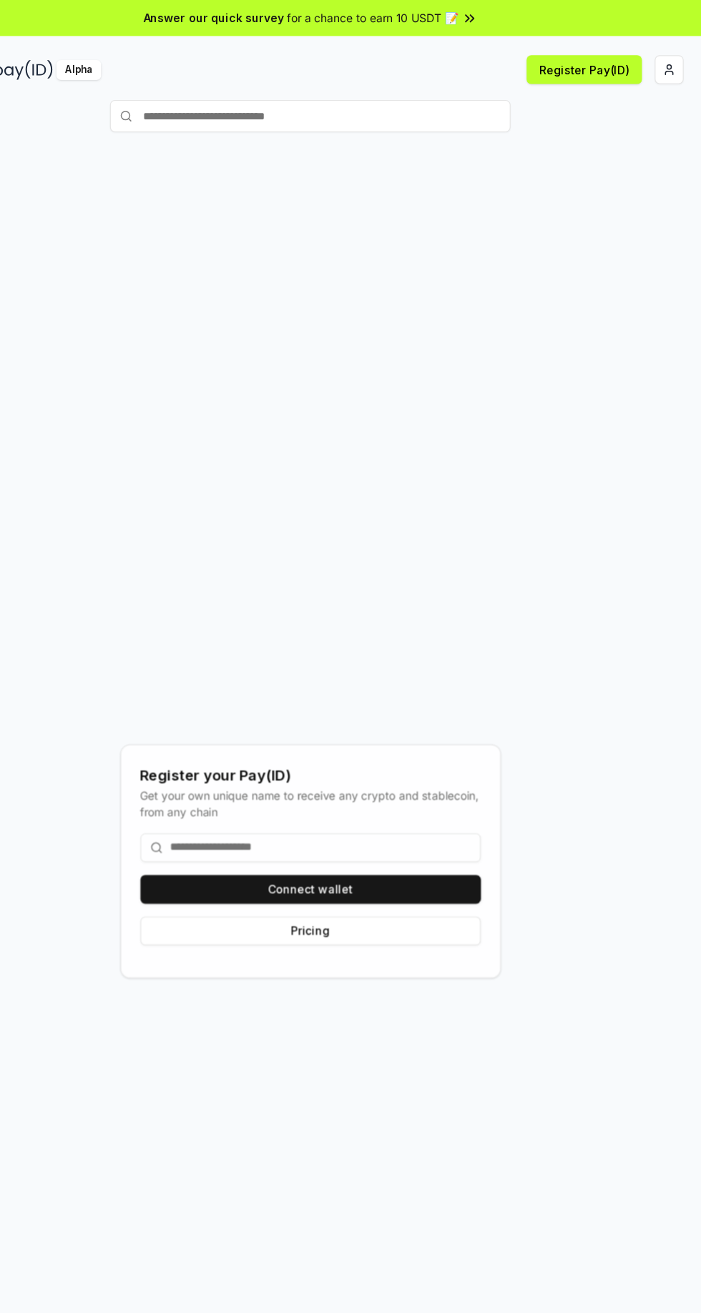
click at [321, 770] on input at bounding box center [351, 757] width 304 height 26
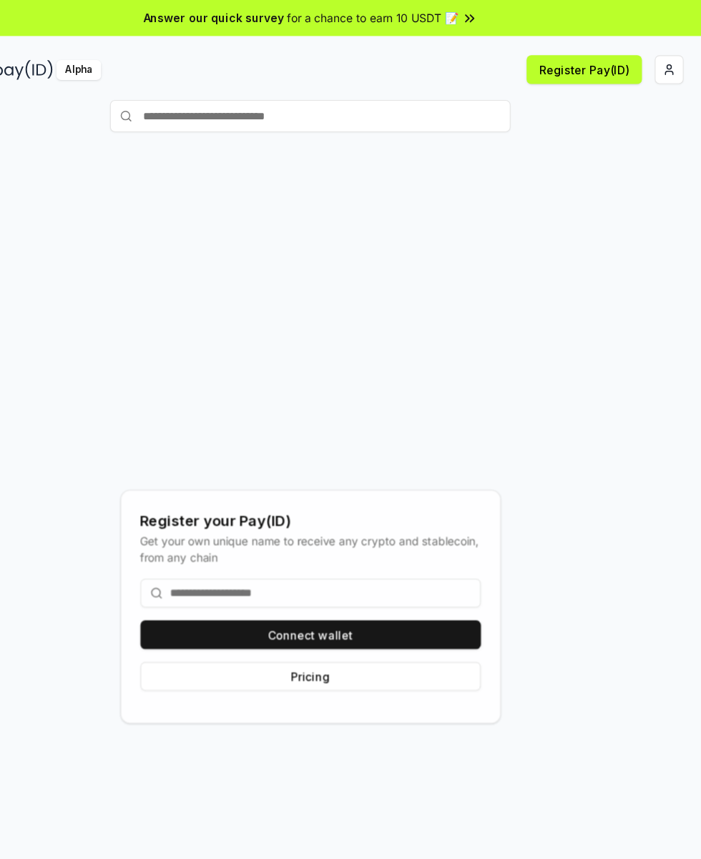
click at [433, 580] on button "Connect wallet" at bounding box center [351, 567] width 304 height 26
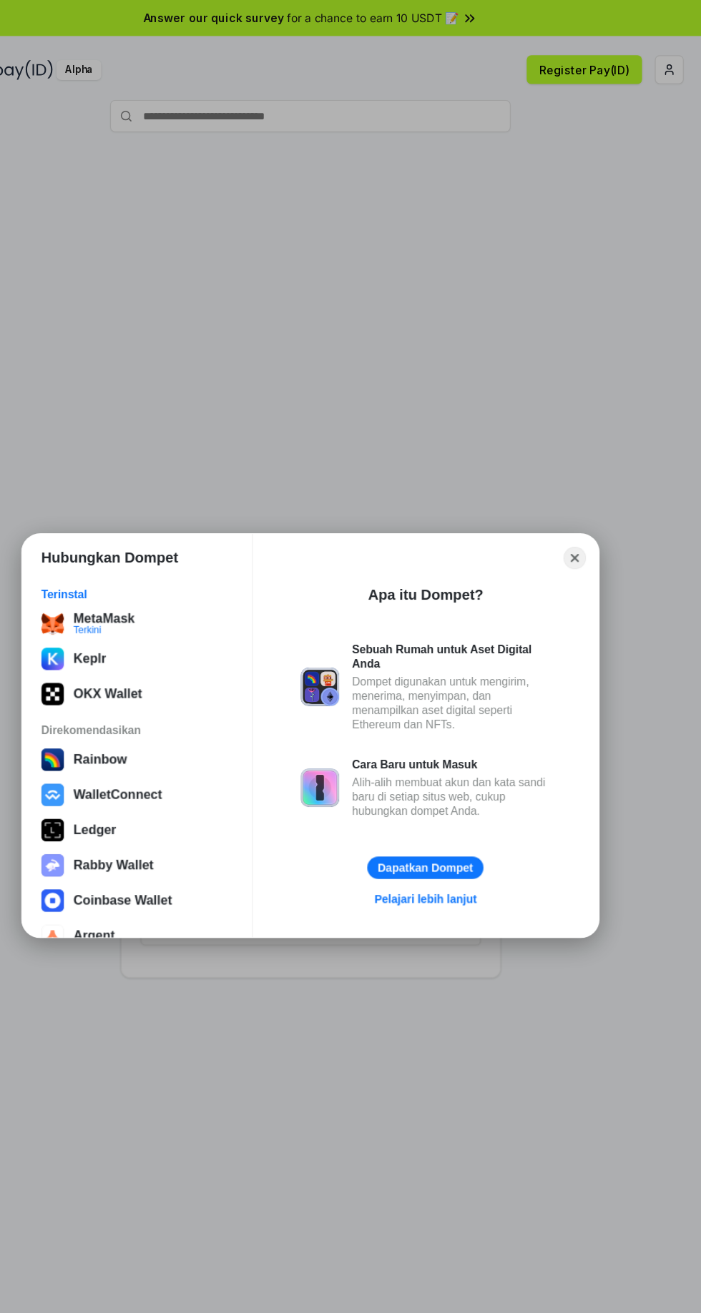
click at [199, 550] on div "MetaMask Terkini" at bounding box center [195, 557] width 171 height 20
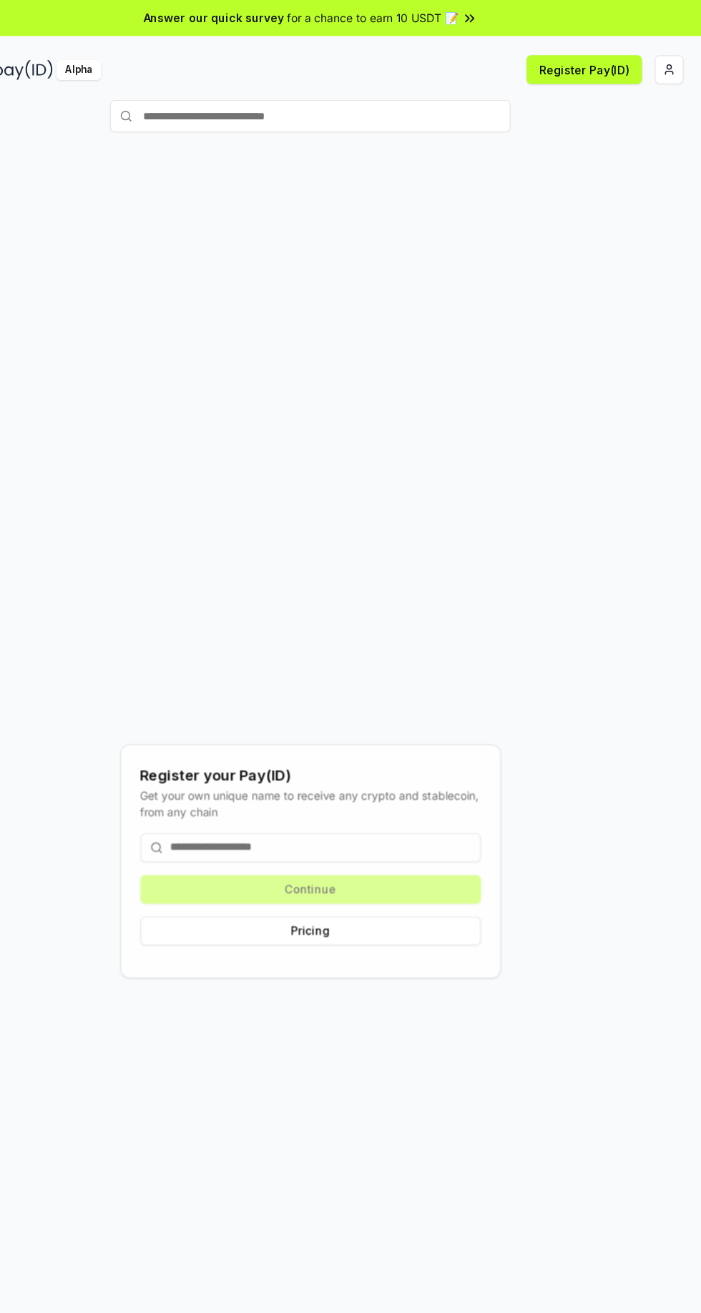
click at [345, 770] on input at bounding box center [351, 757] width 304 height 26
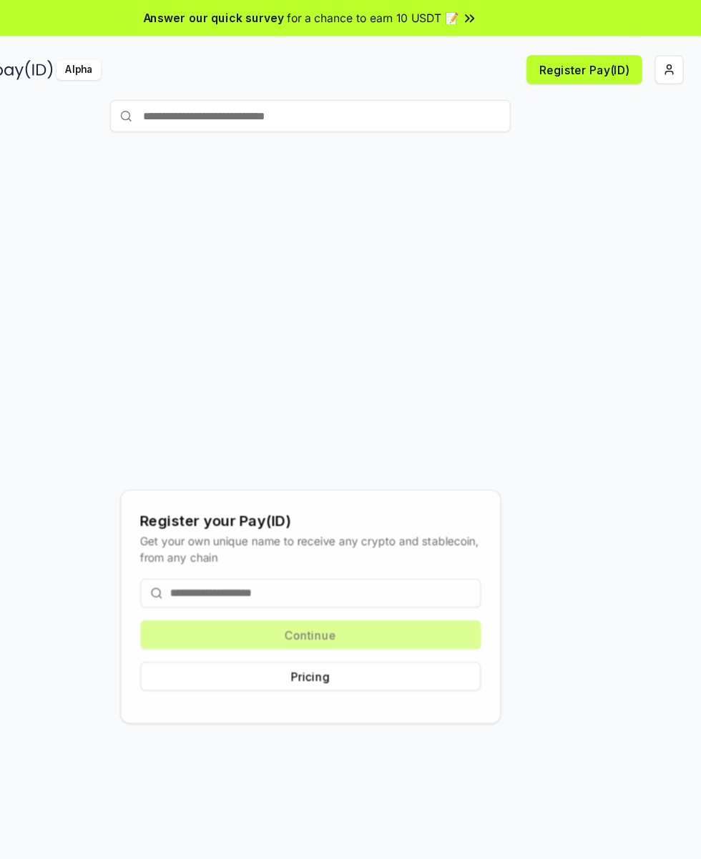
click at [609, 352] on div "Register your Pay(ID) Get your own unique name to receive any crypto and stable…" at bounding box center [350, 542] width 666 height 791
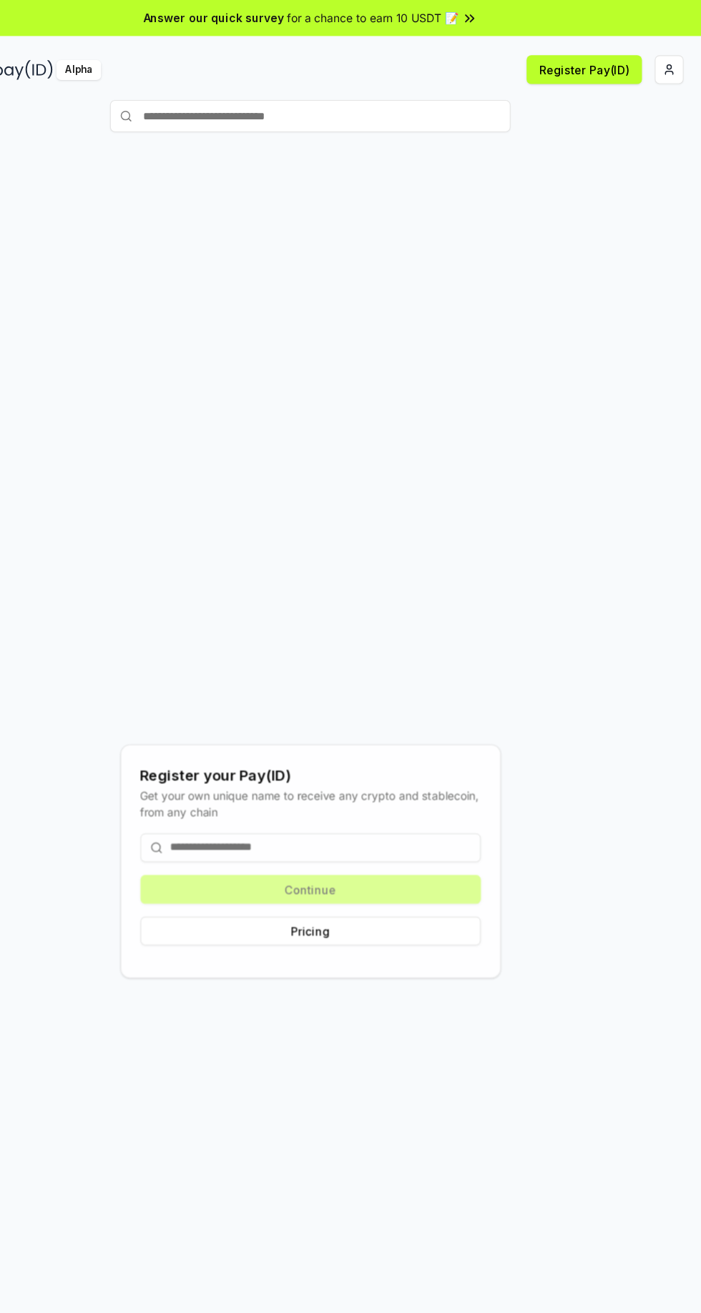
click at [670, 61] on html "Answer our quick survey for a chance to earn 10 USDT 📝 Alpha Register Pay(ID) R…" at bounding box center [350, 656] width 701 height 1313
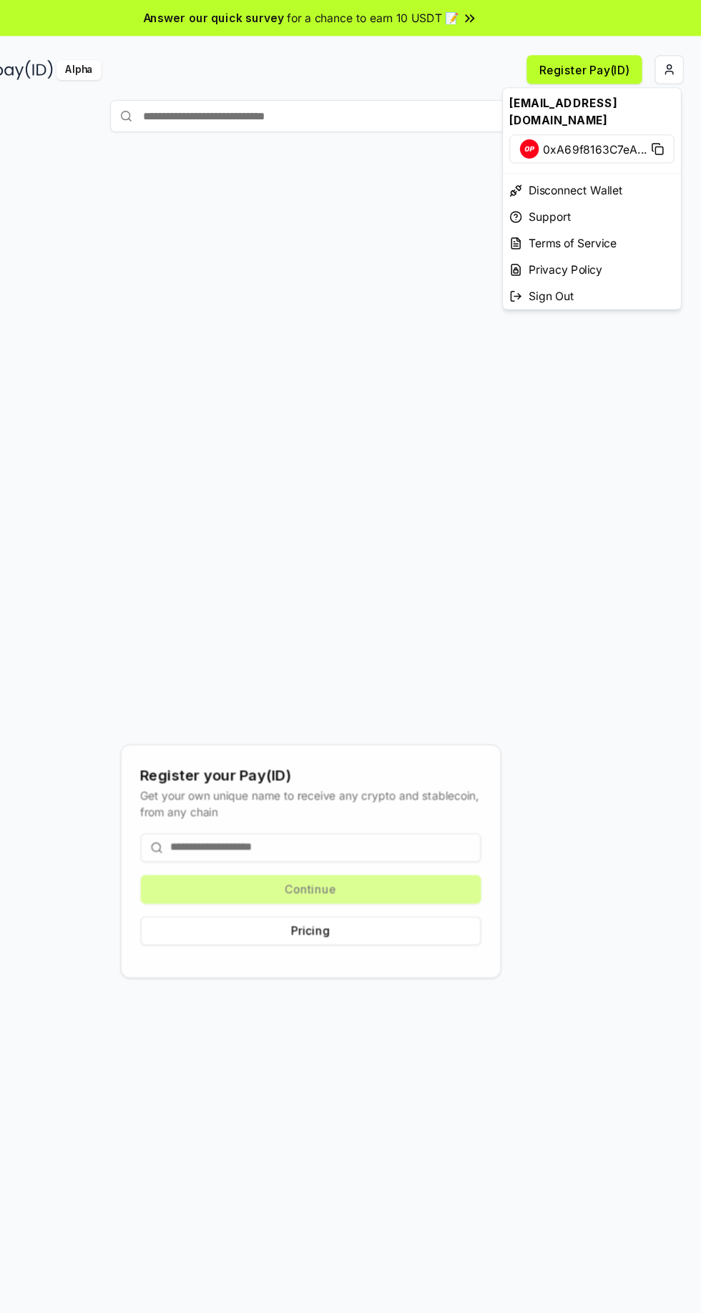
click at [310, 799] on html "Answer our quick survey for a chance to earn 10 USDT 📝 Alpha Register Pay(ID) R…" at bounding box center [350, 656] width 701 height 1313
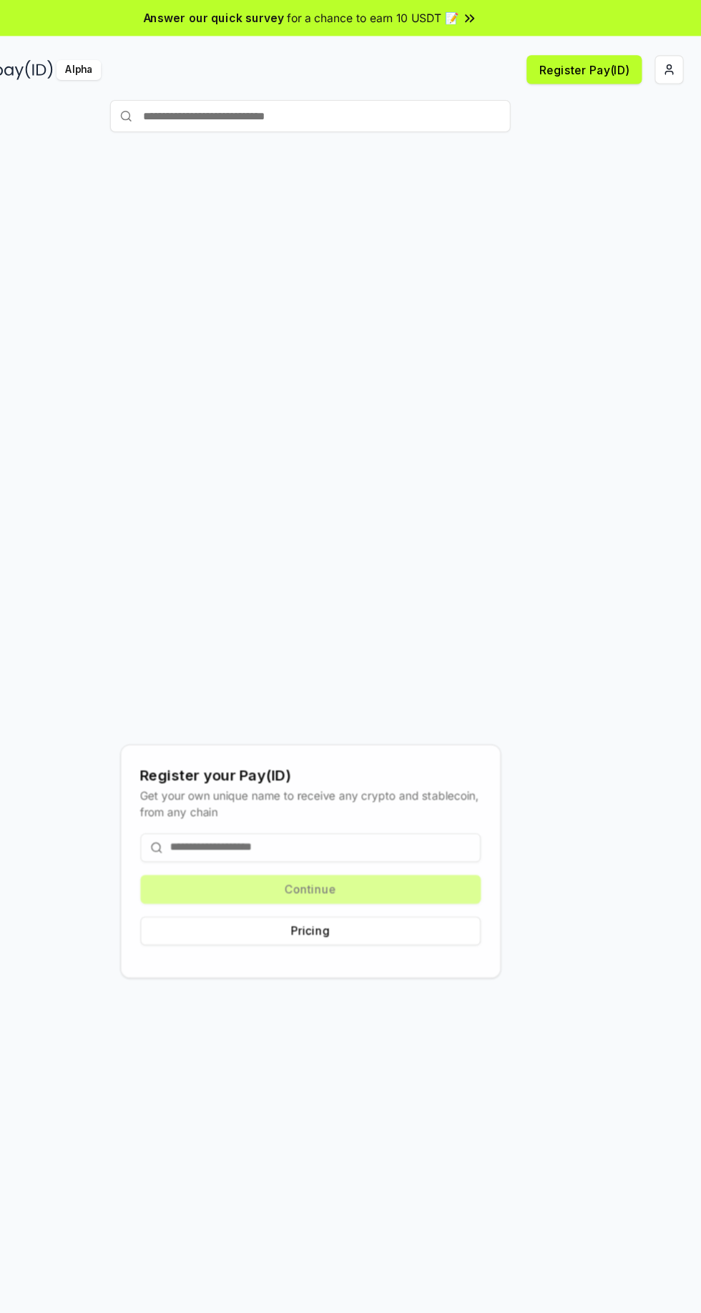
click at [300, 770] on input at bounding box center [351, 757] width 304 height 26
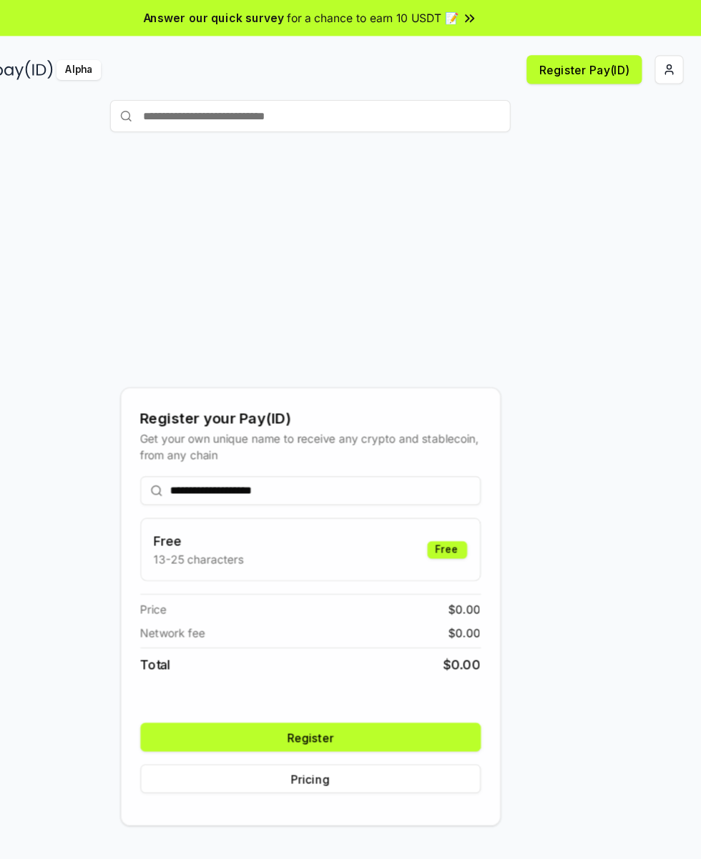
type input "**********"
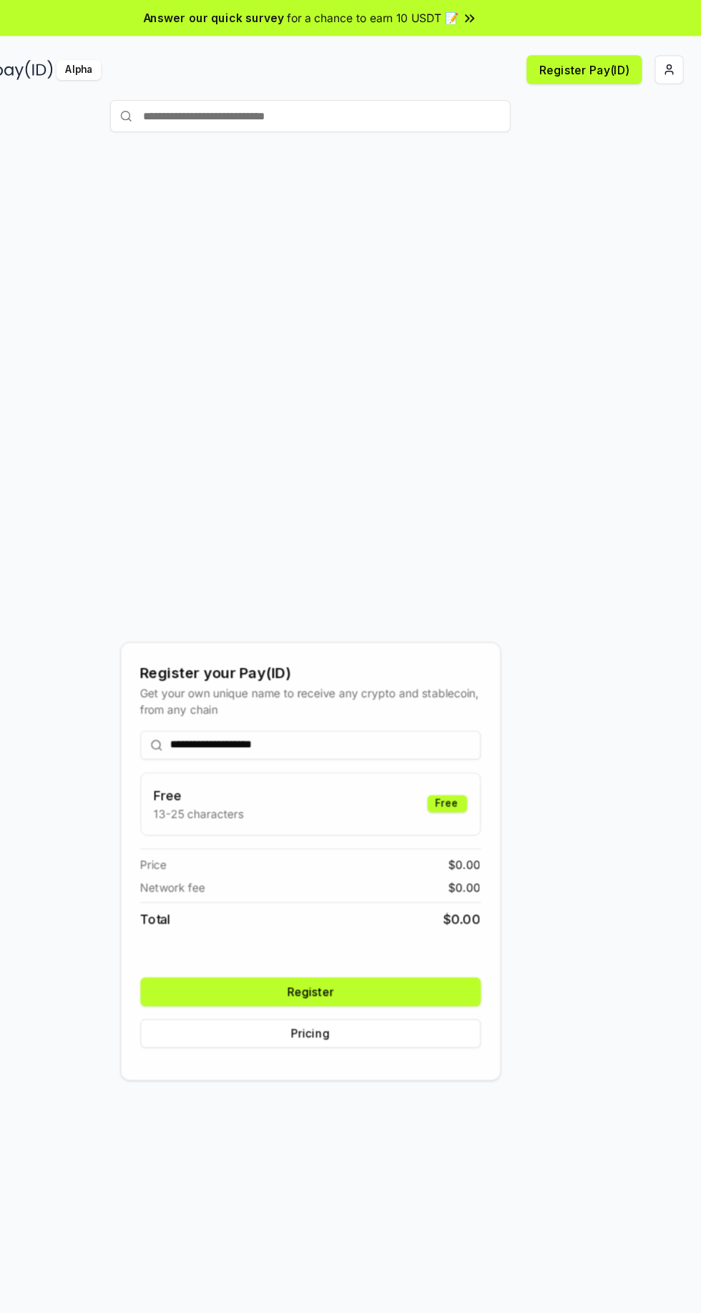
click at [438, 899] on button "Register" at bounding box center [351, 886] width 304 height 26
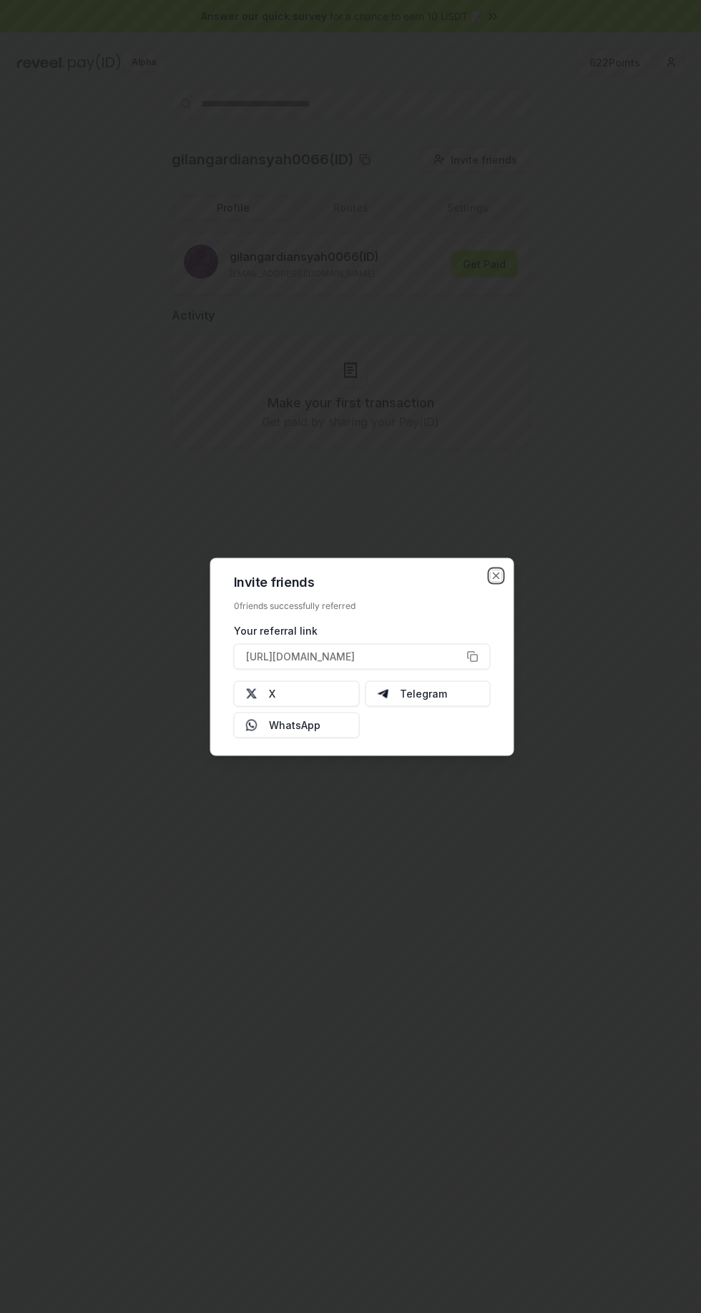
click at [495, 575] on icon "button" at bounding box center [496, 576] width 6 height 6
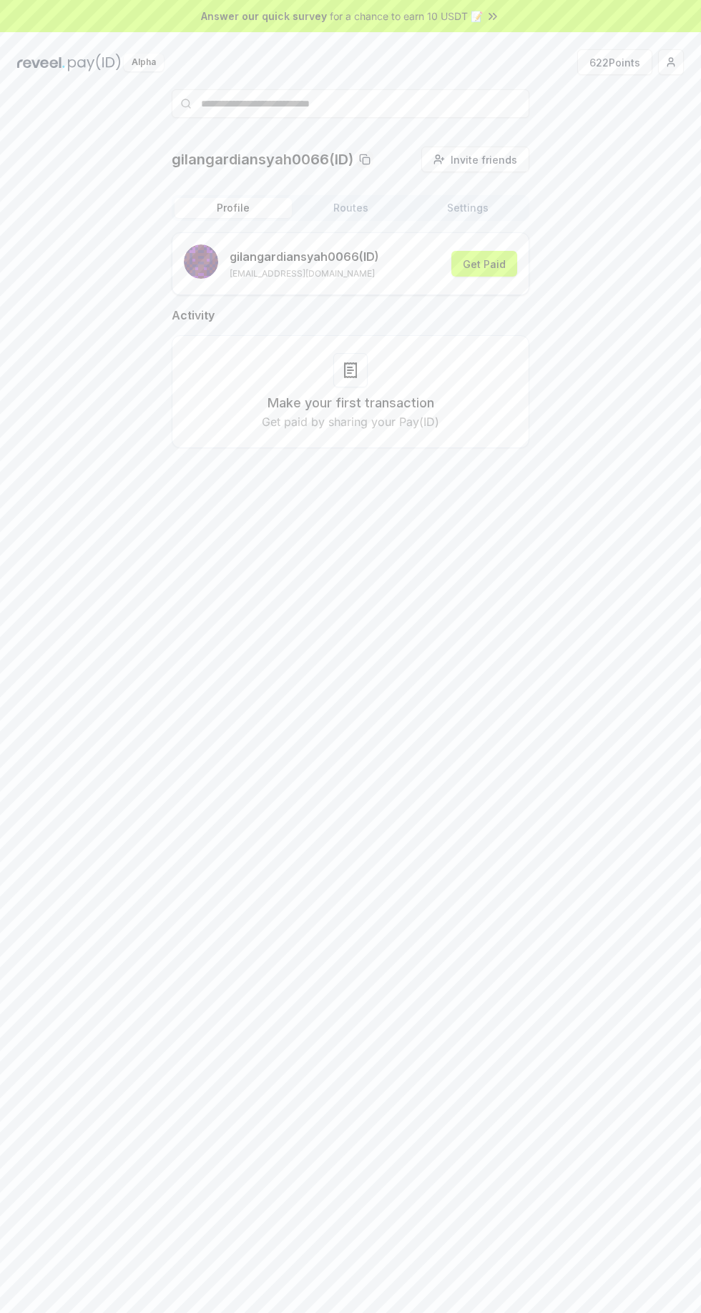
click at [623, 65] on button "622 Points" at bounding box center [614, 62] width 75 height 26
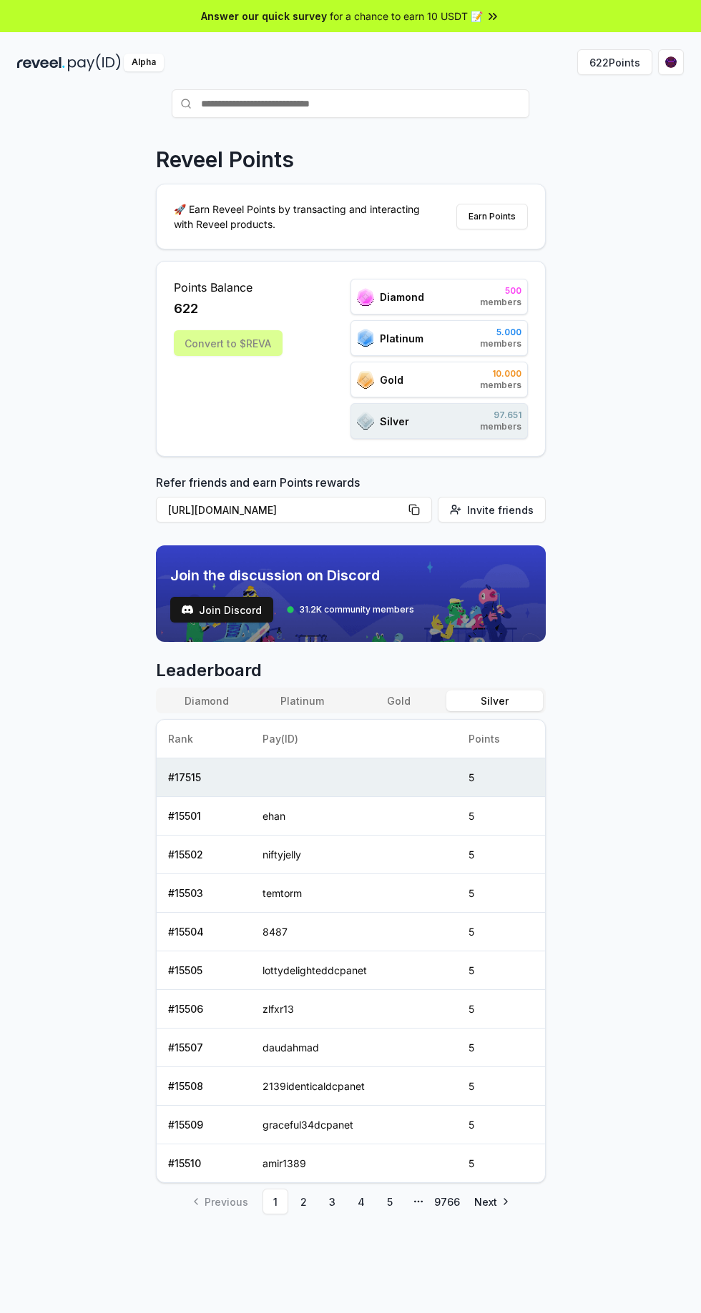
click at [674, 64] on html "Answer our quick survey for a chance to earn 10 USDT 📝 Alpha 622 Points Reveel …" at bounding box center [350, 656] width 701 height 1313
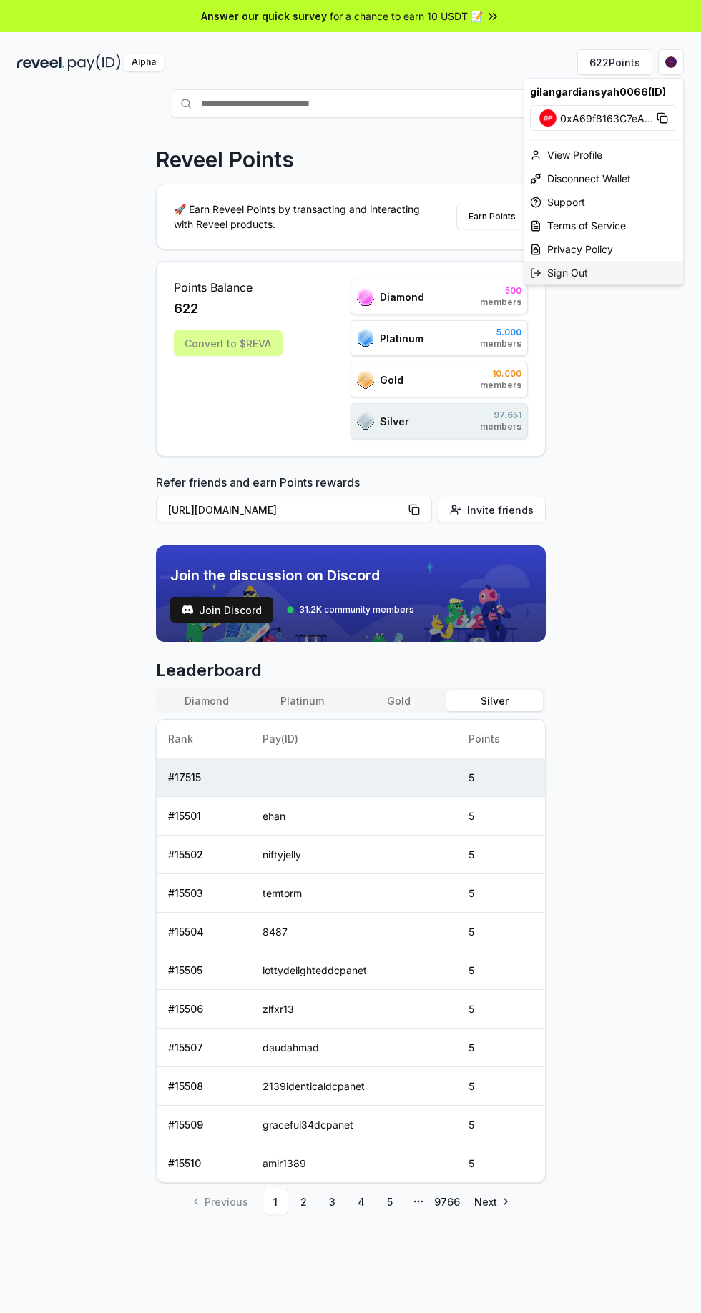
click at [589, 272] on div "Sign Out" at bounding box center [603, 273] width 159 height 24
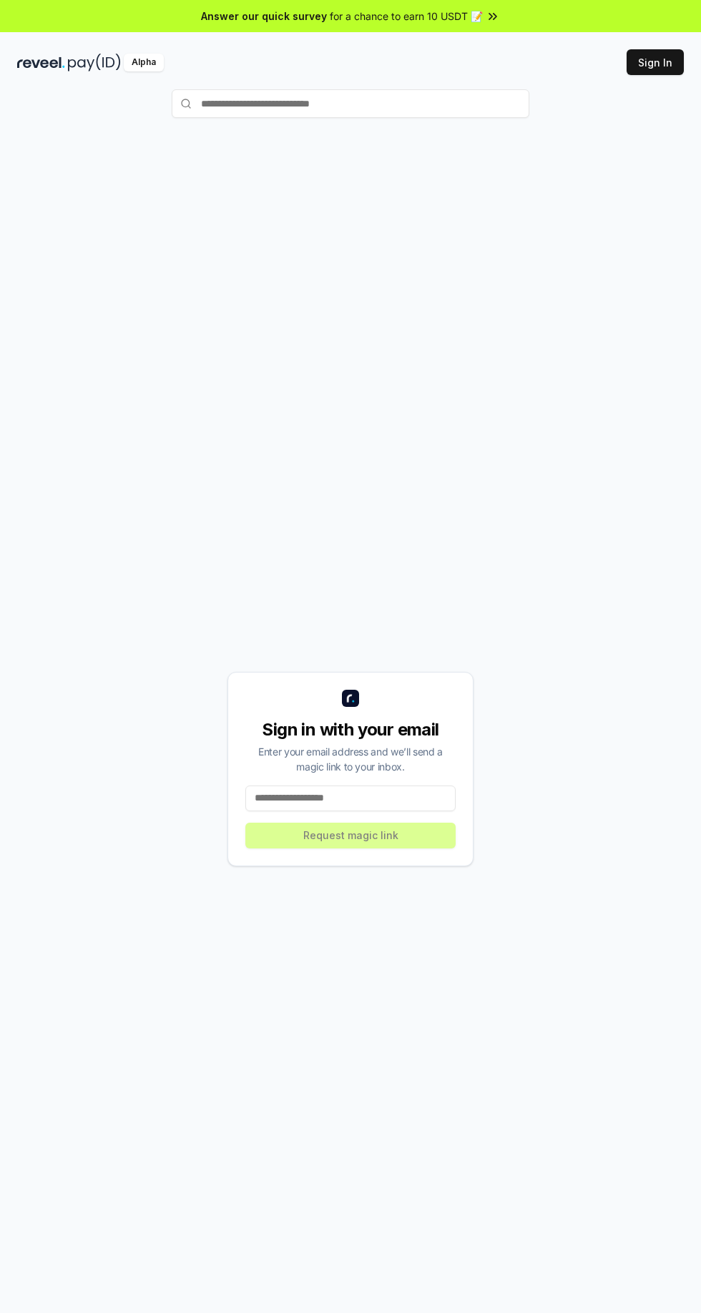
click at [391, 811] on input at bounding box center [350, 799] width 210 height 26
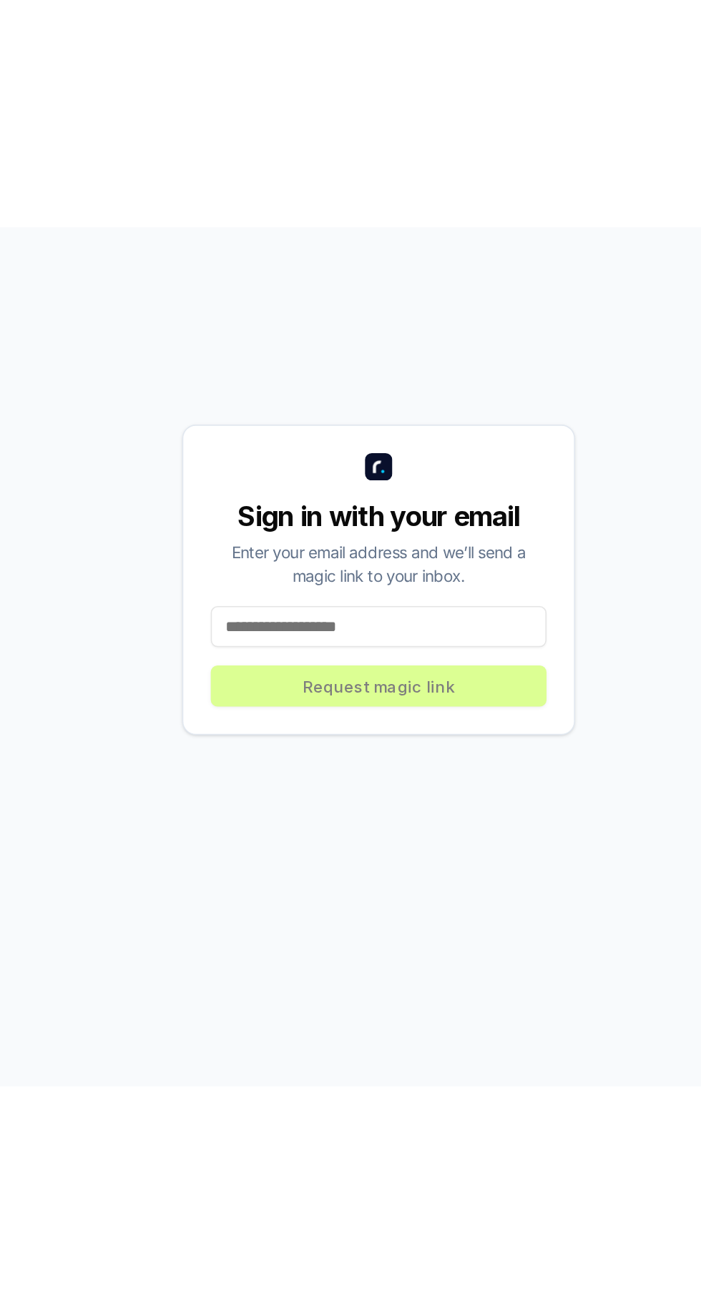
scroll to position [30, 0]
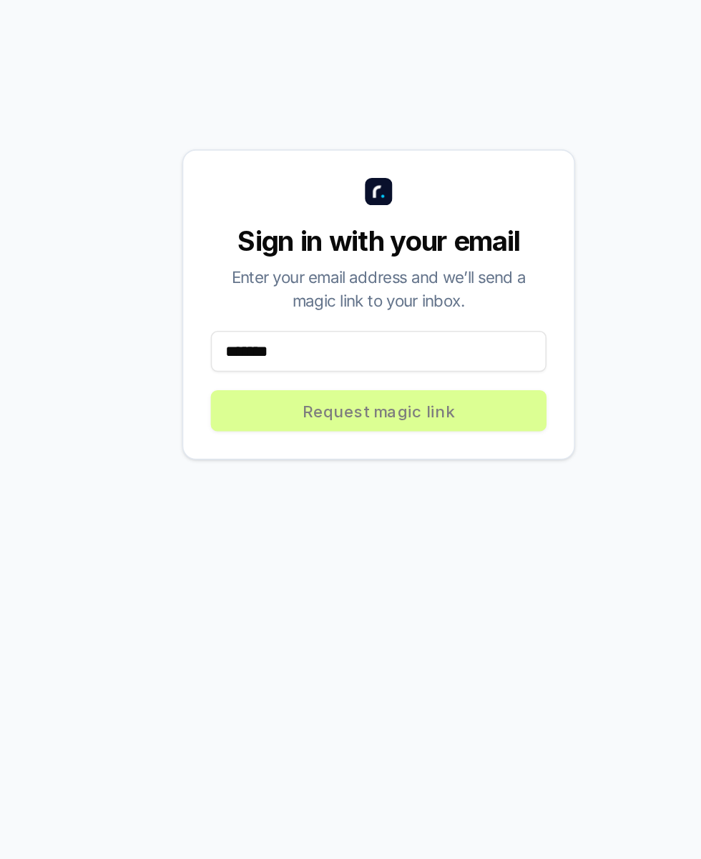
type input "********"
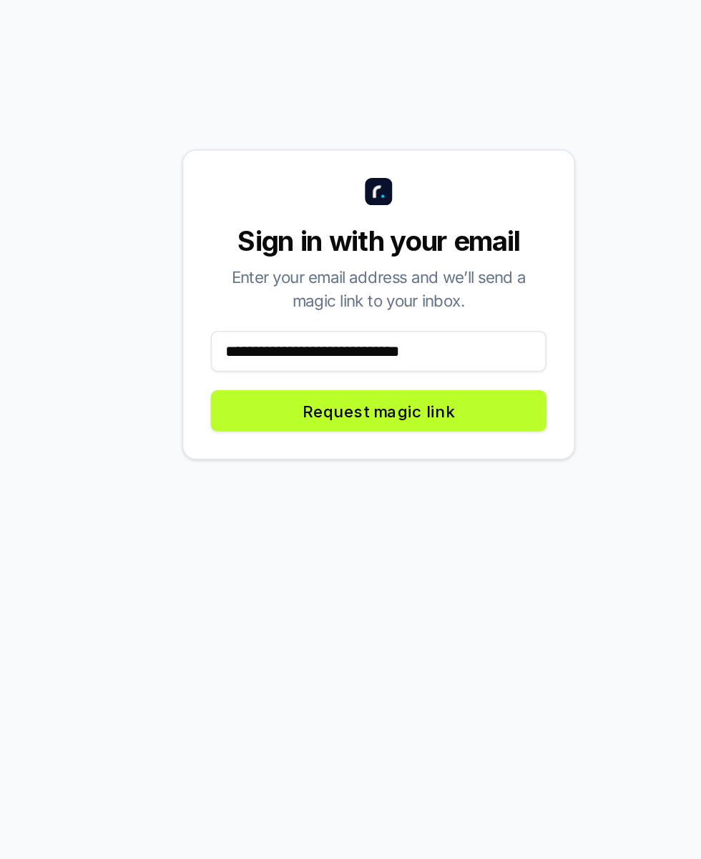
click at [362, 554] on input "**********" at bounding box center [350, 541] width 210 height 26
click at [357, 554] on input "**********" at bounding box center [350, 541] width 210 height 26
type input "**********"
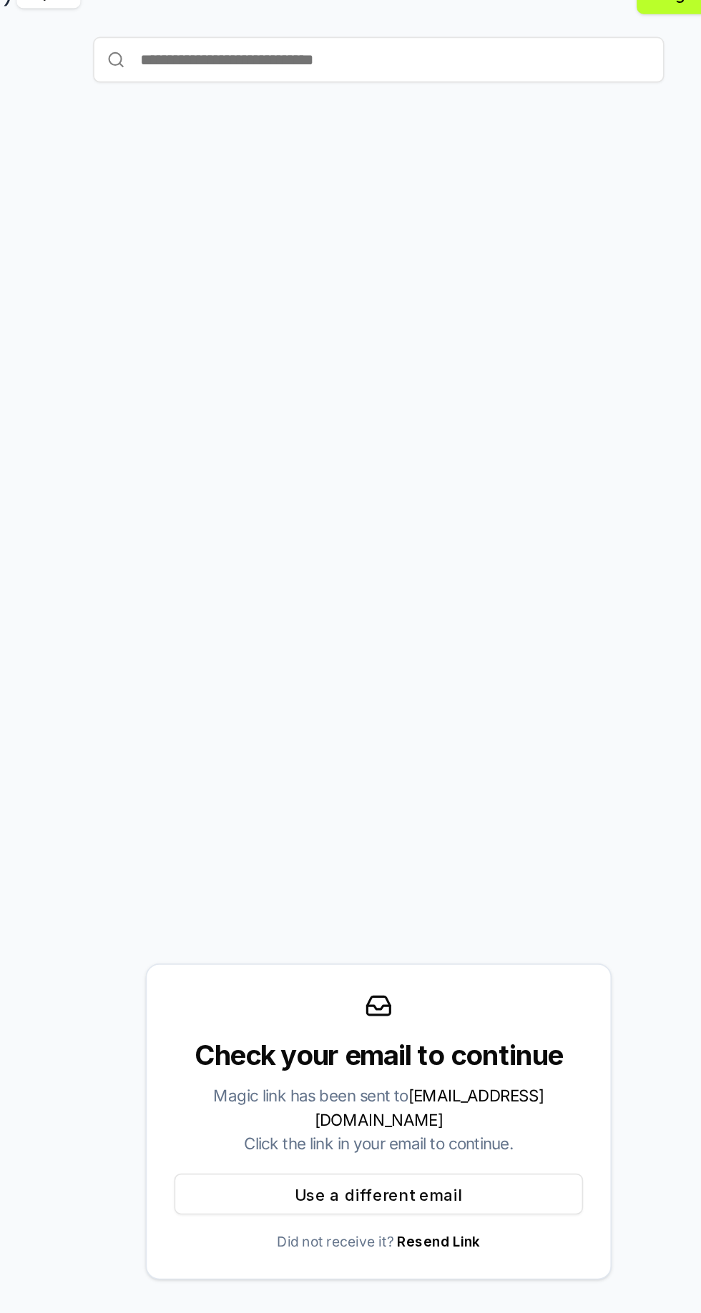
scroll to position [31, 0]
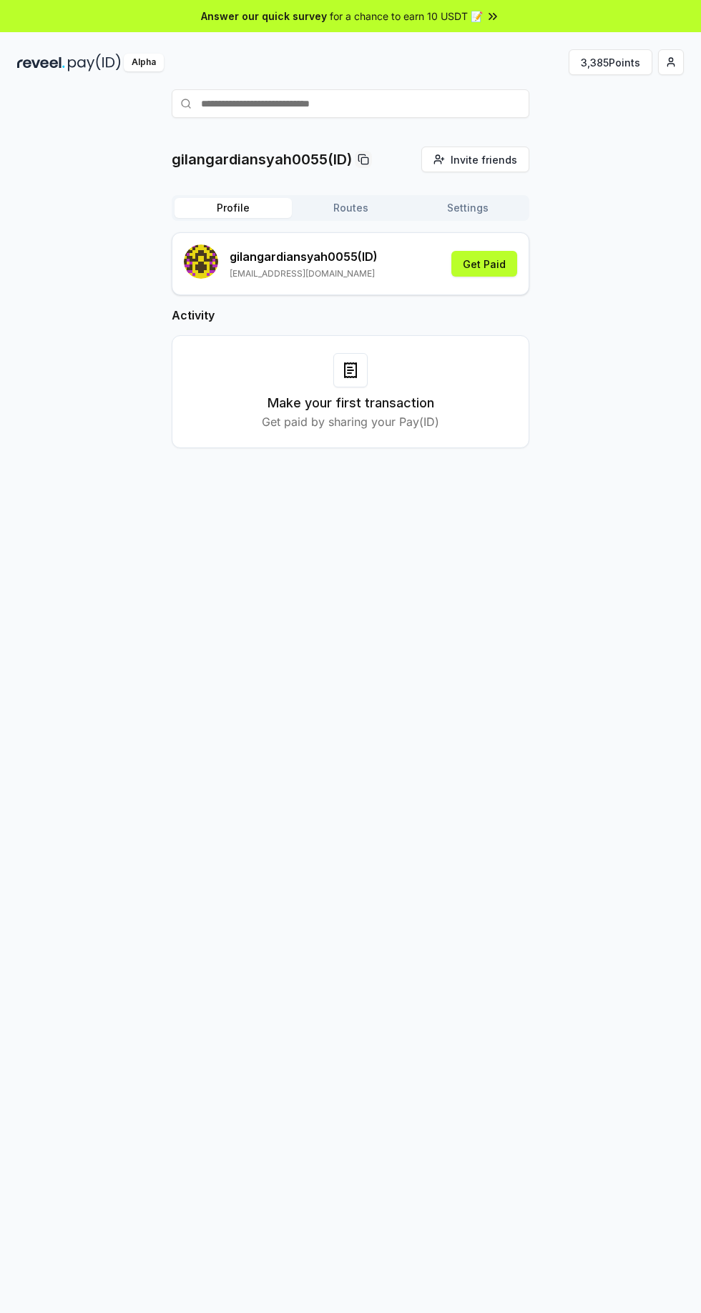
click at [596, 61] on button "3,385 Points" at bounding box center [610, 62] width 84 height 26
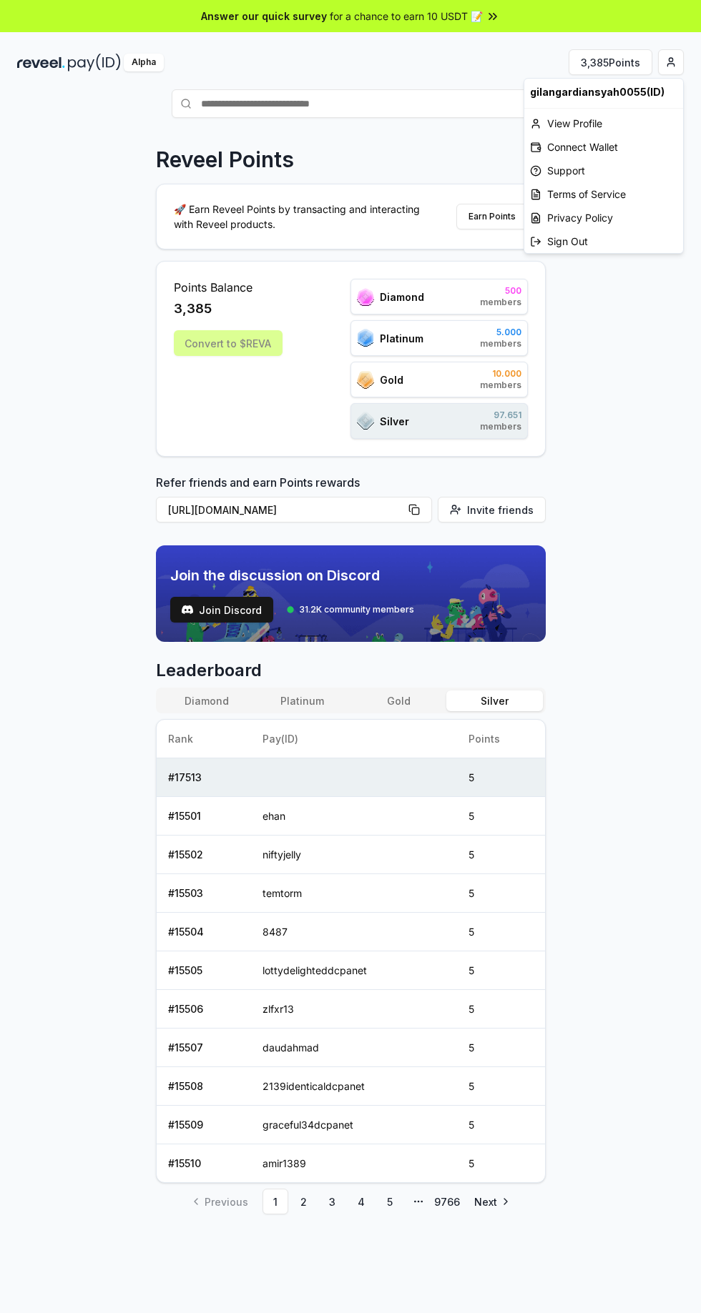
click at [670, 61] on html "Answer our quick survey for a chance to earn 10 USDT 📝 Alpha 3,385 Points Revee…" at bounding box center [350, 656] width 701 height 1313
click at [622, 152] on div "Connect Wallet" at bounding box center [603, 147] width 159 height 24
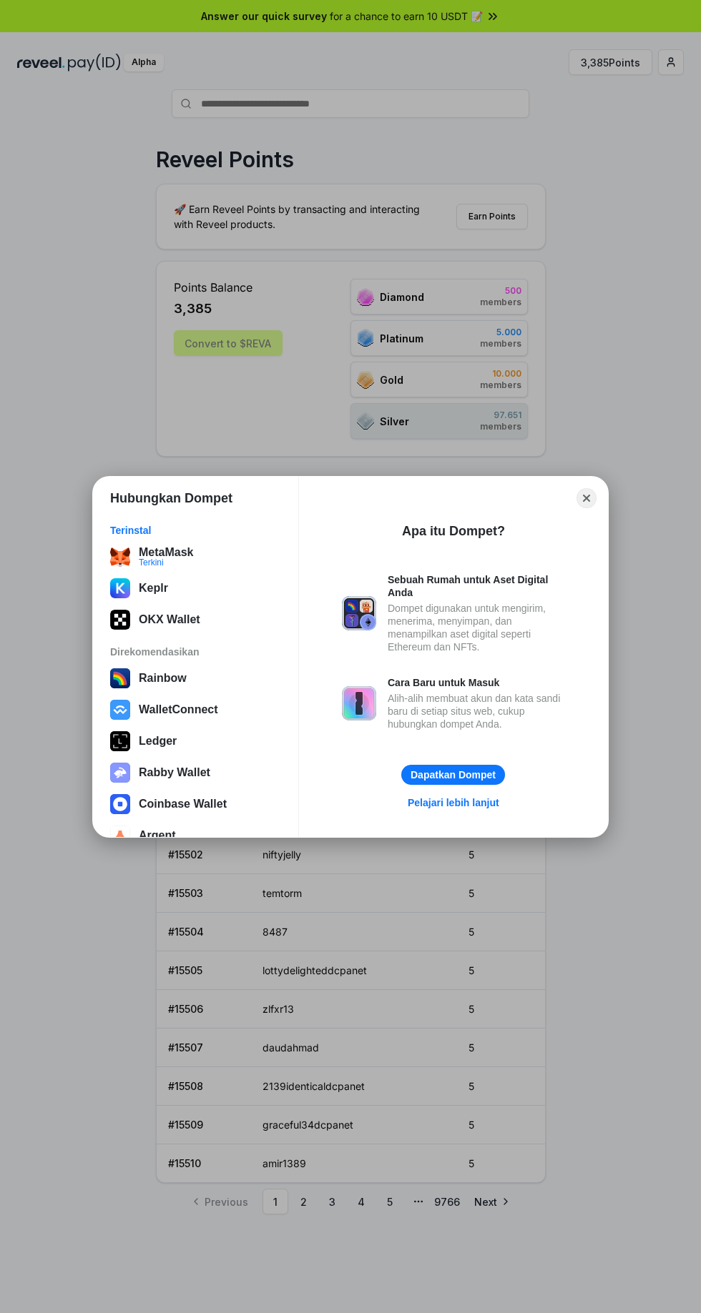
click at [586, 502] on button "Close" at bounding box center [586, 498] width 20 height 20
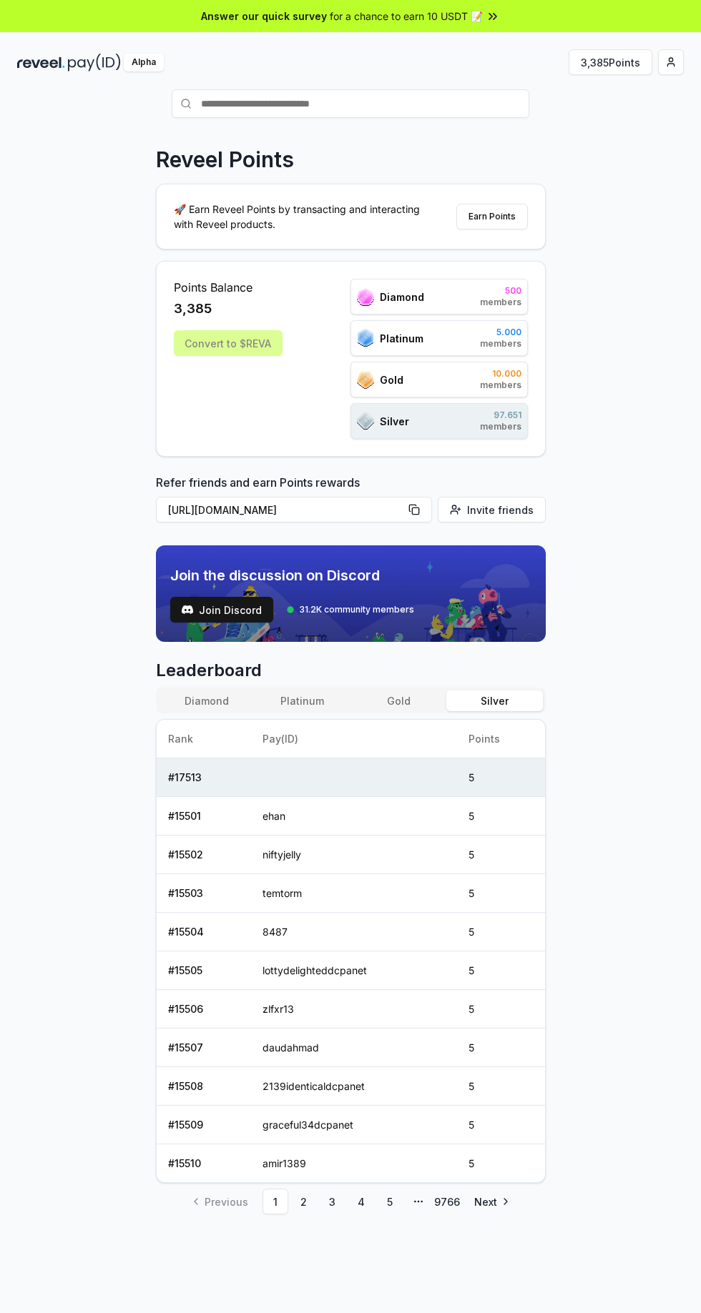
click at [675, 59] on html "Answer our quick survey for a chance to earn 10 USDT 📝 Alpha 3,385 Points Revee…" at bounding box center [350, 656] width 701 height 1313
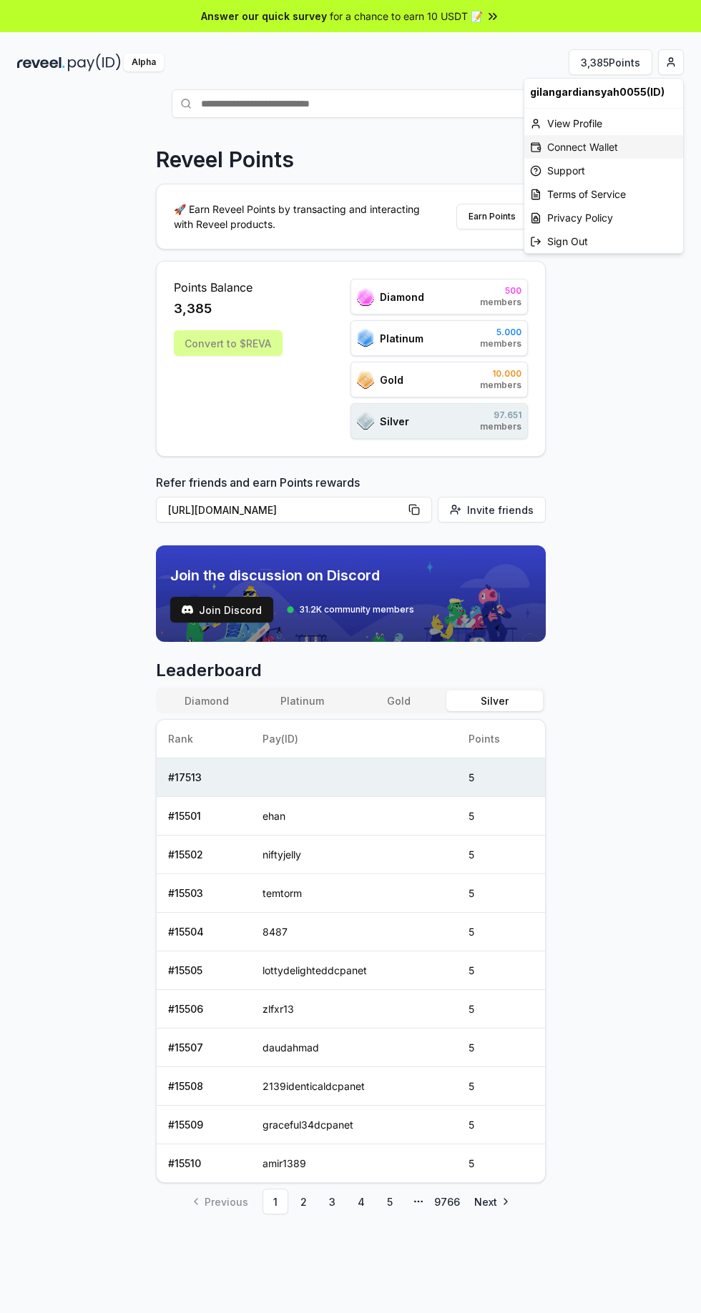
click at [619, 147] on div "Connect Wallet" at bounding box center [603, 147] width 159 height 24
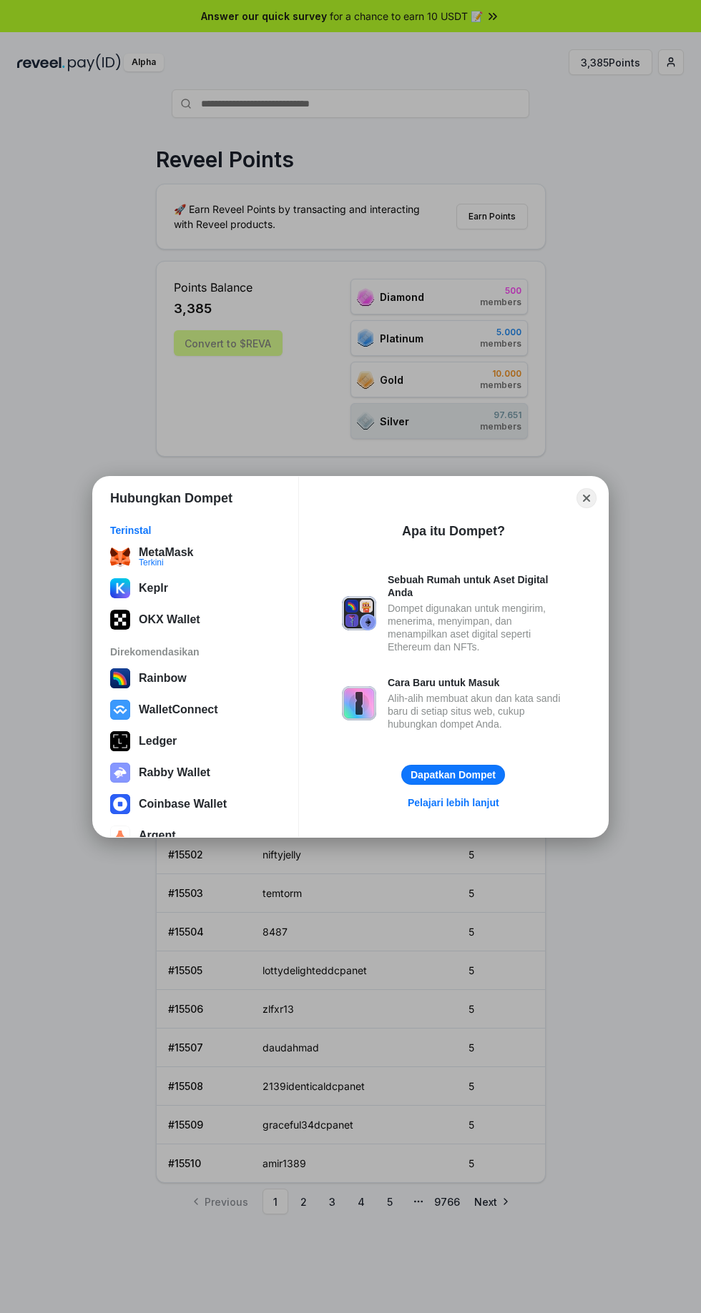
click at [199, 560] on div "MetaMask Terkini" at bounding box center [195, 557] width 171 height 20
